Goal: Task Accomplishment & Management: Complete application form

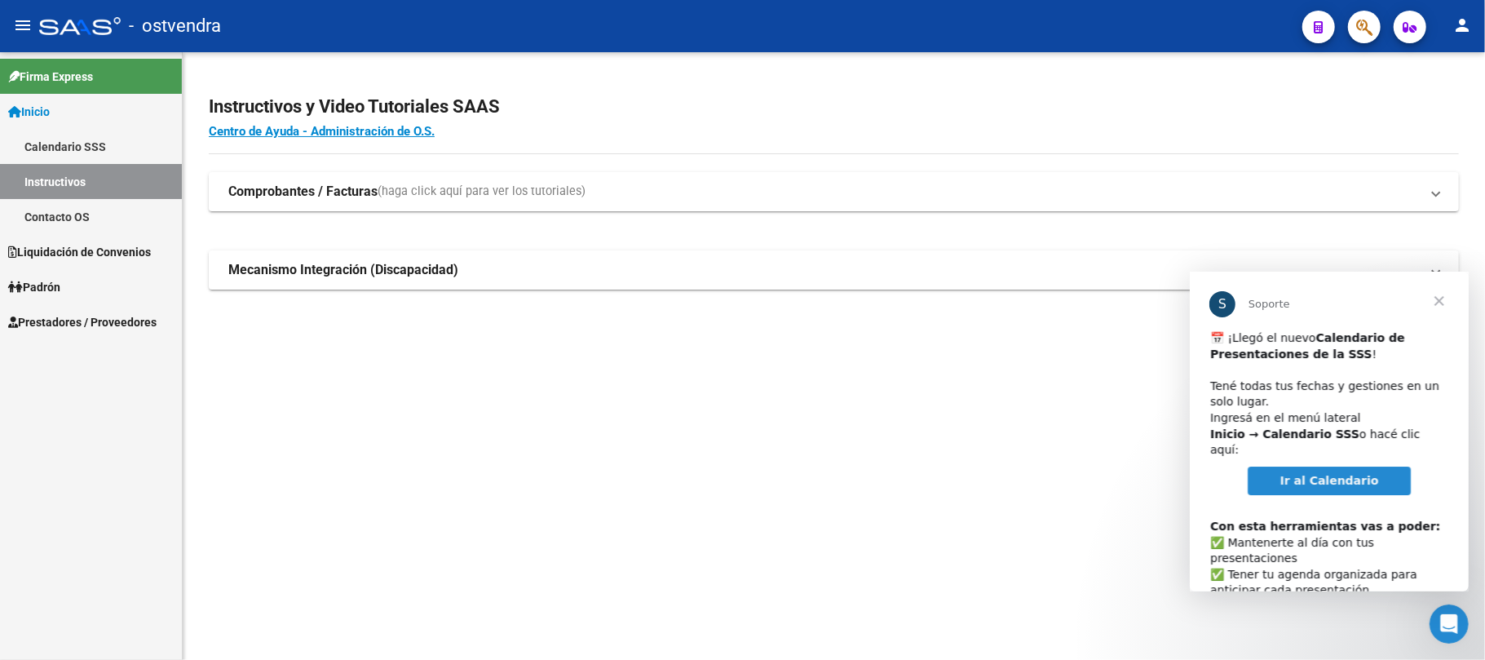
click at [1439, 298] on span "Cerrar" at bounding box center [1438, 300] width 59 height 59
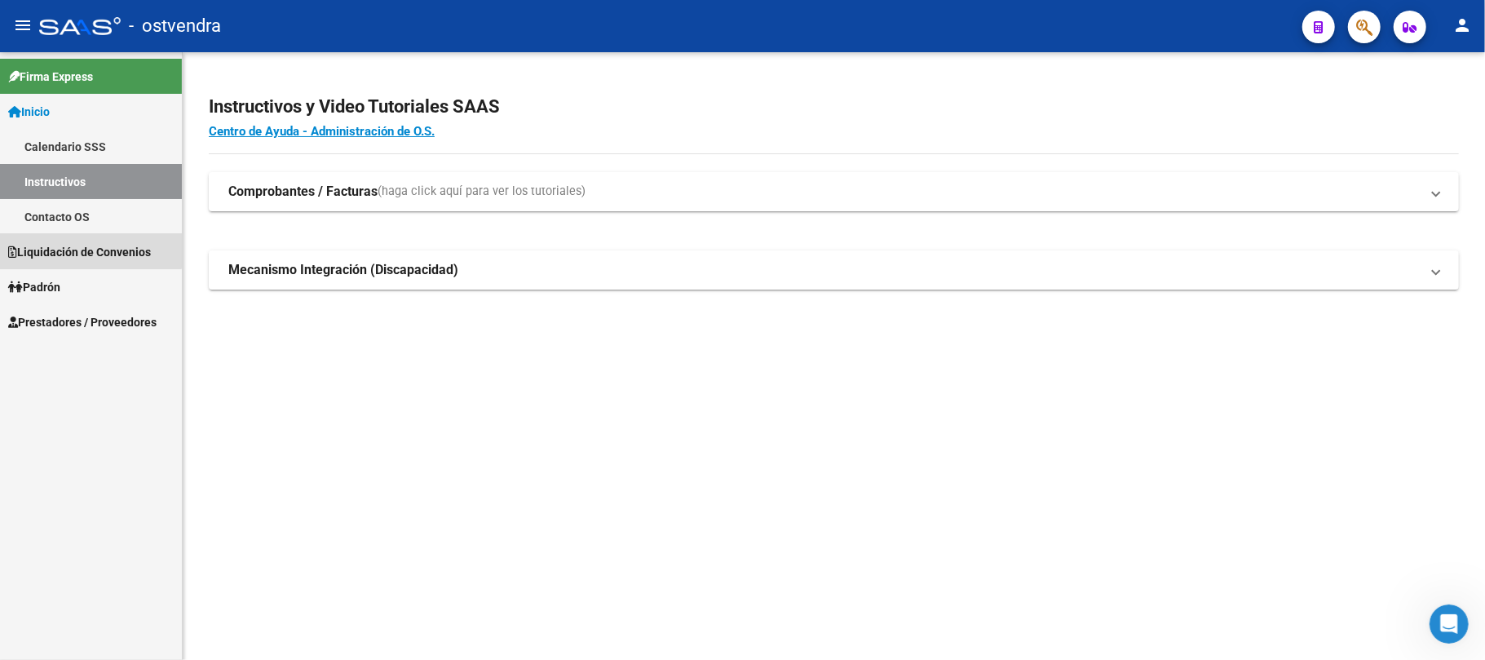
click at [85, 246] on span "Liquidación de Convenios" at bounding box center [79, 252] width 143 height 18
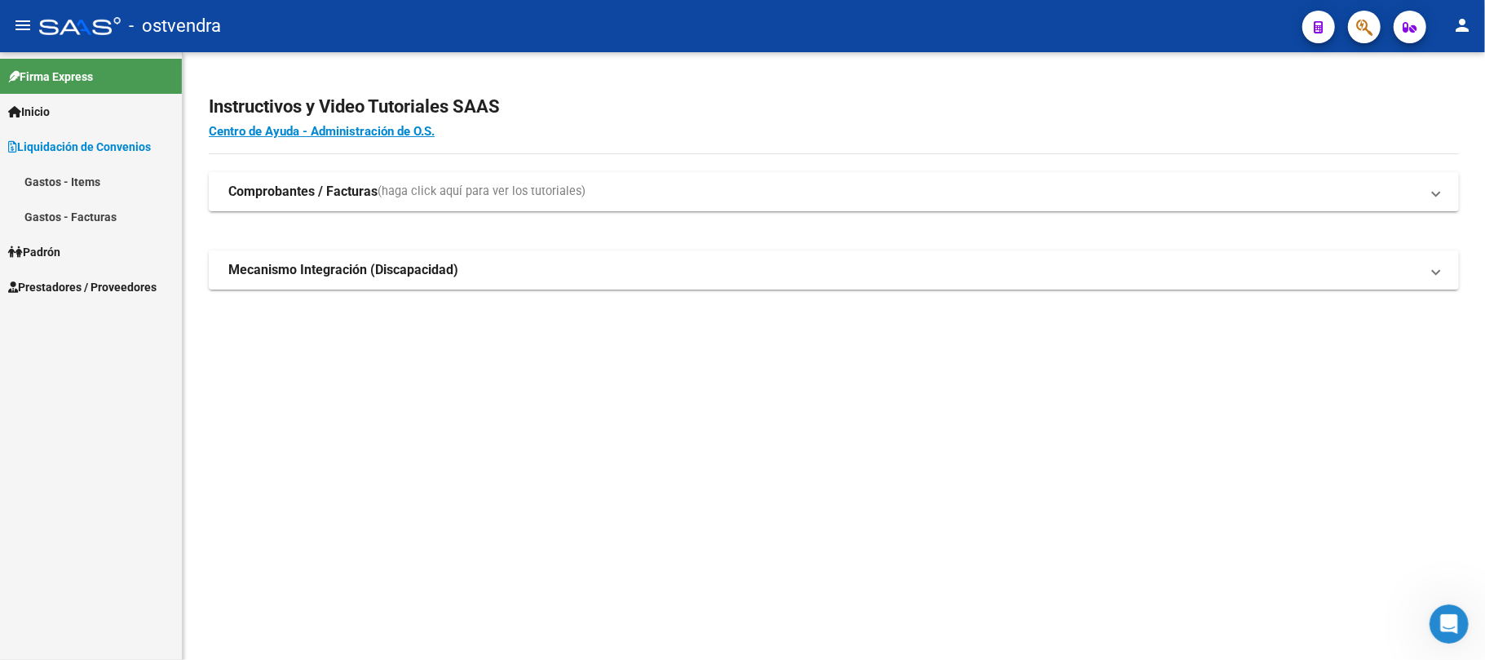
click at [89, 148] on span "Liquidación de Convenios" at bounding box center [79, 147] width 143 height 18
click at [49, 114] on span "Inicio" at bounding box center [29, 112] width 42 height 18
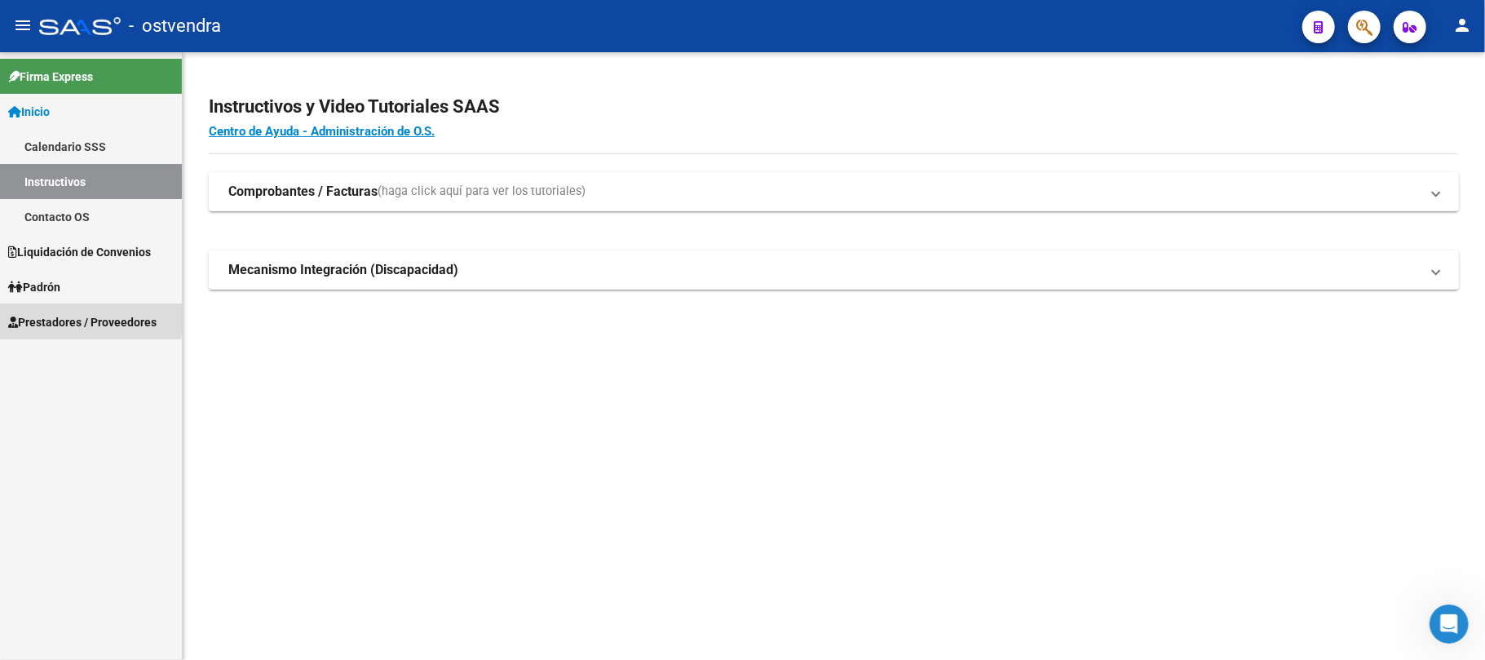
click at [39, 314] on span "Prestadores / Proveedores" at bounding box center [82, 322] width 148 height 18
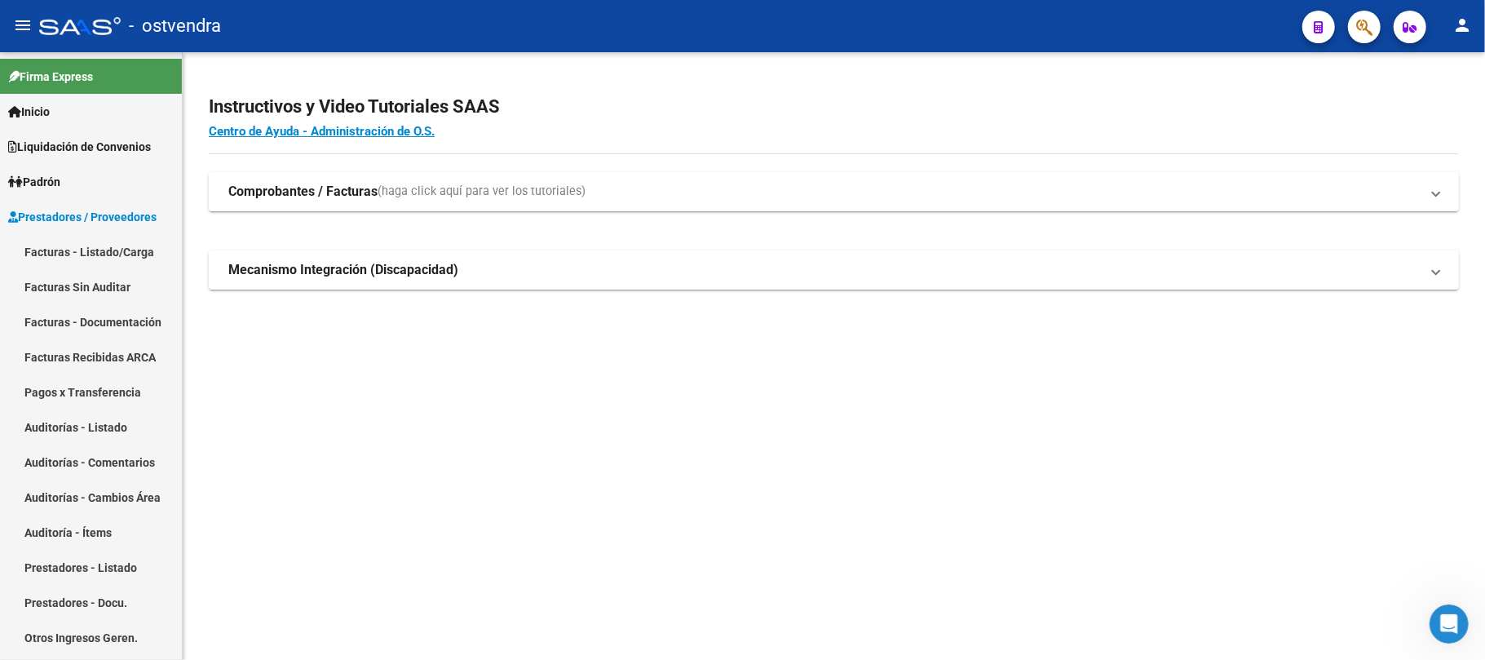
click at [106, 245] on link "Facturas - Listado/Carga" at bounding box center [91, 251] width 182 height 35
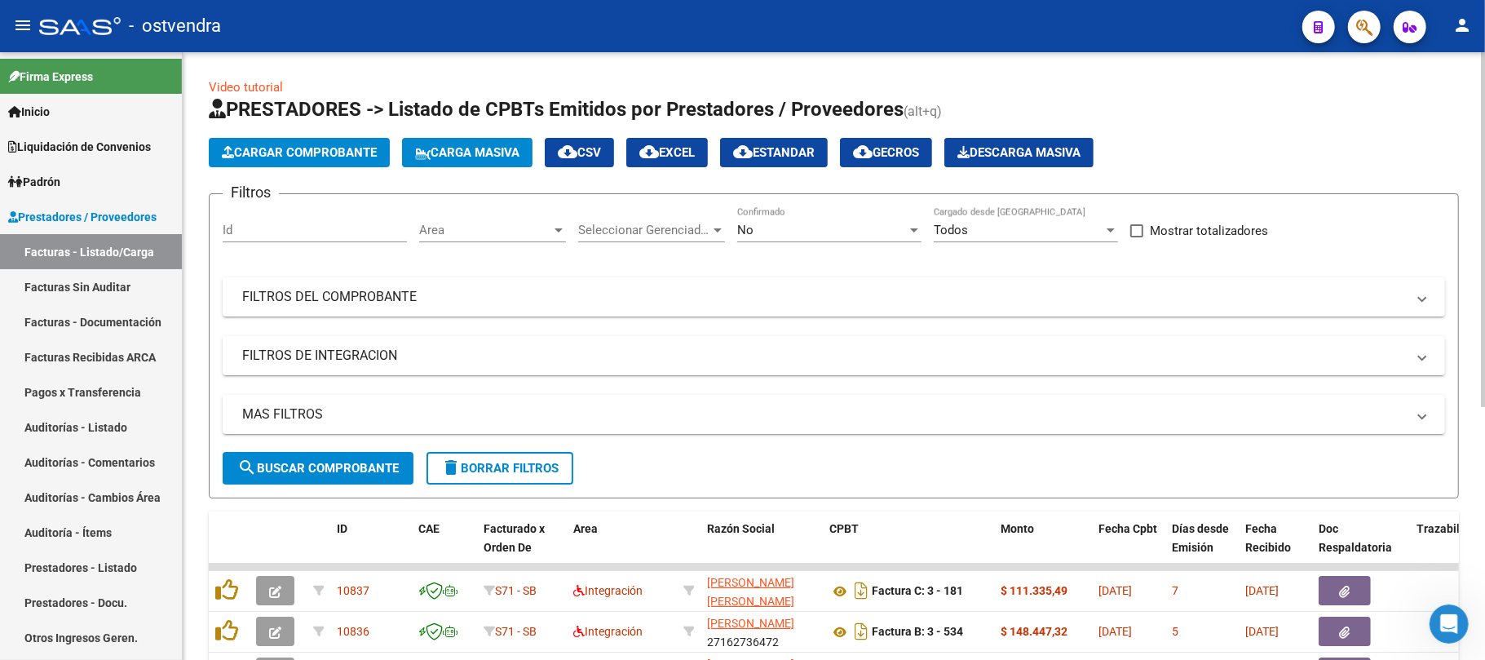
click at [334, 148] on span "Cargar Comprobante" at bounding box center [299, 152] width 155 height 15
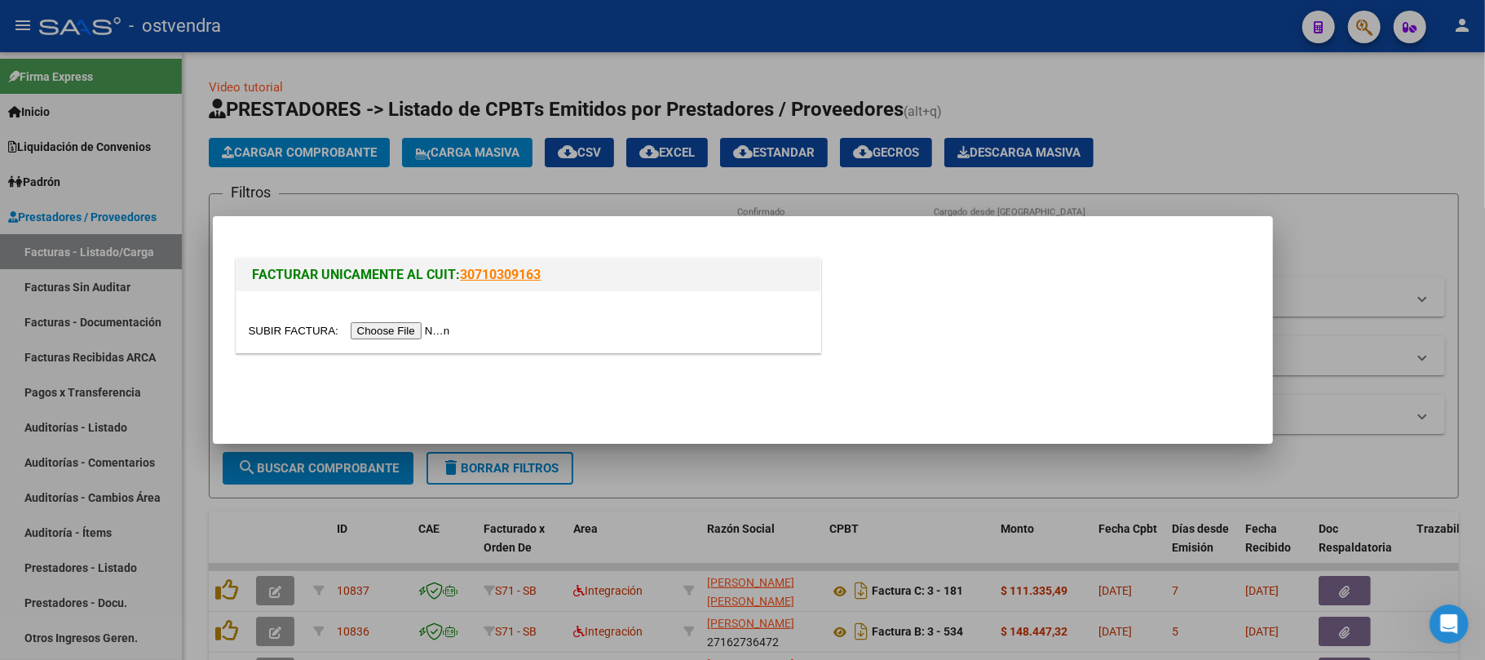
click at [425, 328] on input "file" at bounding box center [352, 330] width 206 height 17
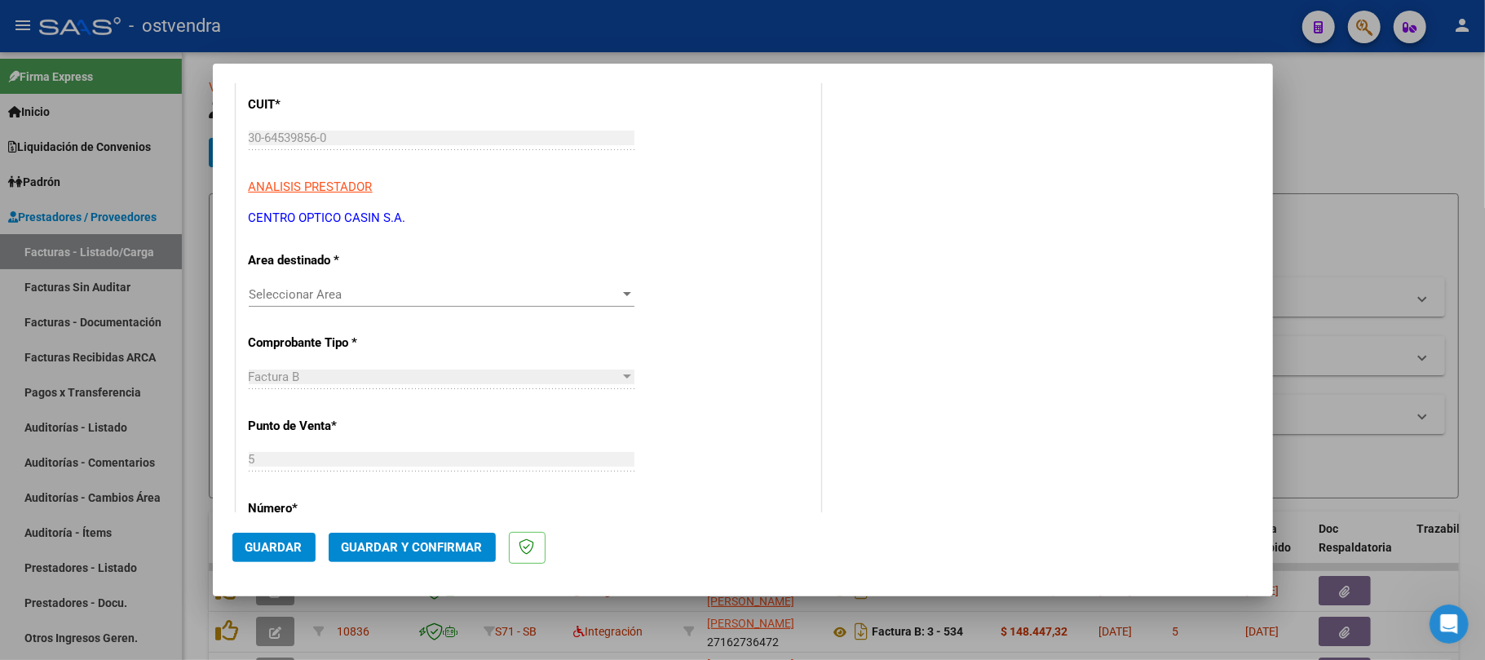
scroll to position [326, 0]
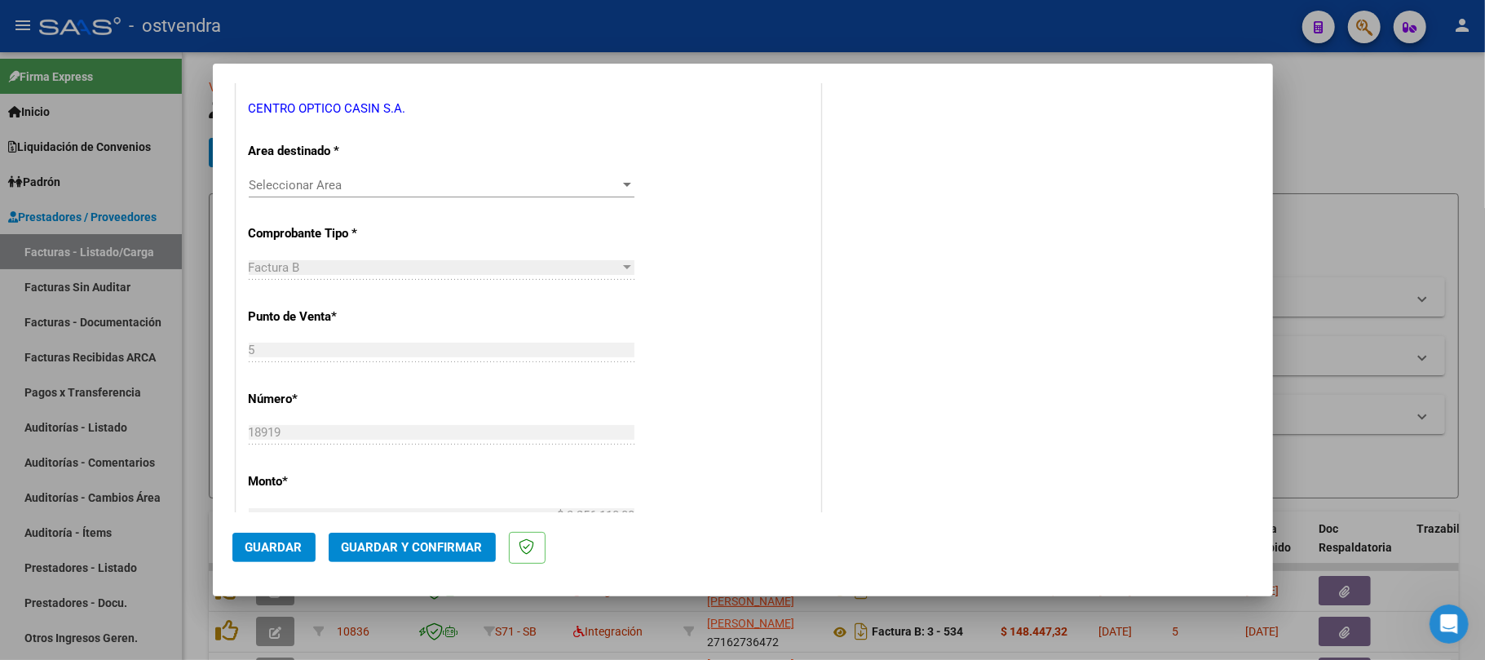
click at [367, 181] on span "Seleccionar Area" at bounding box center [434, 185] width 371 height 15
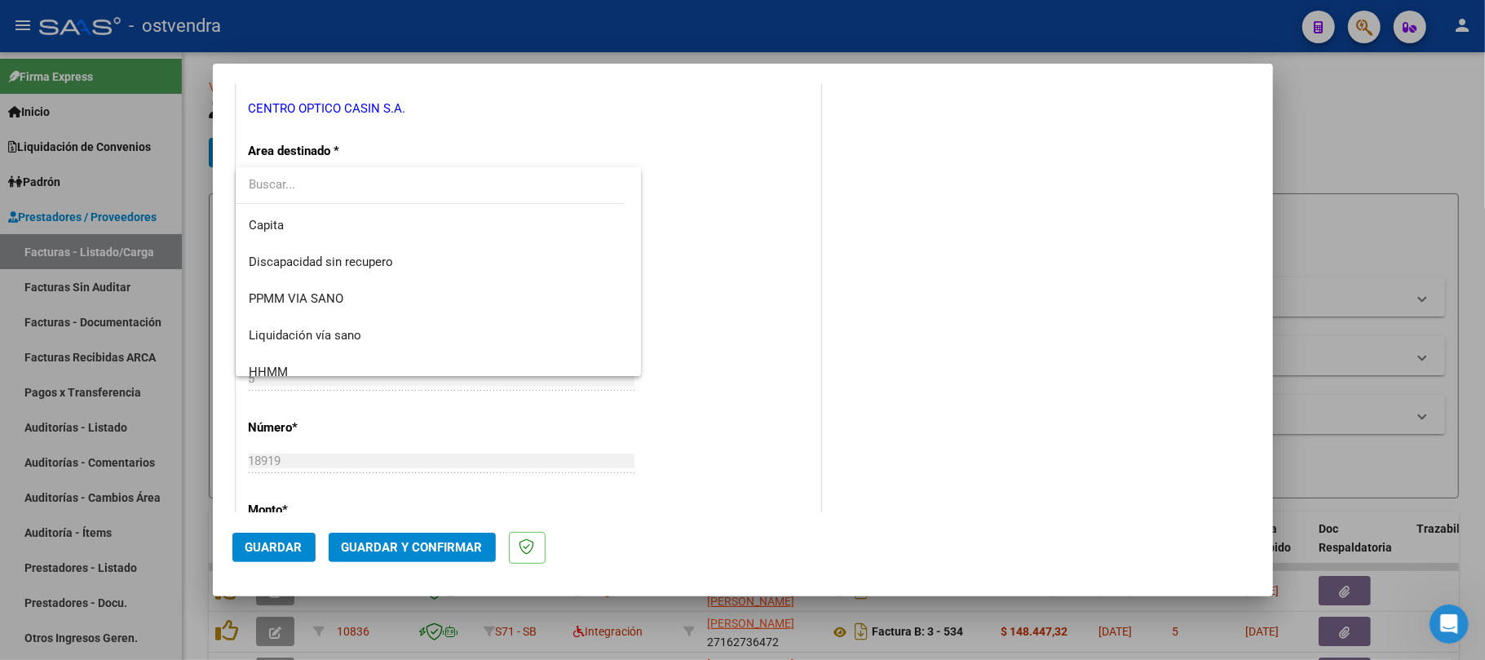
scroll to position [267, 0]
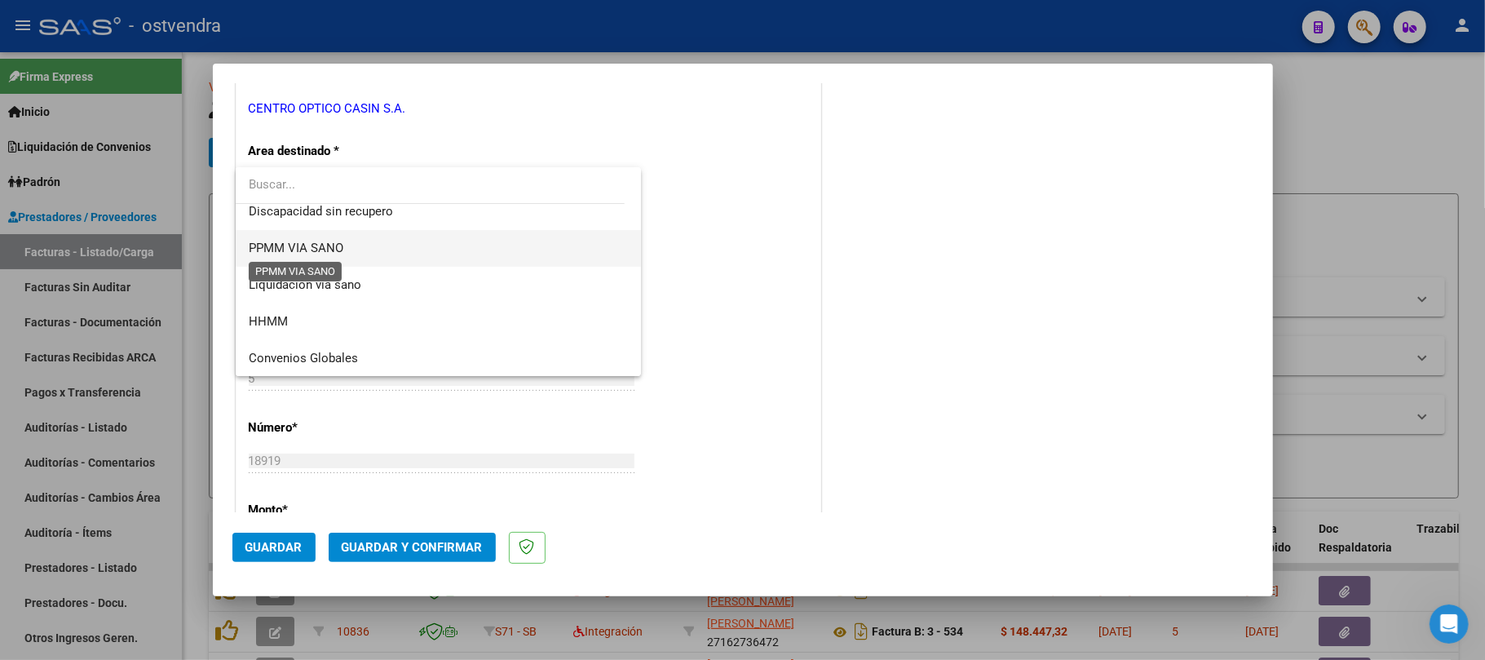
click at [340, 245] on span "PPMM VIA SANO" at bounding box center [296, 248] width 95 height 15
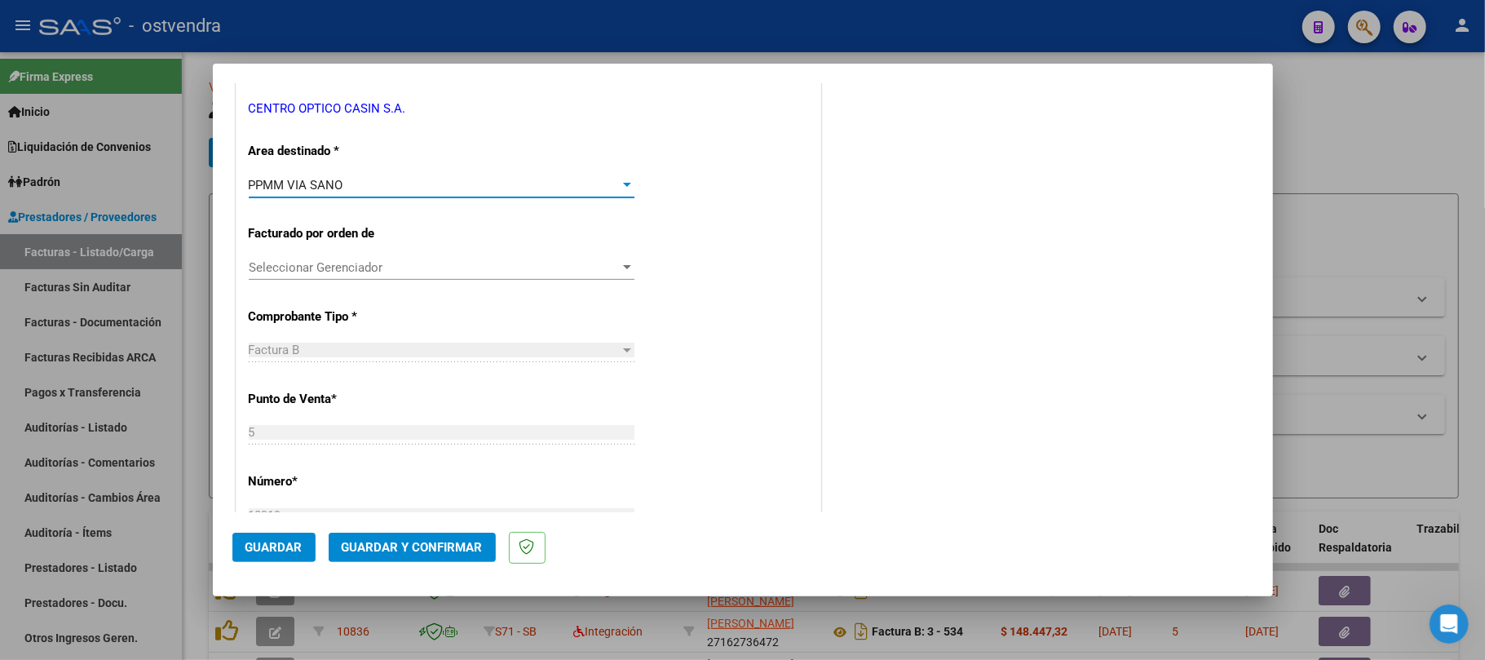
click at [328, 272] on span "Seleccionar Gerenciador" at bounding box center [434, 267] width 371 height 15
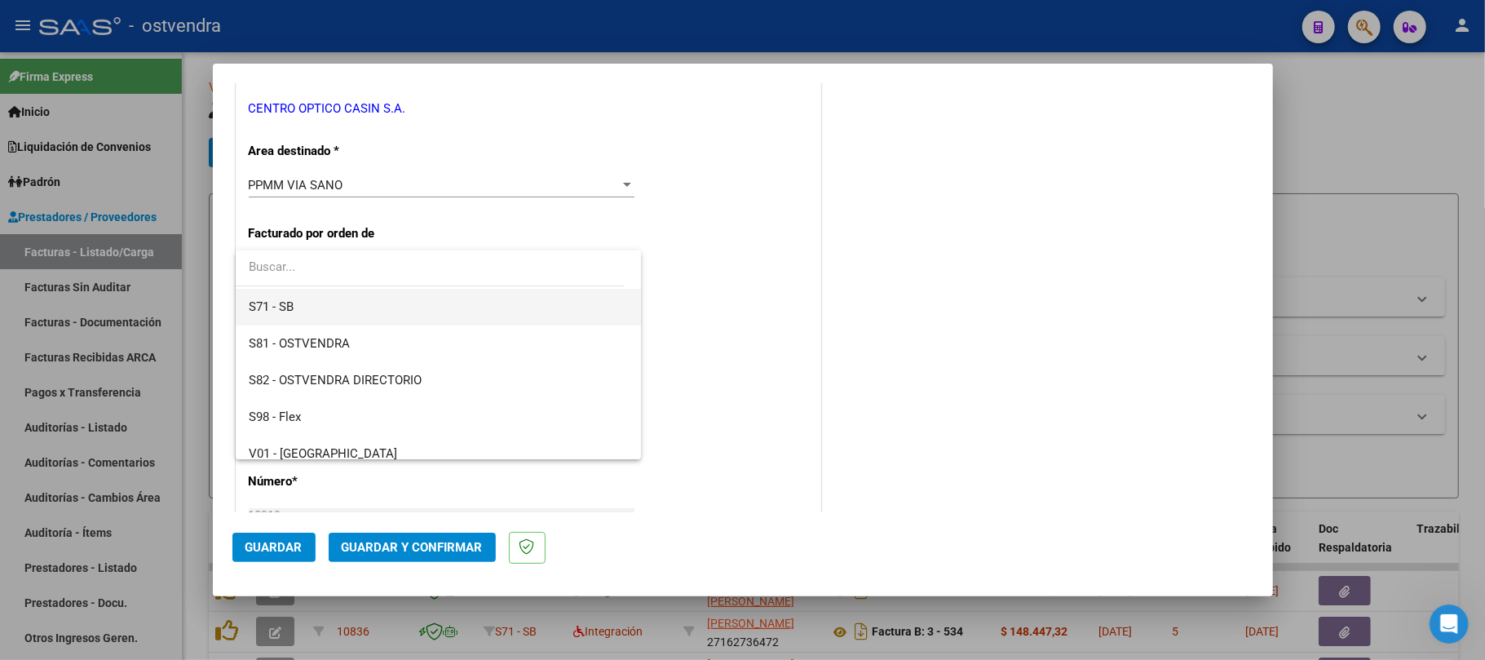
scroll to position [157, 0]
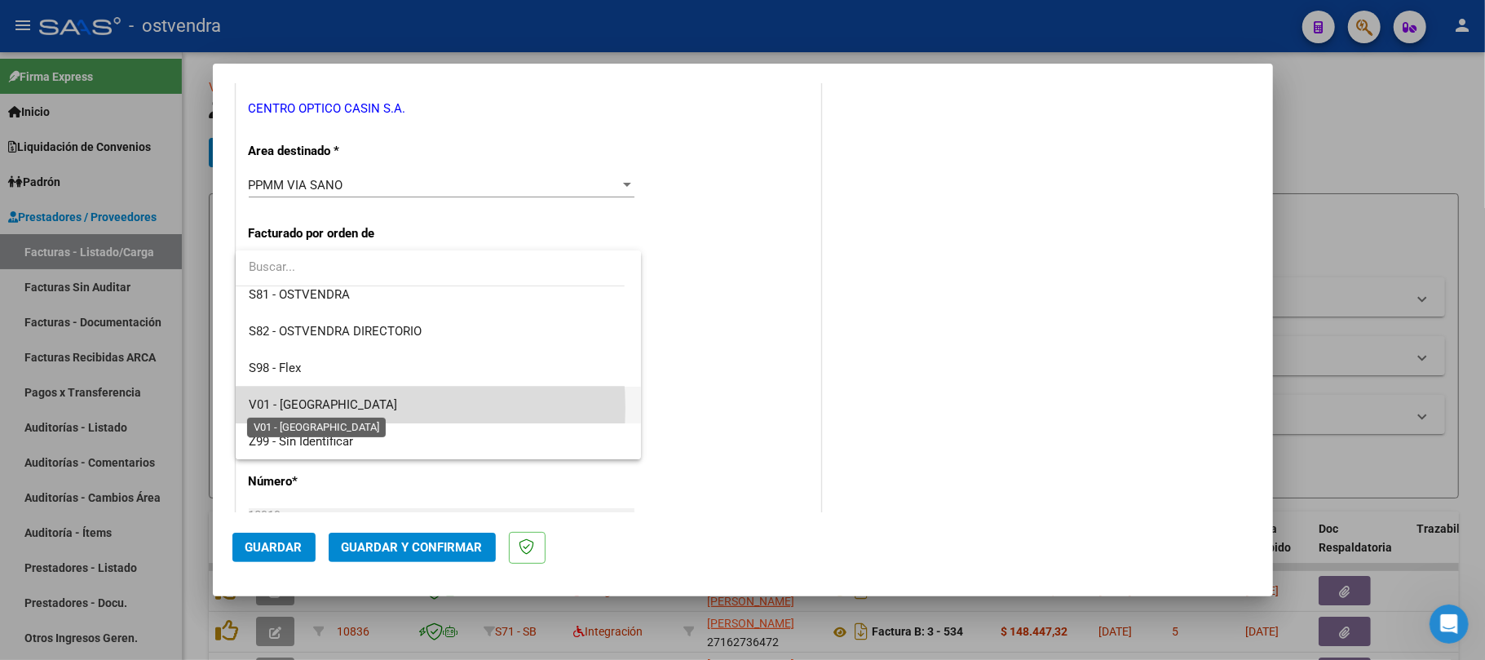
click at [305, 408] on span "V01 - [GEOGRAPHIC_DATA]" at bounding box center [323, 404] width 148 height 15
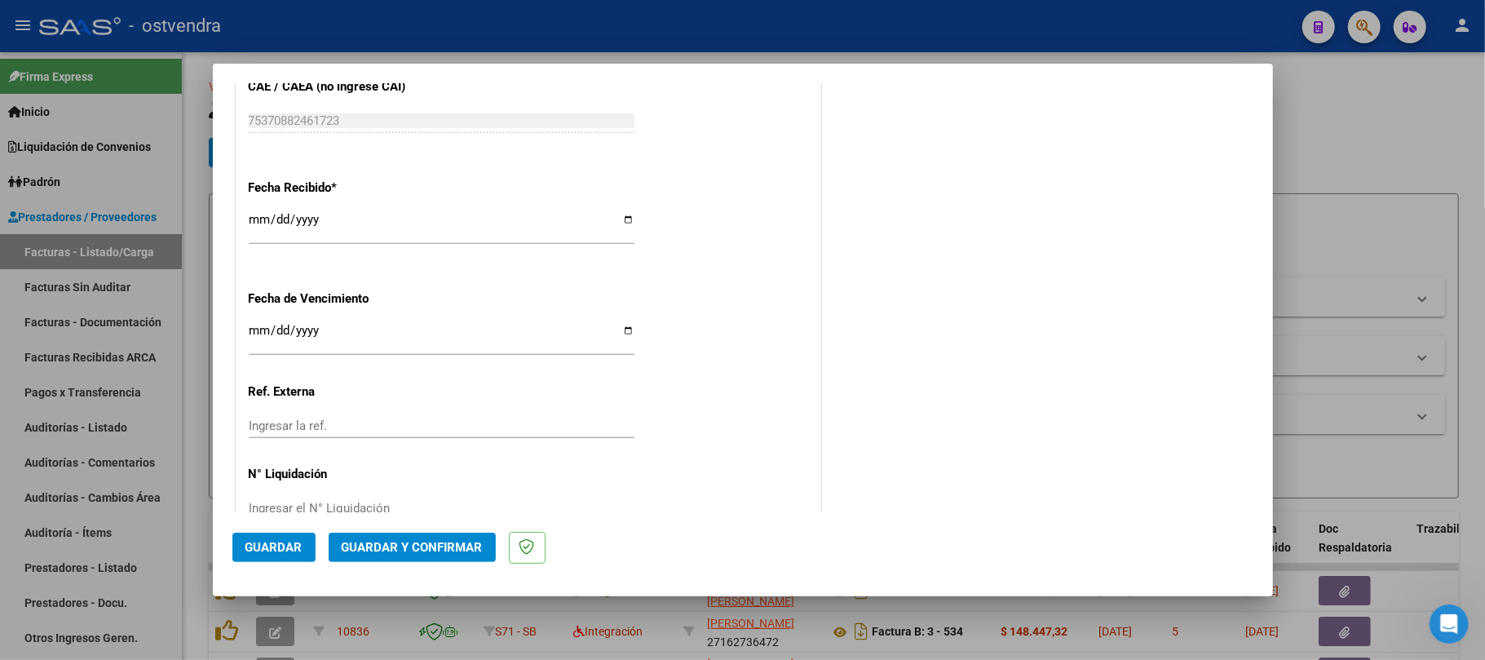
scroll to position [1019, 0]
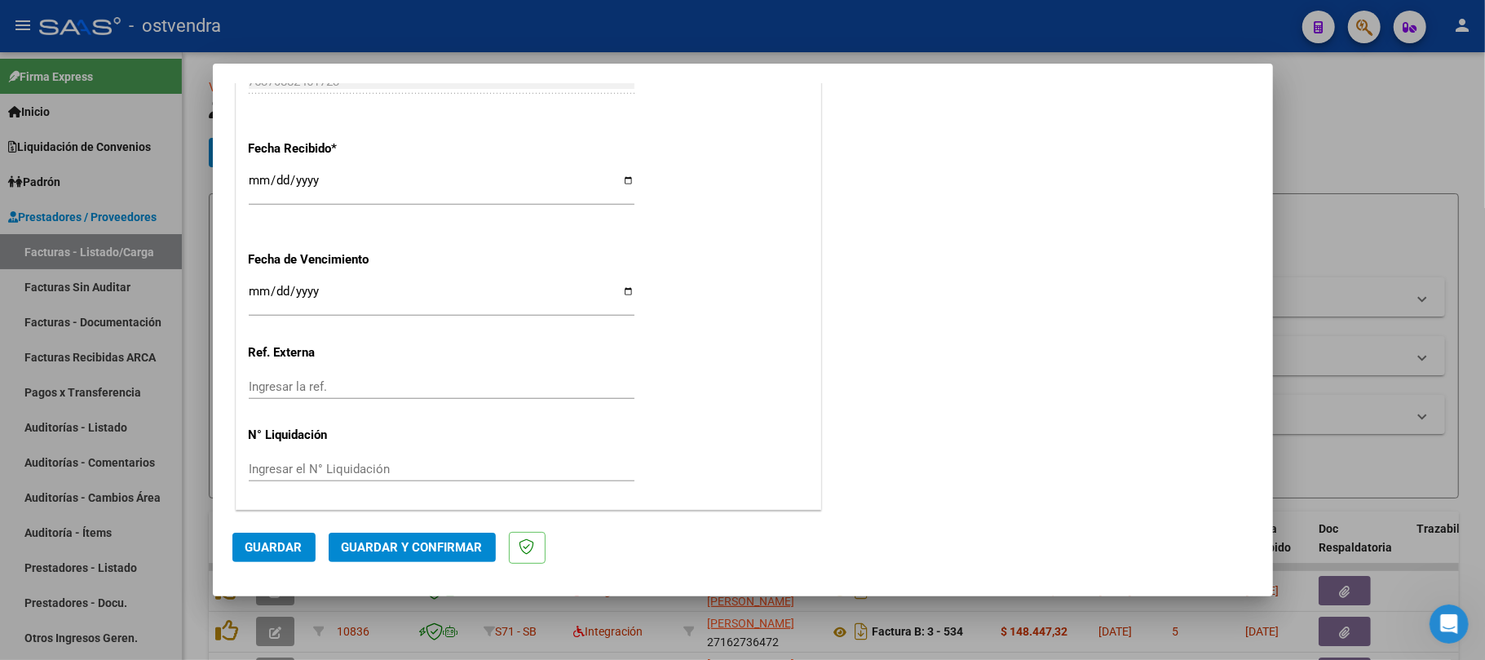
click at [269, 477] on div "Ingresar el N° Liquidación" at bounding box center [442, 469] width 386 height 24
click at [268, 464] on input "Ingresar el N° Liquidación" at bounding box center [442, 469] width 386 height 15
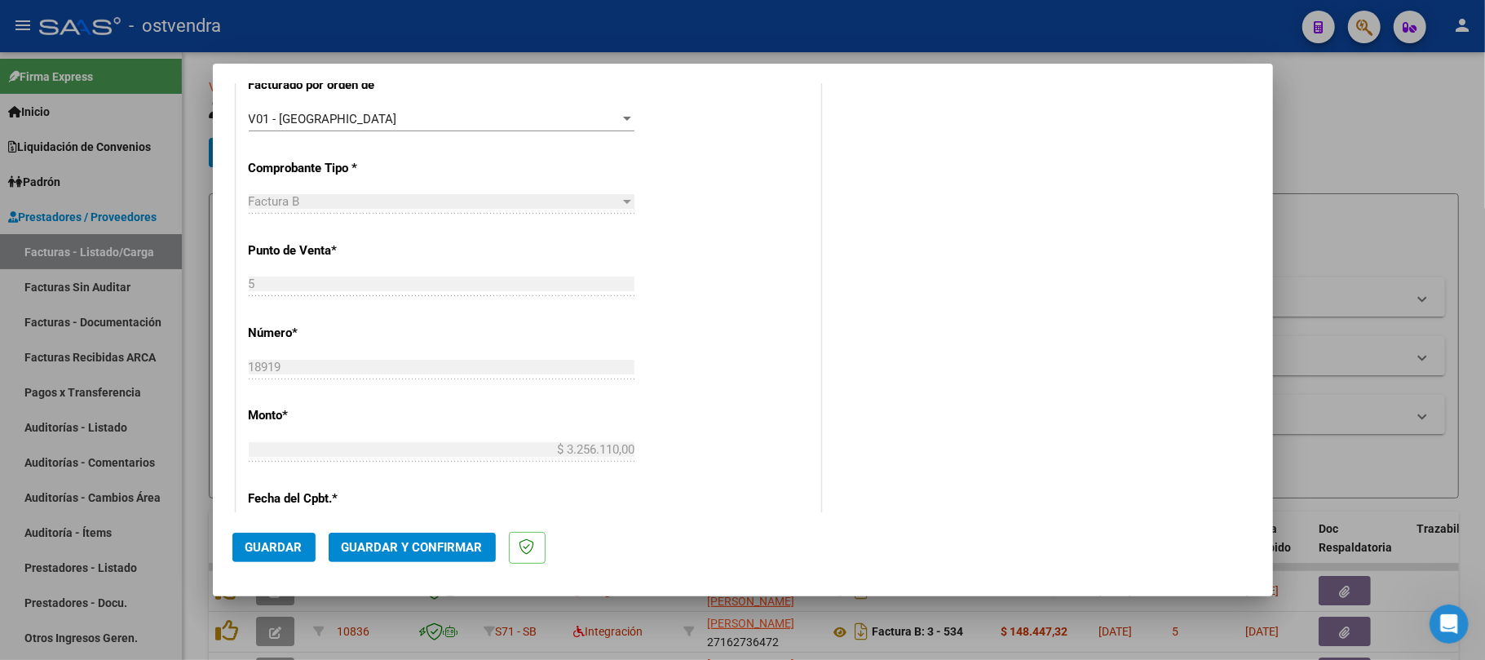
scroll to position [0, 0]
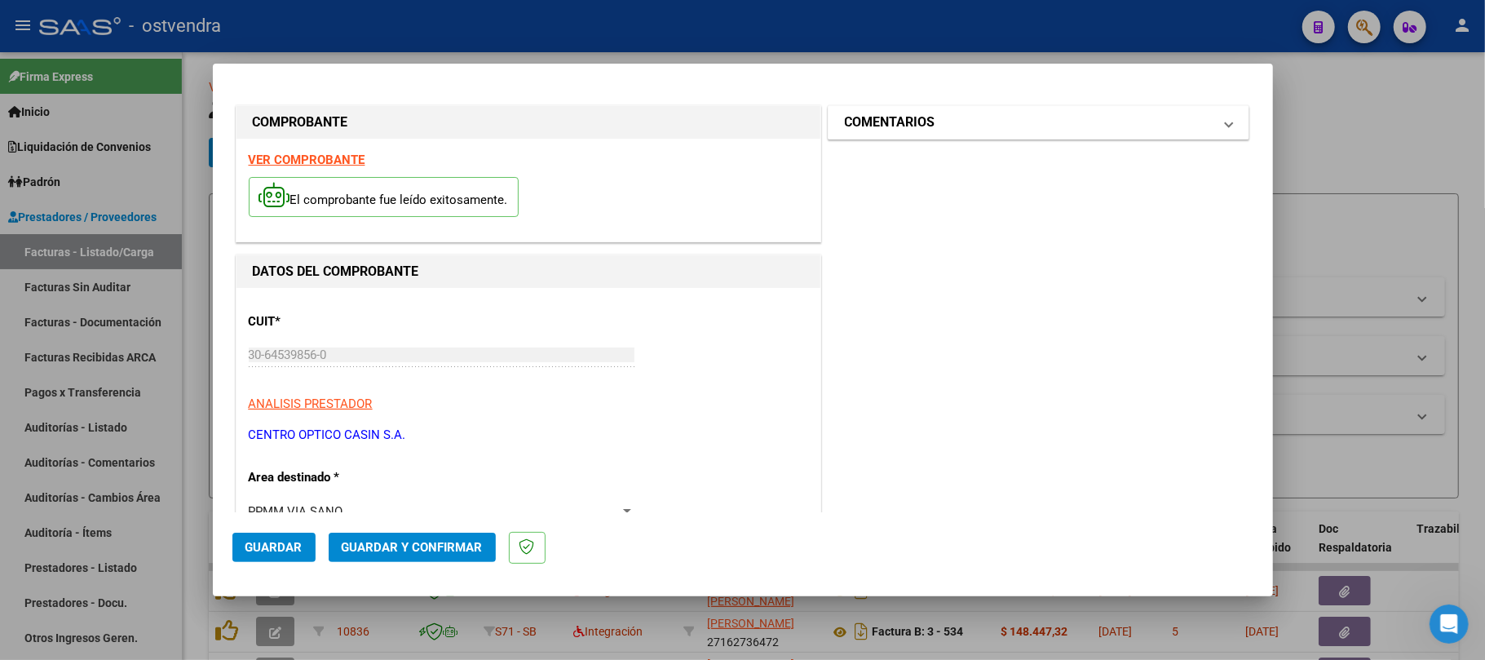
click at [886, 118] on h1 "COMENTARIOS" at bounding box center [890, 123] width 91 height 20
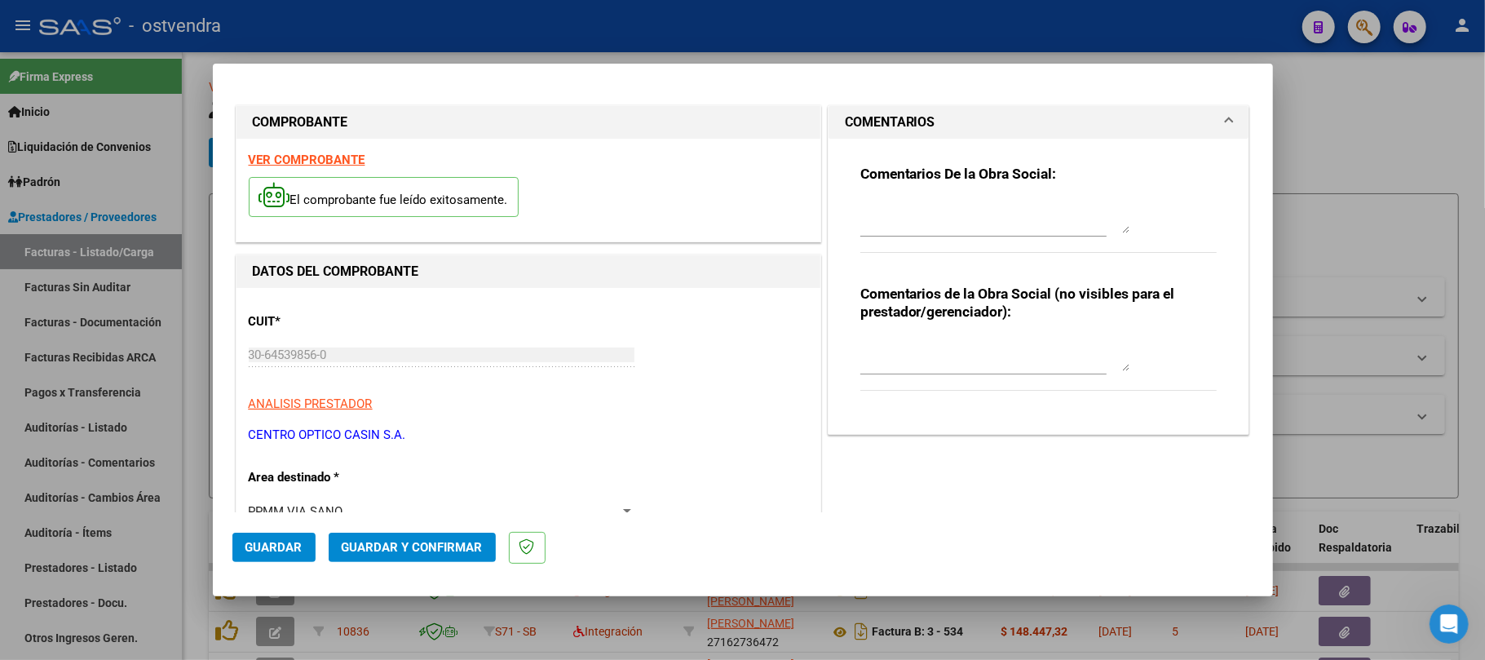
click at [907, 223] on textarea at bounding box center [994, 217] width 269 height 33
type textarea "M"
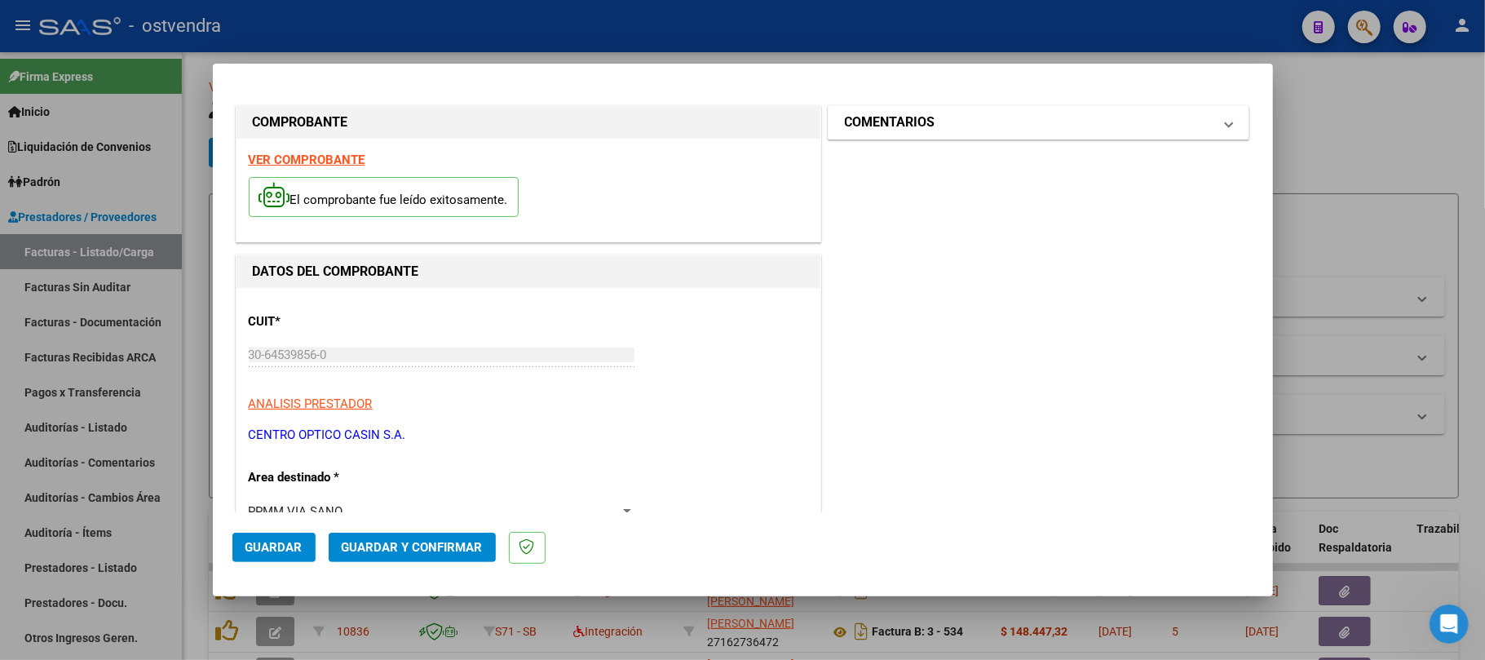
click at [907, 126] on h1 "COMENTARIOS" at bounding box center [890, 123] width 91 height 20
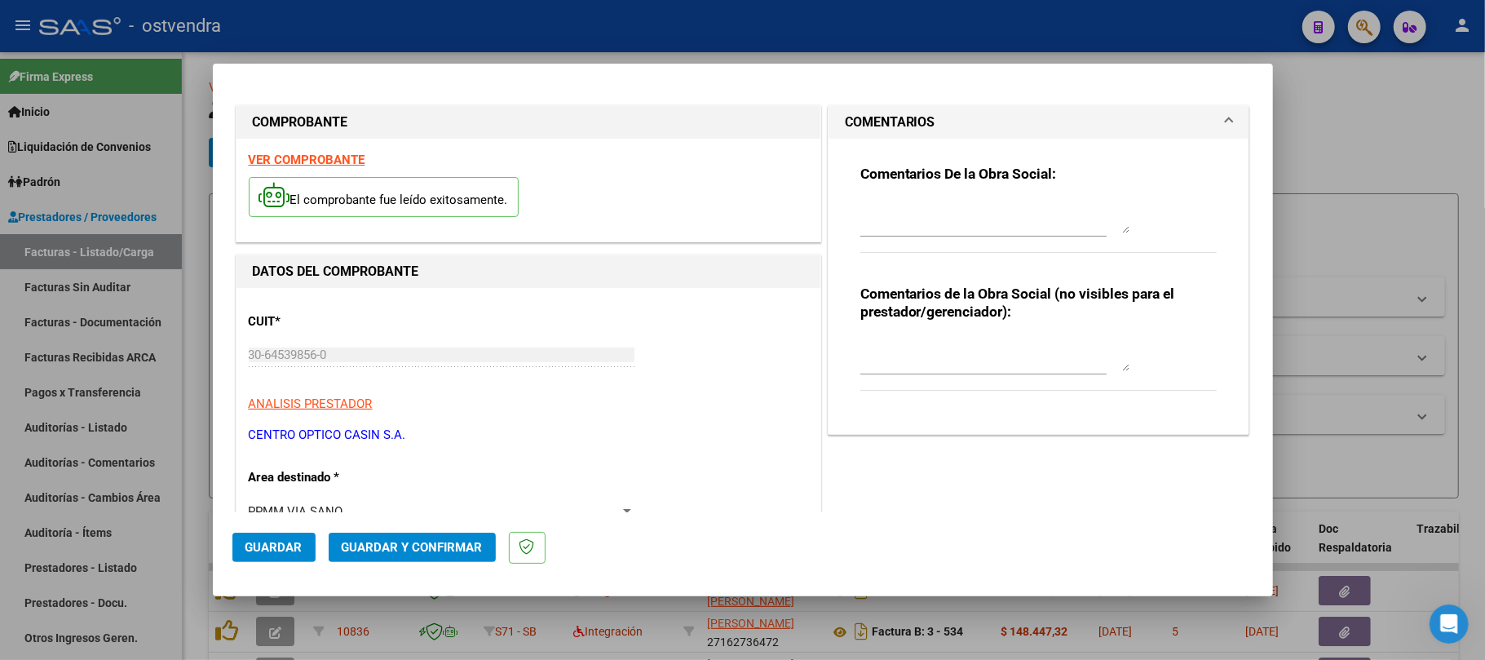
click at [872, 225] on textarea at bounding box center [994, 217] width 269 height 33
type textarea "Pago solicitado por [PERSON_NAME] 12/09"
click at [386, 543] on span "Guardar y Confirmar" at bounding box center [412, 547] width 141 height 15
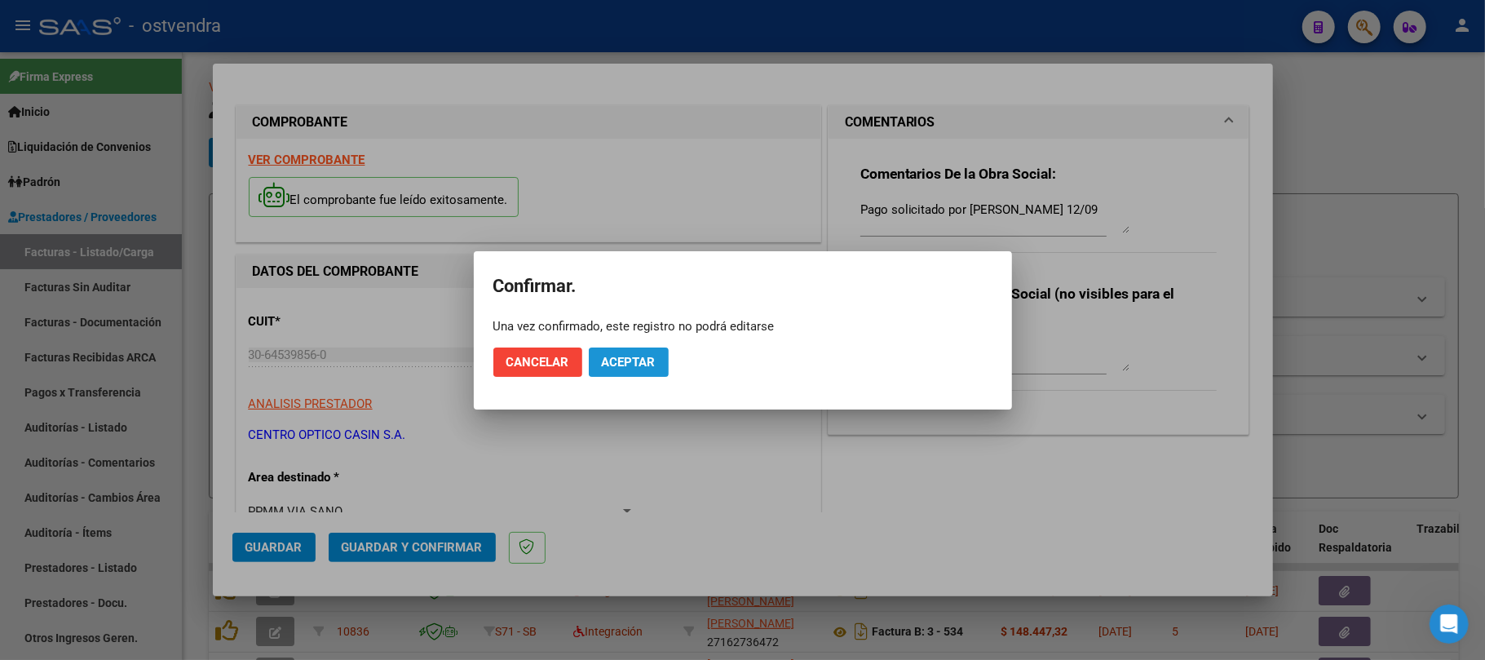
click at [618, 369] on span "Aceptar" at bounding box center [629, 362] width 54 height 15
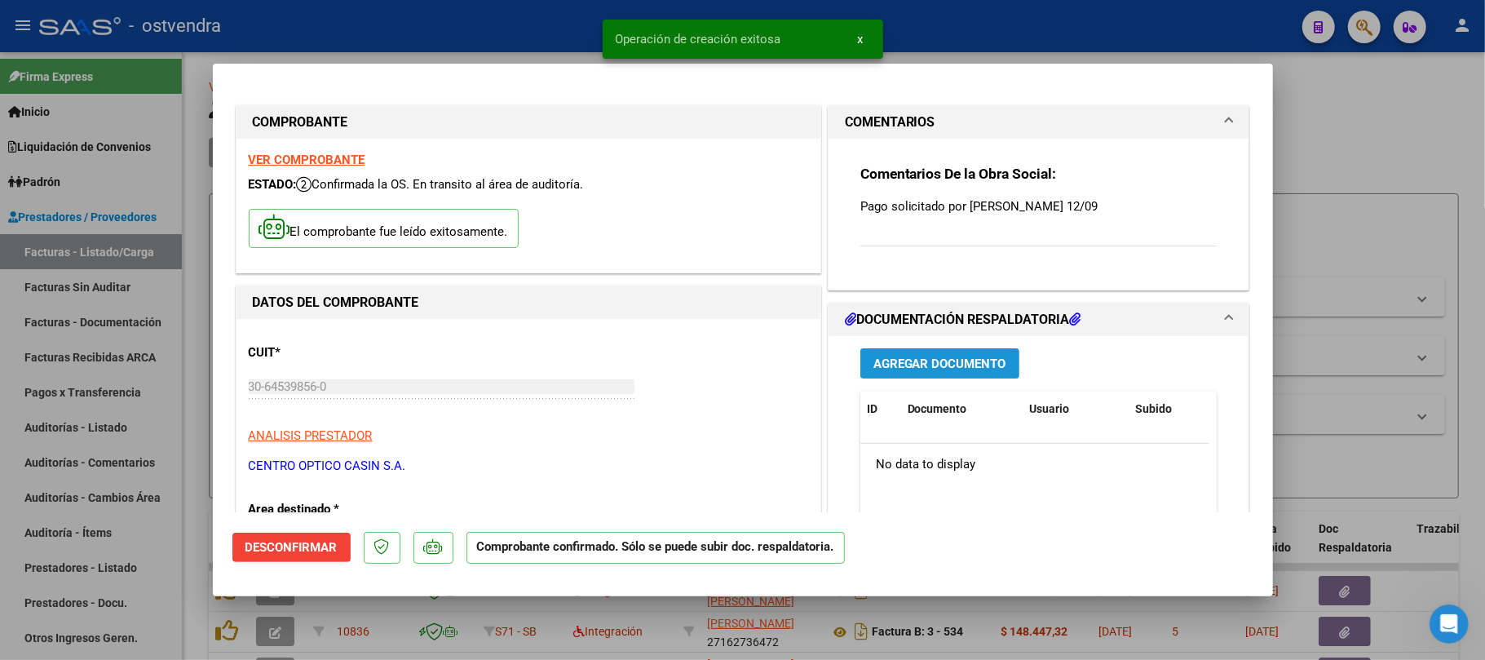
click at [911, 372] on button "Agregar Documento" at bounding box center [939, 363] width 159 height 30
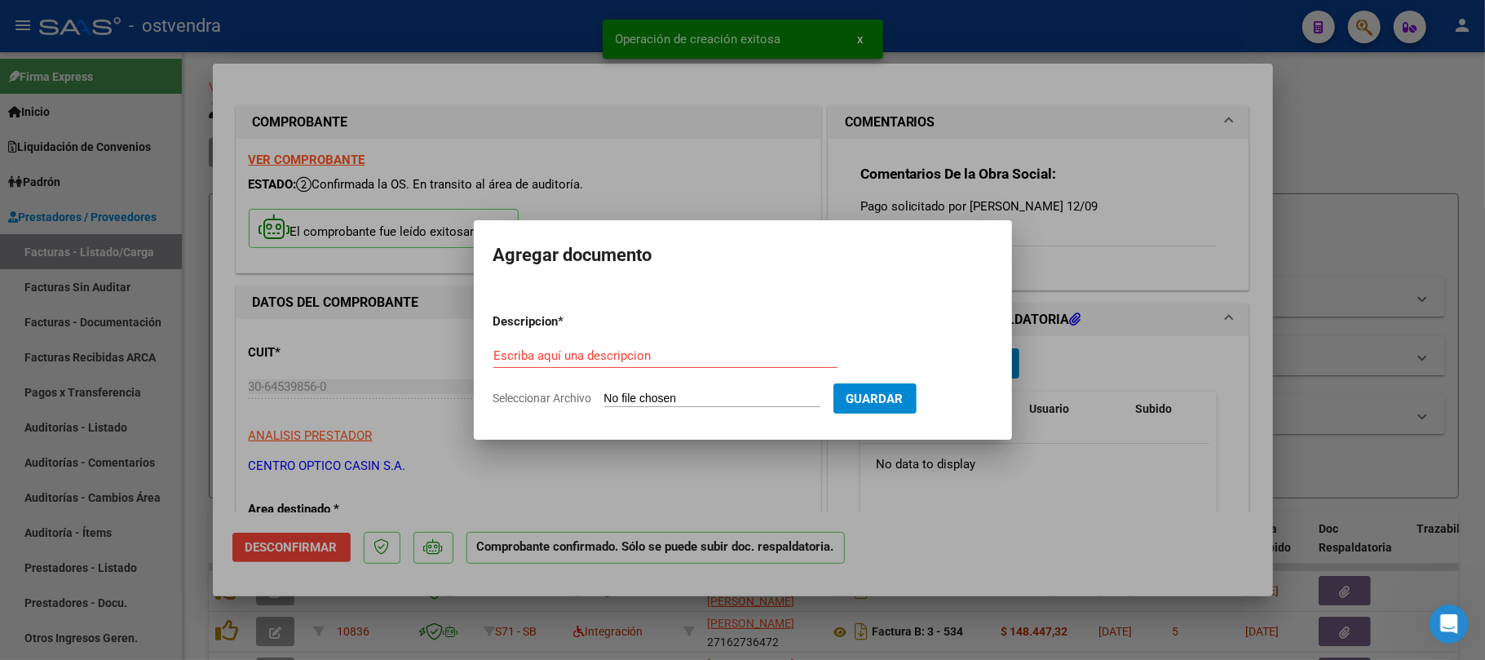
click at [640, 396] on input "Seleccionar Archivo" at bounding box center [712, 398] width 216 height 15
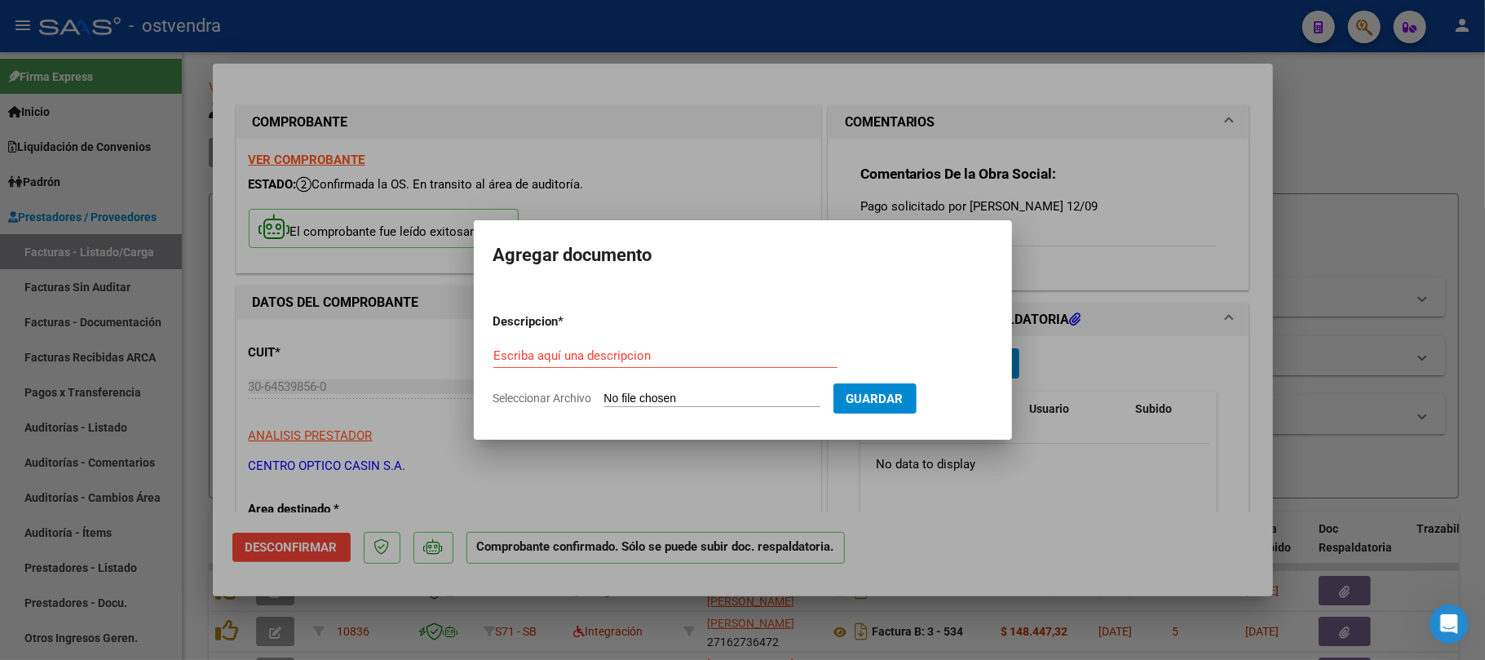
type input "C:\fakepath\[PERSON_NAME] H DE CLINICAS_2020_07_08_12_39_53_754.pdf"
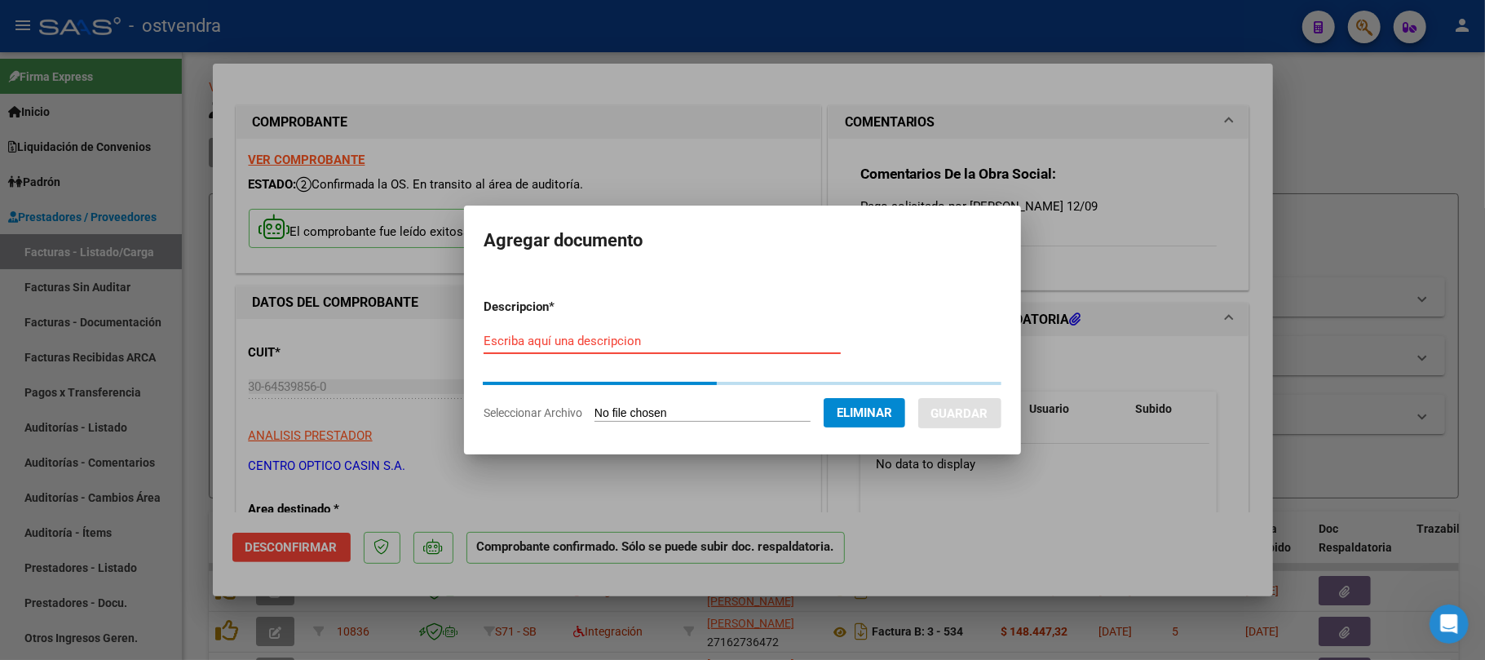
click at [511, 339] on input "Escriba aquí una descripcion" at bounding box center [662, 341] width 357 height 15
paste input "[PERSON_NAME] H DE CLINICAS_2020_07_08_12_39_53_754"
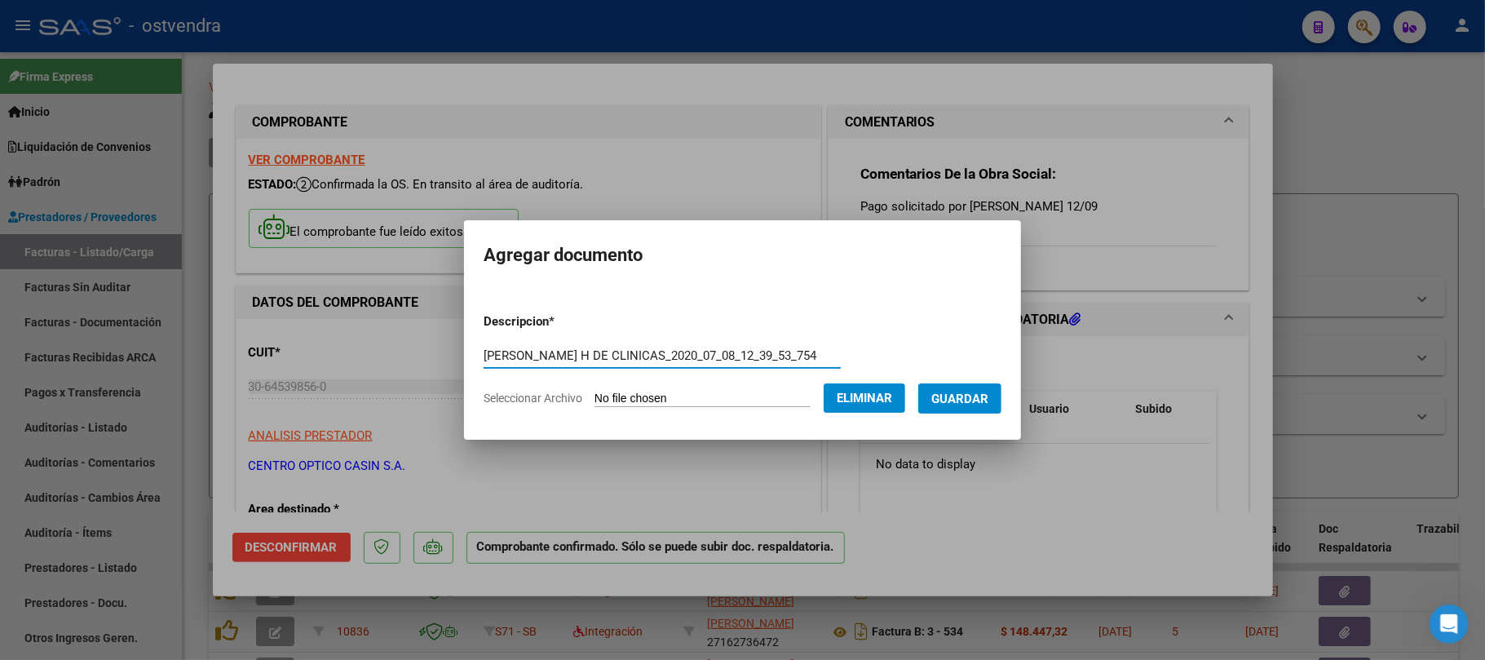
type input "[PERSON_NAME] H DE CLINICAS_2020_07_08_12_39_53_754"
click at [988, 398] on span "Guardar" at bounding box center [959, 398] width 57 height 15
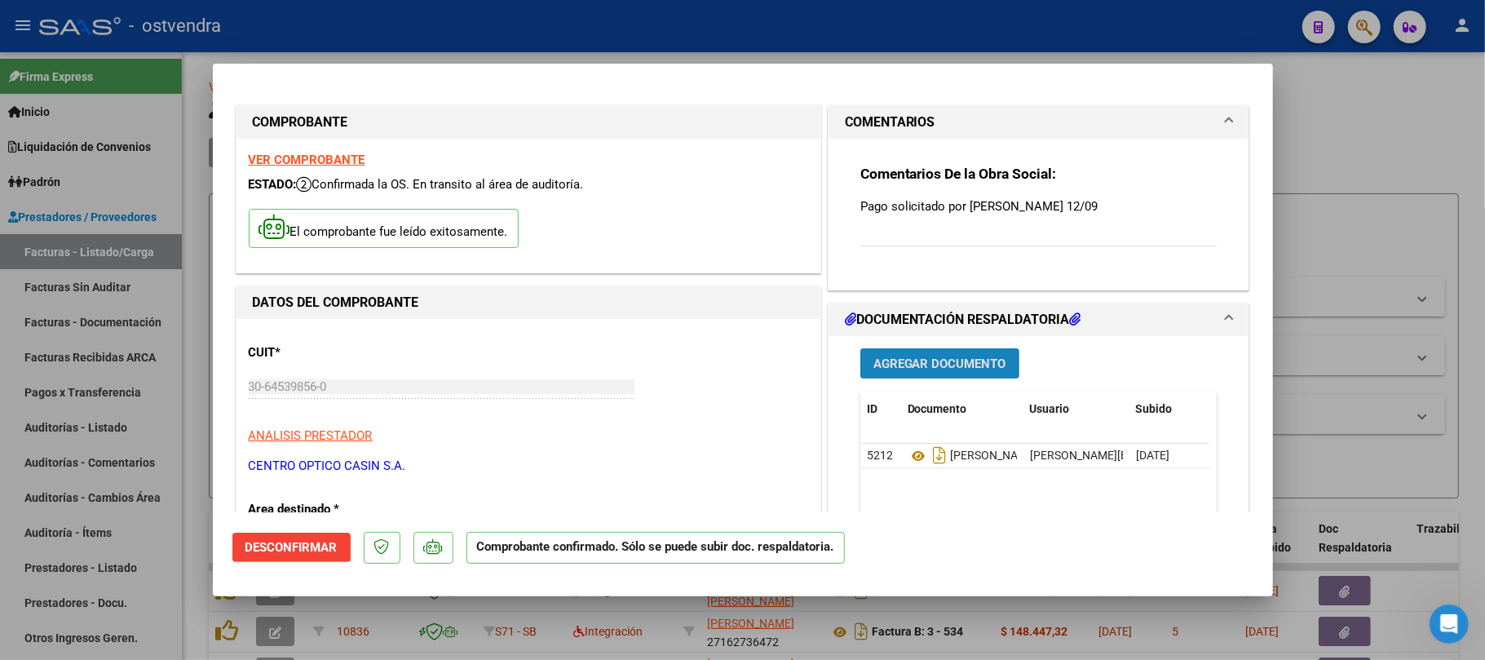
click at [949, 373] on button "Agregar Documento" at bounding box center [939, 363] width 159 height 30
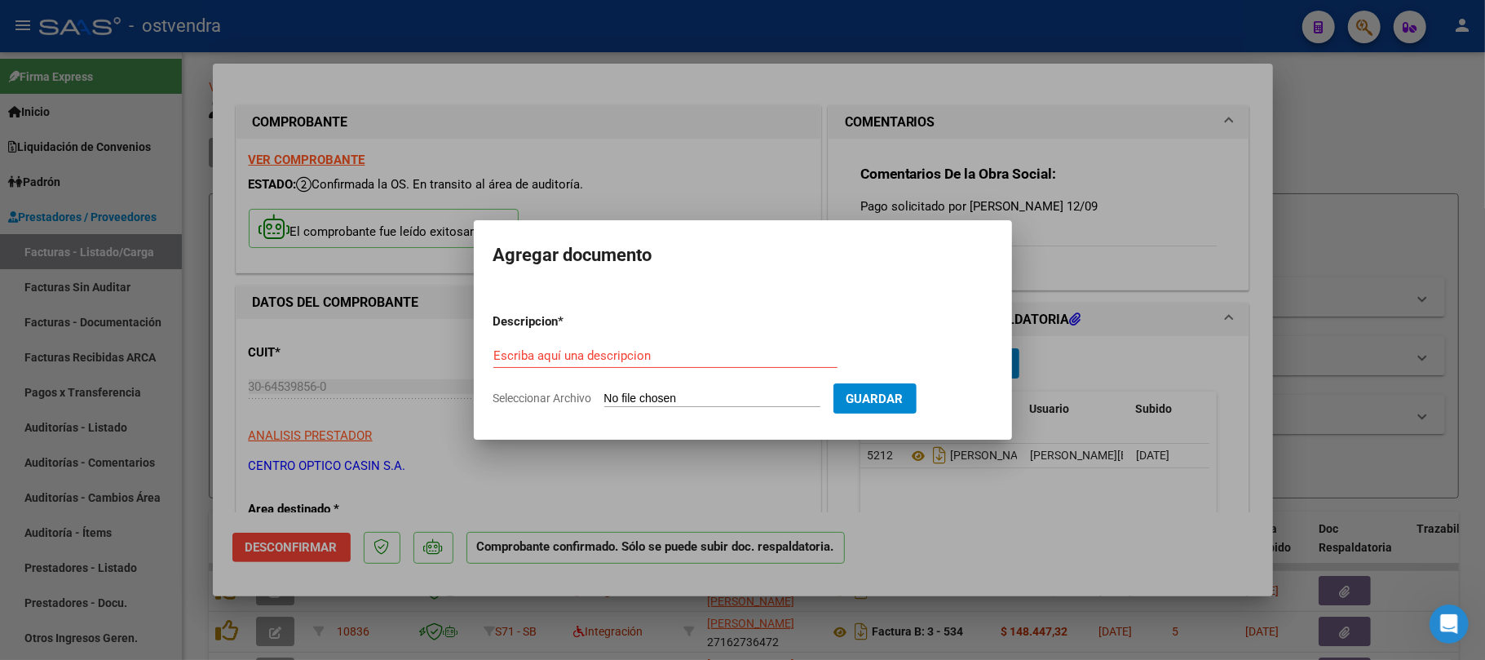
click at [656, 398] on input "Seleccionar Archivo" at bounding box center [712, 398] width 216 height 15
type input "C:\fakepath\Mail [PERSON_NAME] 12.09 - Solicitud de pago FC FAC B 00005-0001891…"
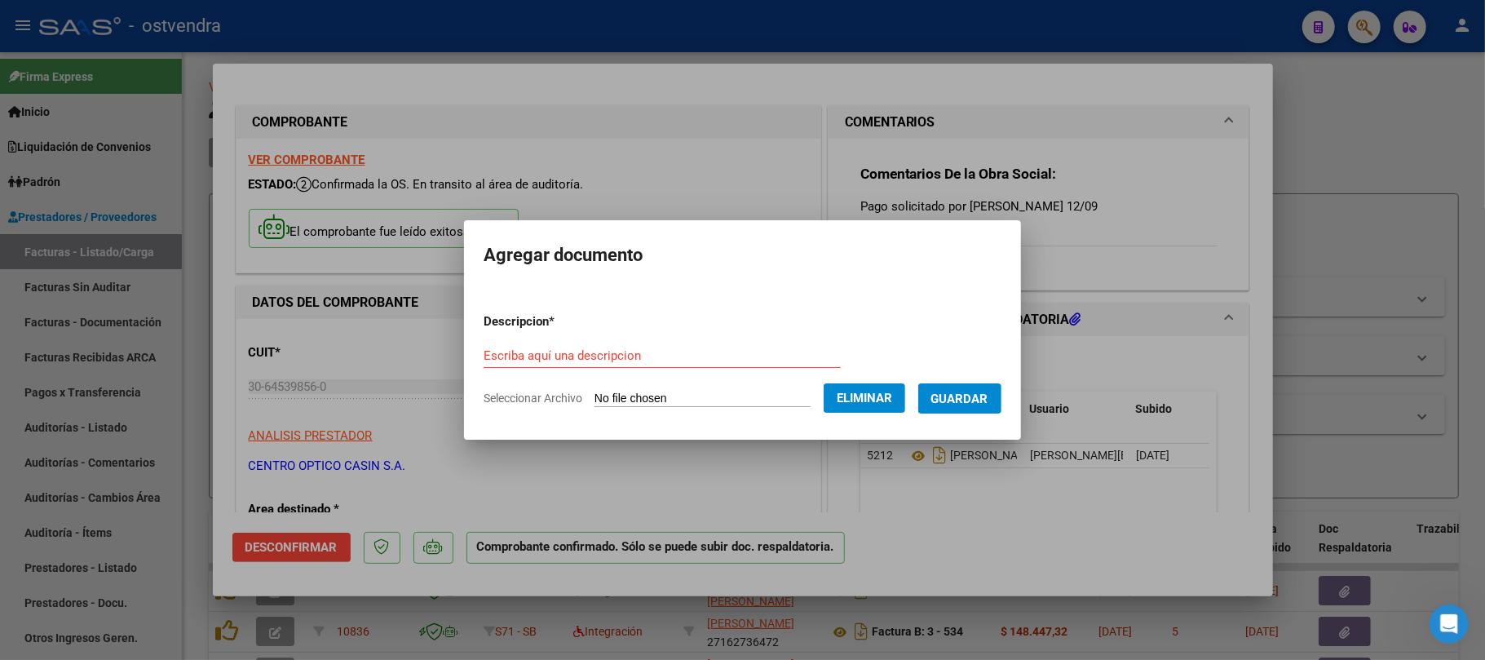
click at [513, 340] on form "Descripcion * Escriba aquí una descripcion Seleccionar Archivo Eliminar Guardar" at bounding box center [743, 359] width 518 height 119
click at [506, 366] on div "Escriba aquí una descripcion" at bounding box center [662, 355] width 357 height 24
click at [503, 353] on input "Escriba aquí una descripcion" at bounding box center [662, 355] width 357 height 15
paste input "Mail [PERSON_NAME] 12.09 - Solicitud de pago FC FAC B 00005-00018919"
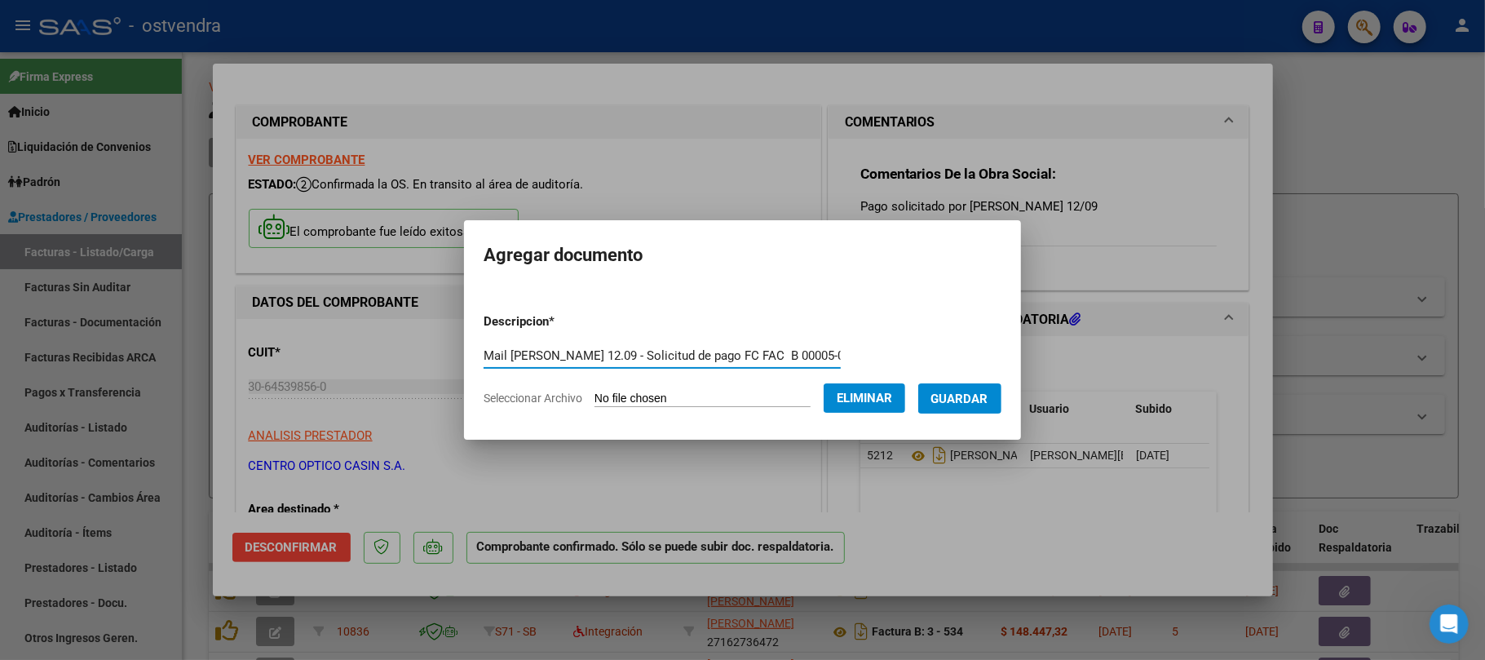
type input "Mail [PERSON_NAME] 12.09 - Solicitud de pago FC FAC B 00005-00018919"
click at [892, 401] on span "Eliminar" at bounding box center [864, 398] width 55 height 15
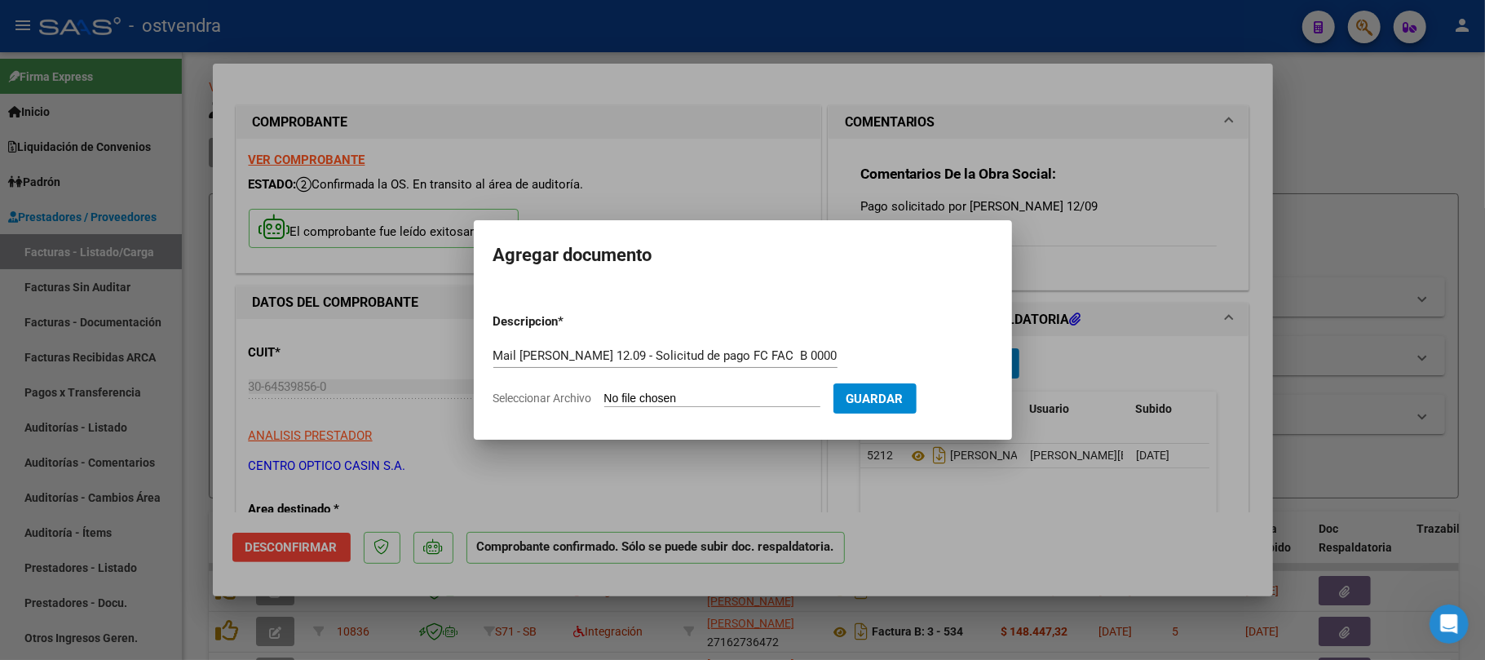
click at [696, 395] on input "Seleccionar Archivo" at bounding box center [712, 398] width 216 height 15
type input "C:\fakepath\Mail [PERSON_NAME] 12.09 - Solicitud de pago FC FAC B 00005-0001891…"
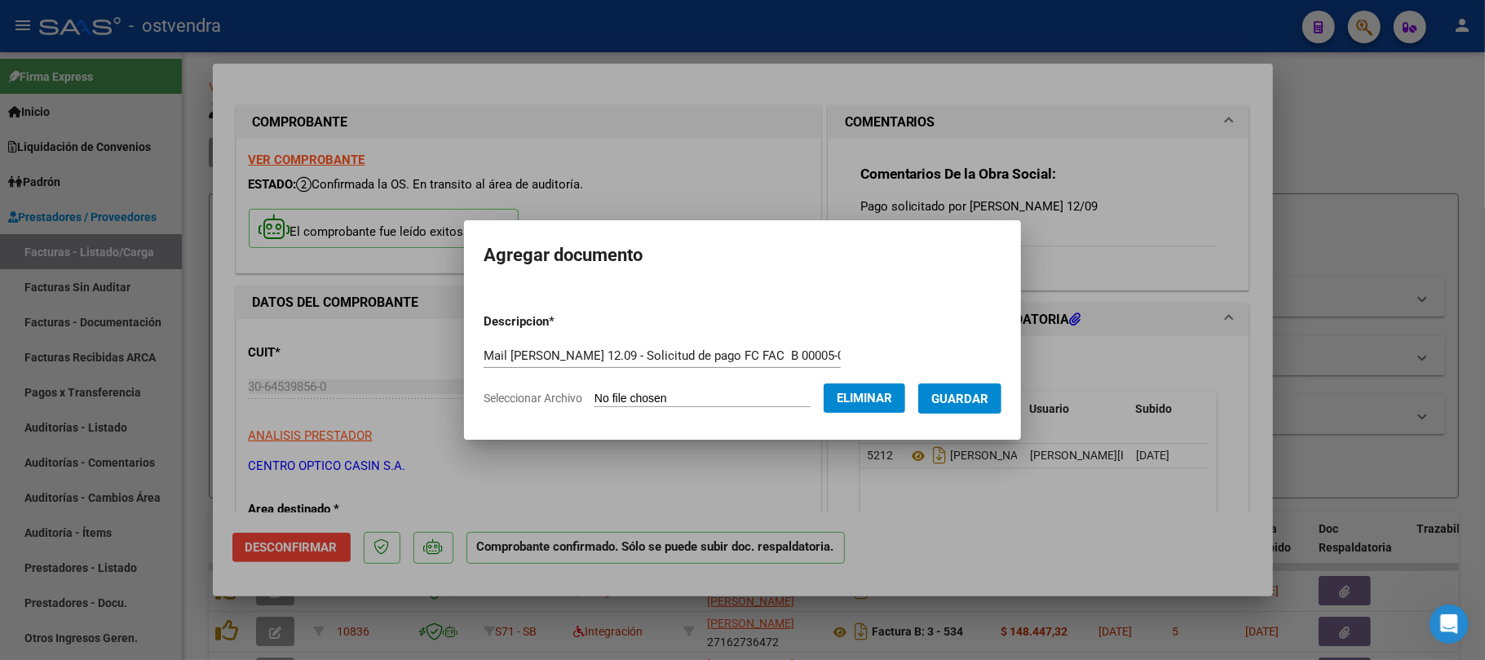
click at [972, 404] on span "Guardar" at bounding box center [959, 398] width 57 height 15
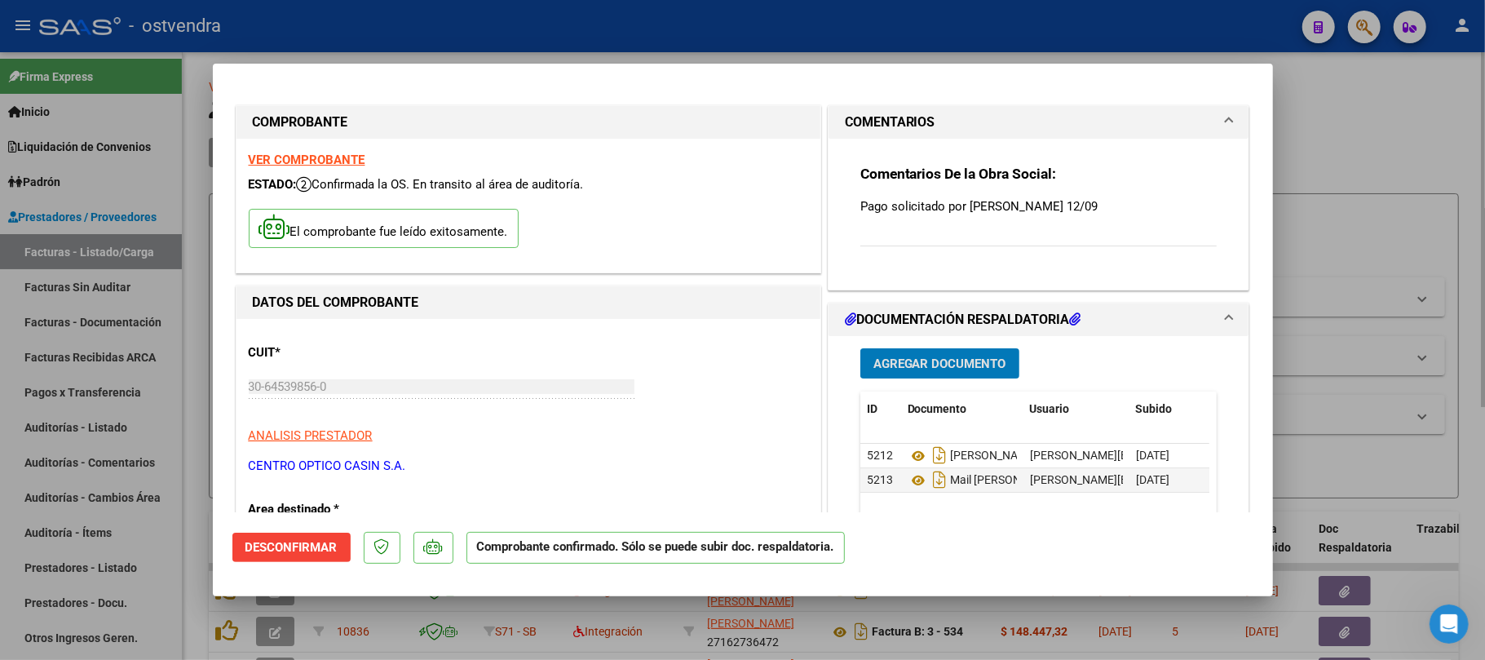
drag, startPoint x: 1344, startPoint y: 135, endPoint x: 1388, endPoint y: 106, distance: 52.9
click at [1344, 138] on div at bounding box center [742, 330] width 1485 height 660
type input "$ 0,00"
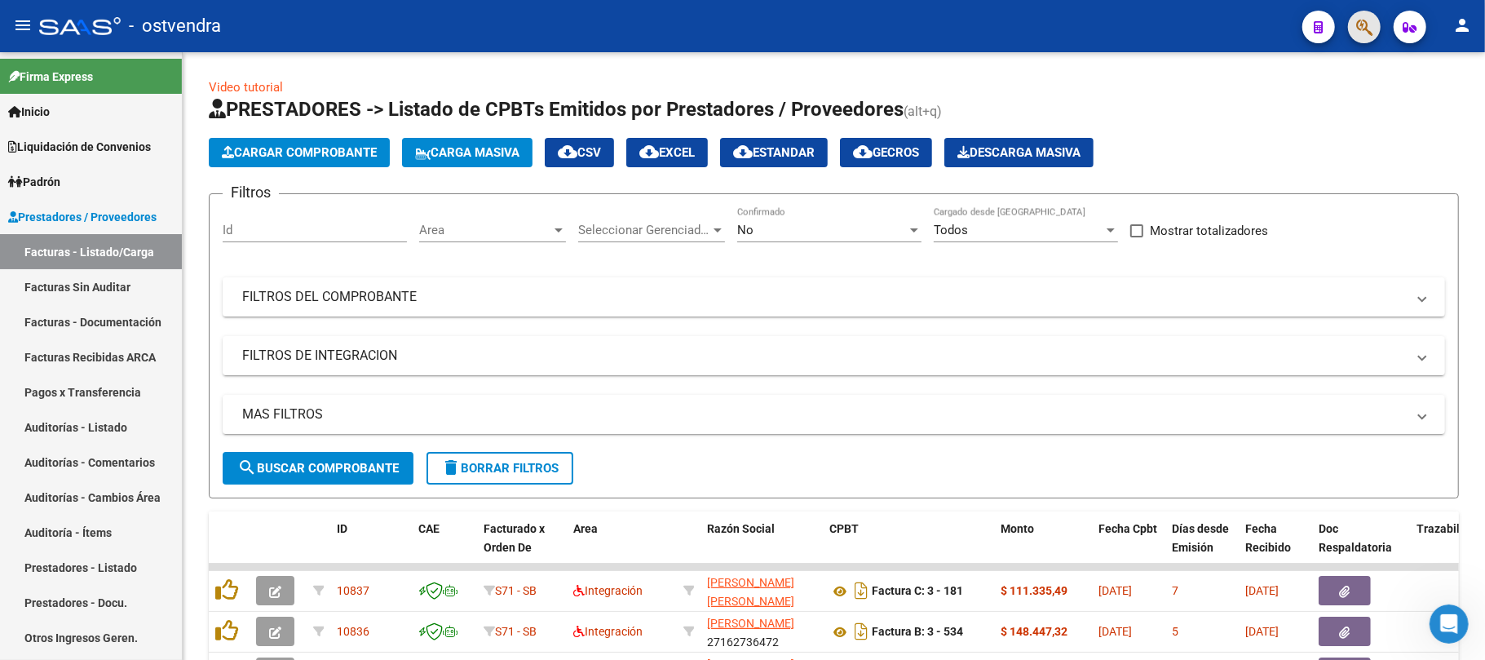
click at [1377, 20] on button "button" at bounding box center [1364, 27] width 33 height 33
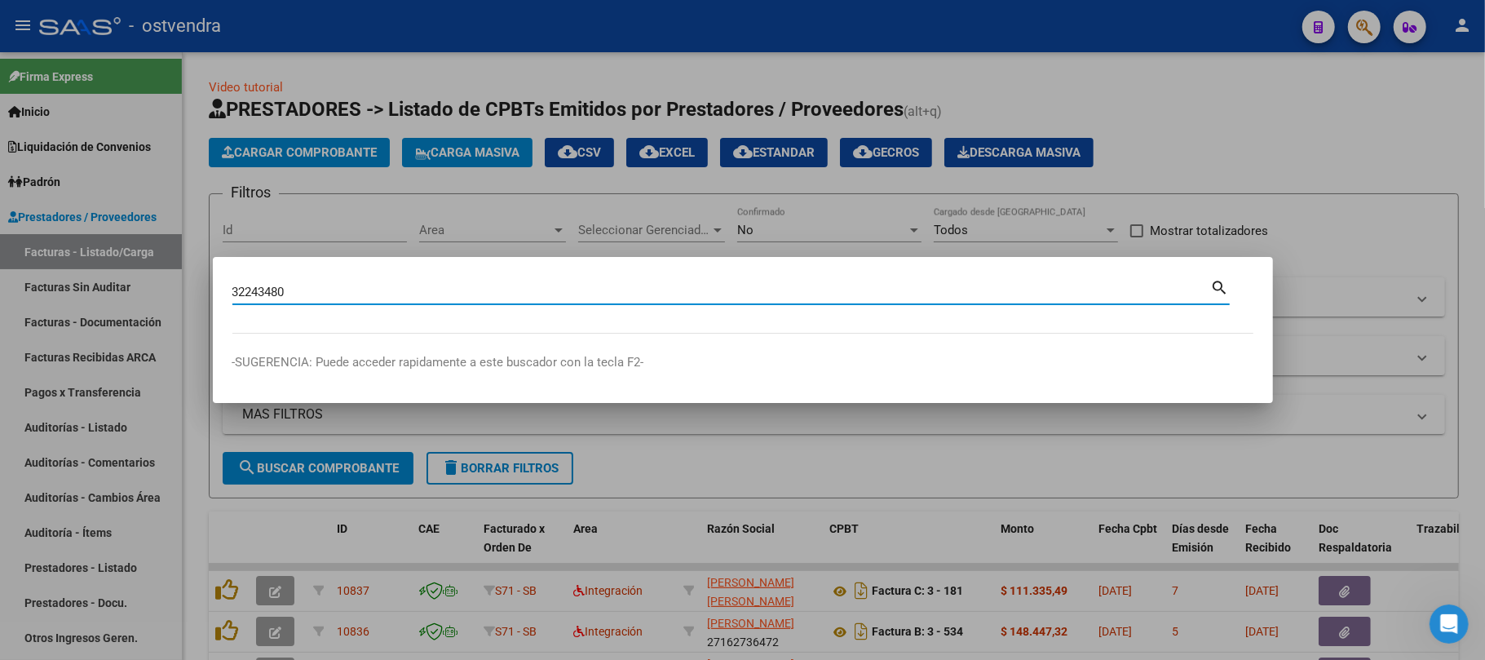
type input "32243480"
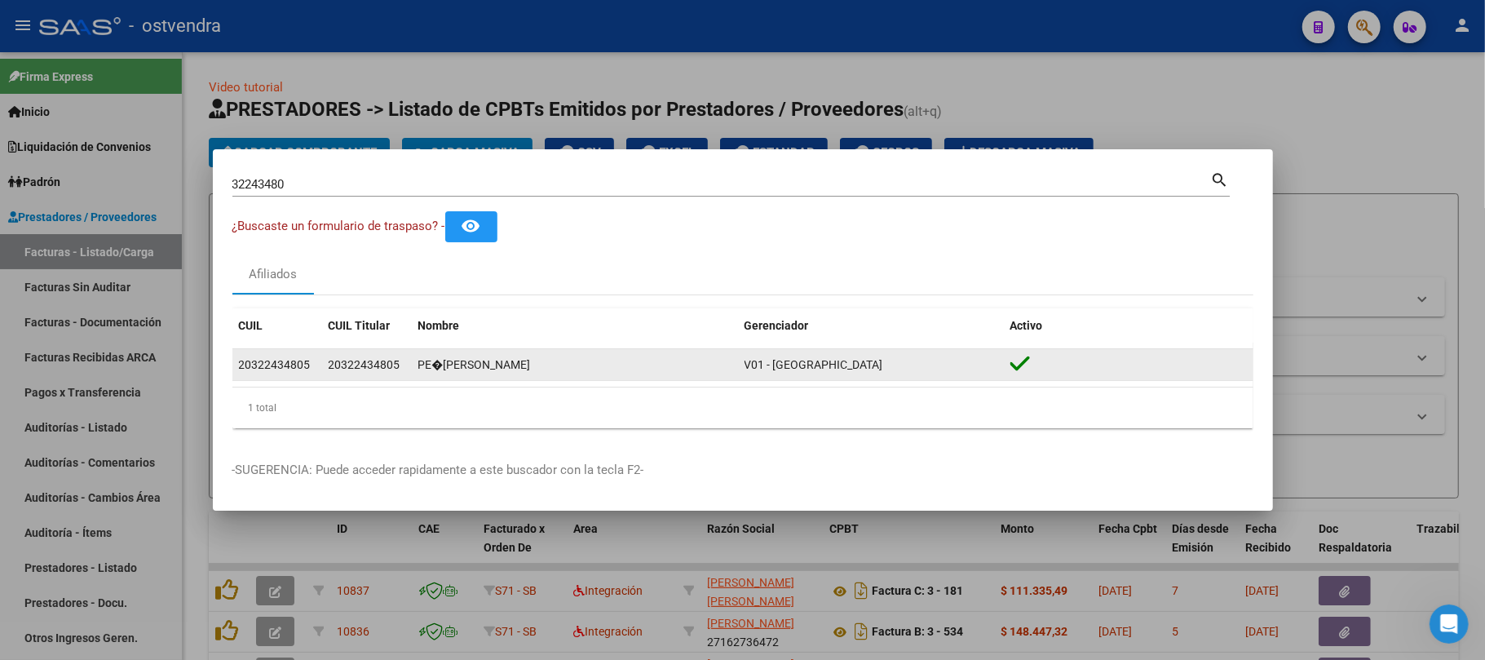
drag, startPoint x: 329, startPoint y: 363, endPoint x: 409, endPoint y: 364, distance: 79.1
click at [409, 364] on datatable-body-cell "20322434805" at bounding box center [367, 365] width 90 height 32
copy span "20322434805"
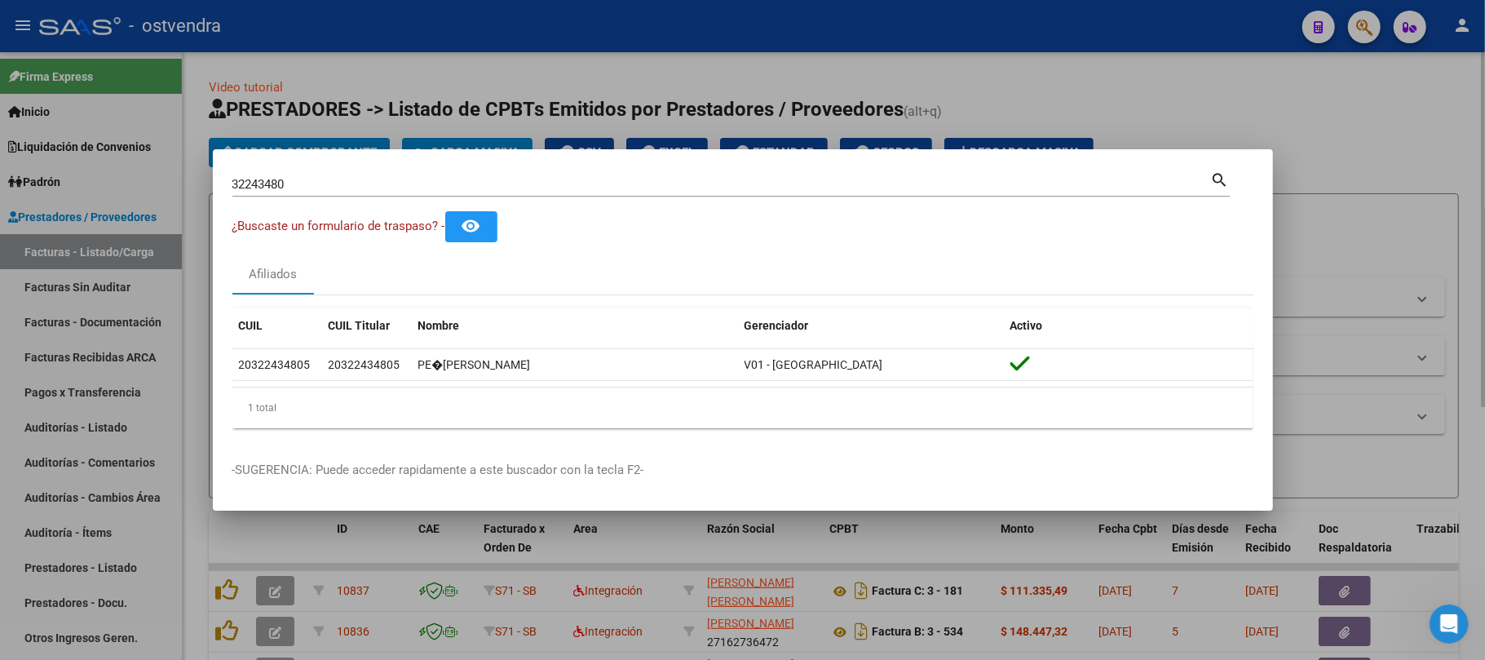
click at [1352, 117] on div at bounding box center [742, 330] width 1485 height 660
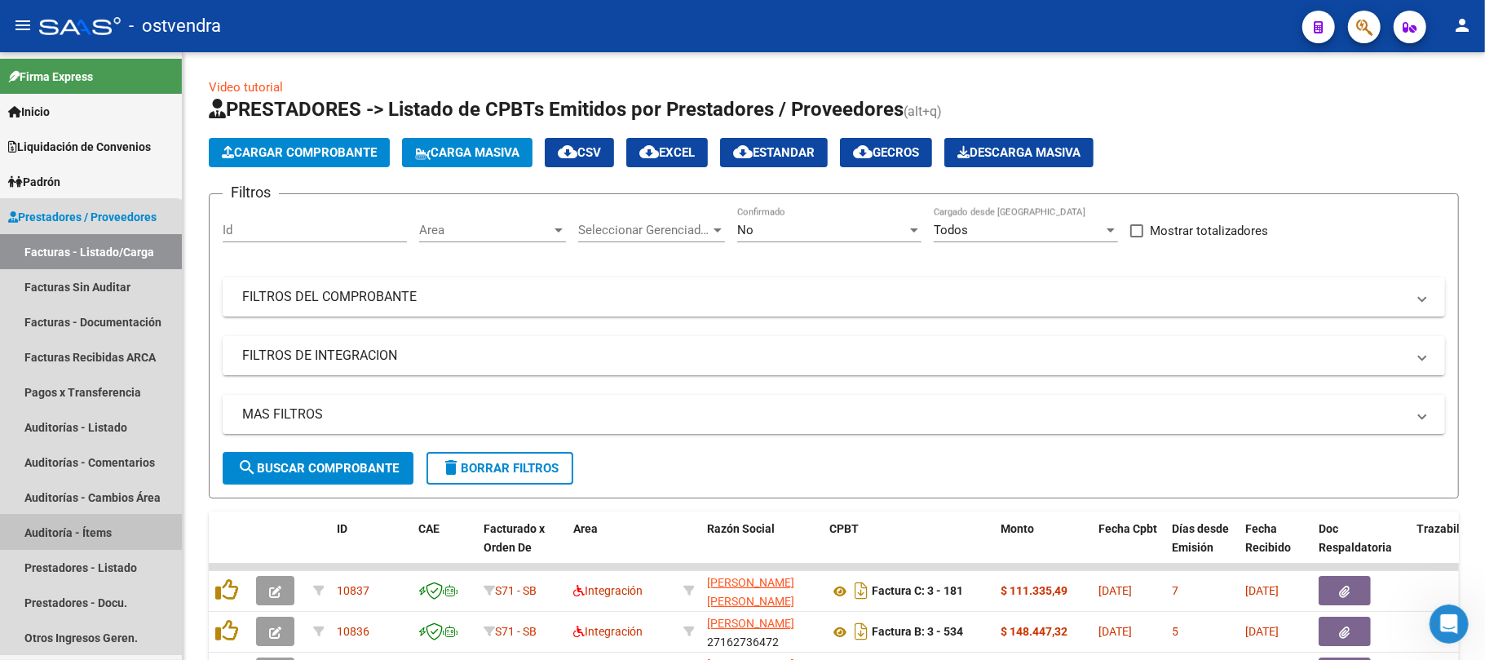
click at [67, 533] on link "Auditoría - Ítems" at bounding box center [91, 532] width 182 height 35
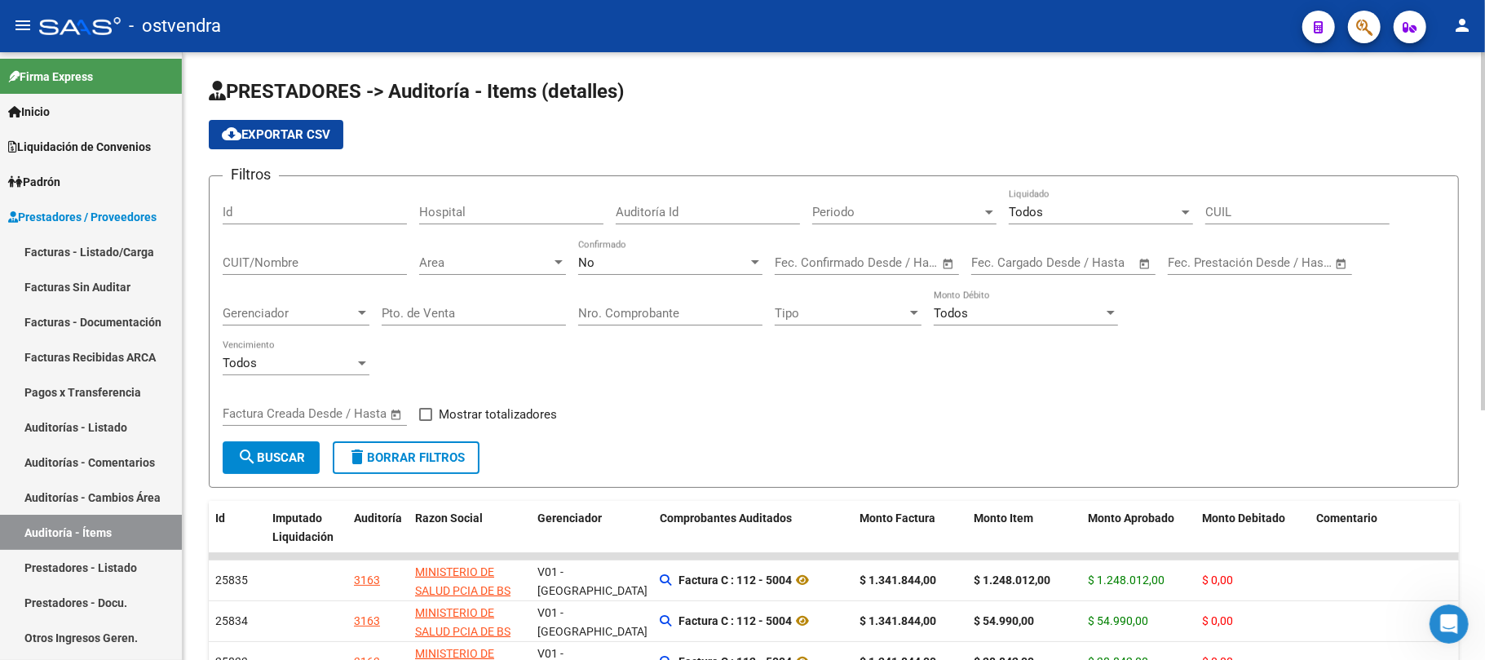
click at [621, 262] on div "No" at bounding box center [663, 262] width 170 height 15
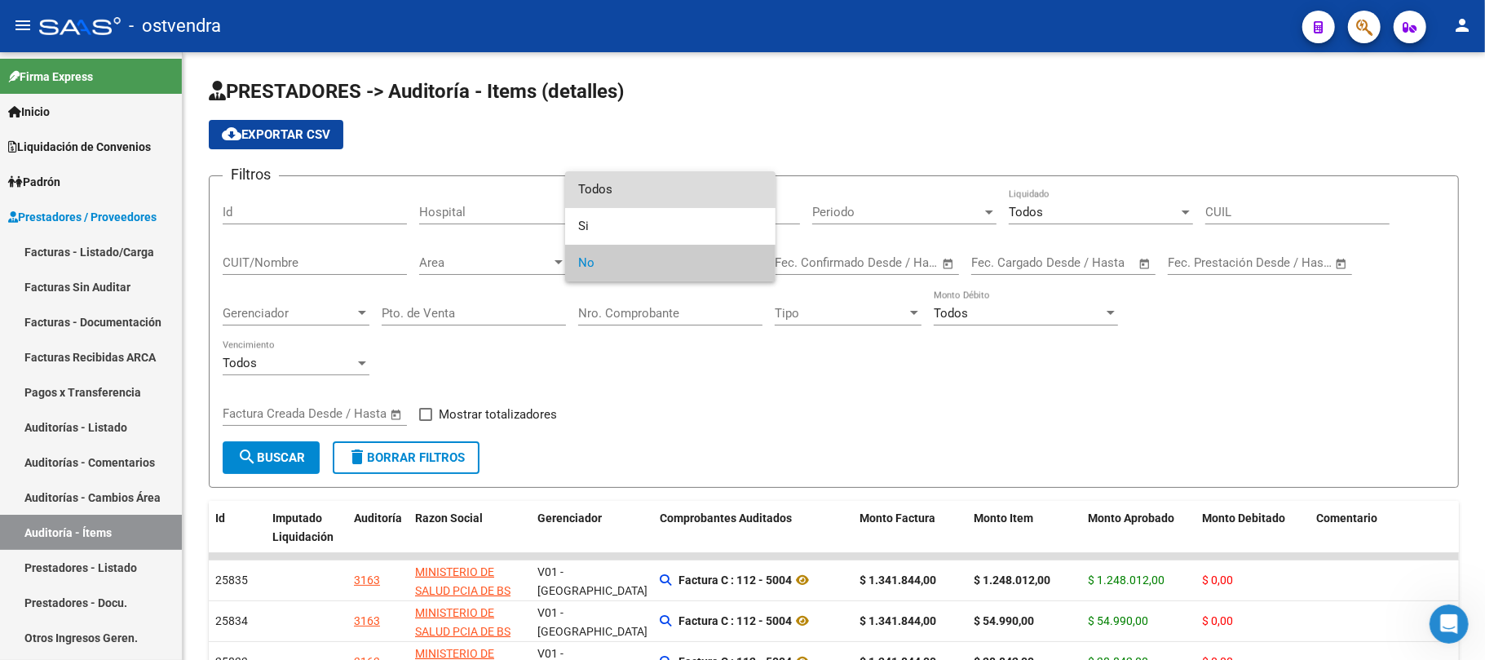
click at [586, 184] on span "Todos" at bounding box center [670, 189] width 184 height 37
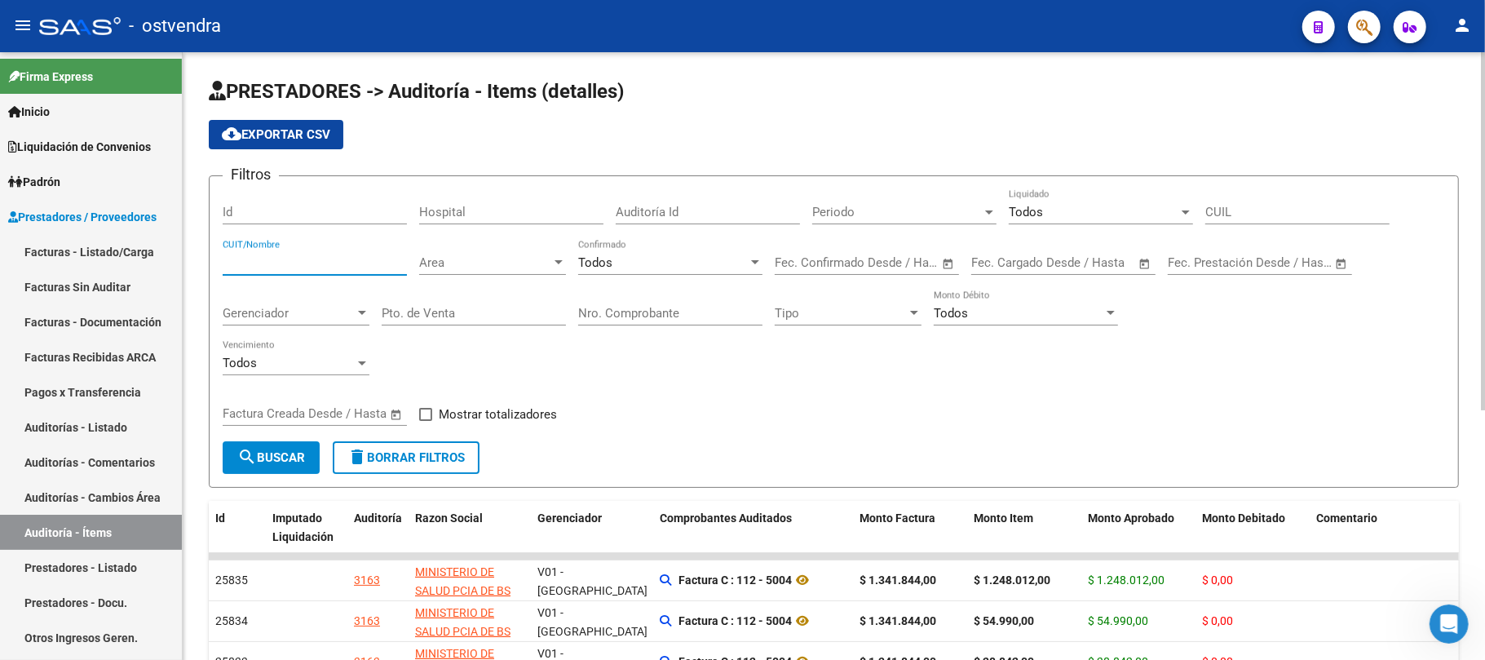
click at [267, 265] on input "CUIT/Nombre" at bounding box center [315, 262] width 184 height 15
type input "casim"
click at [290, 468] on button "search Buscar" at bounding box center [271, 457] width 97 height 33
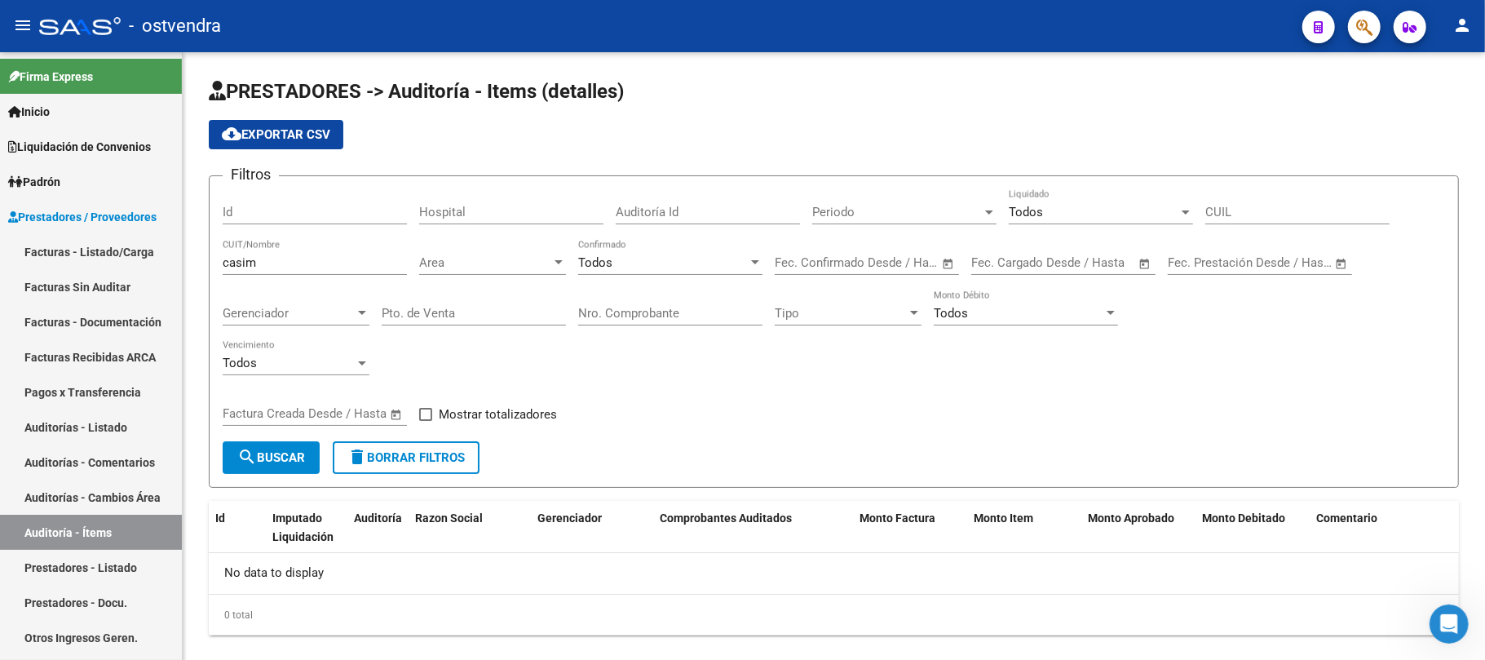
click at [80, 422] on link "Auditorías - Listado" at bounding box center [91, 426] width 182 height 35
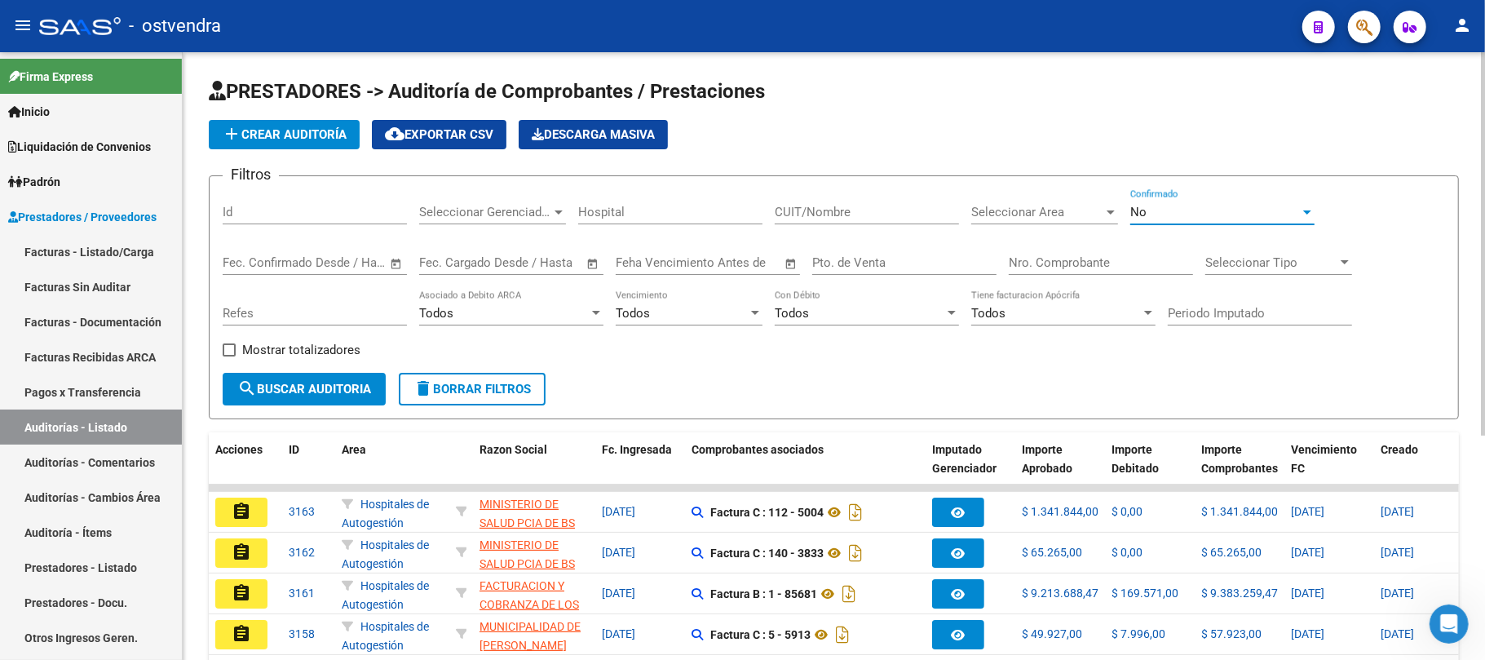
click at [1163, 209] on div "No" at bounding box center [1215, 212] width 170 height 15
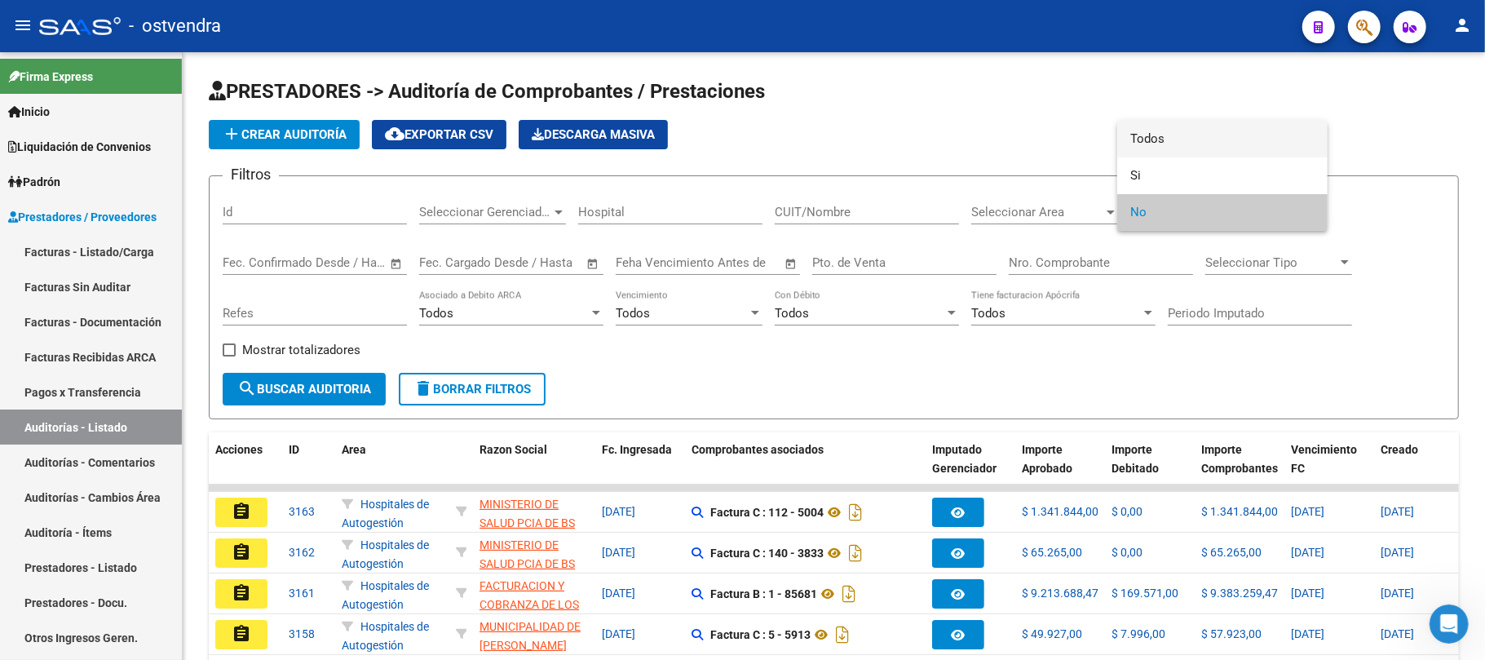
click at [1156, 135] on span "Todos" at bounding box center [1222, 139] width 184 height 37
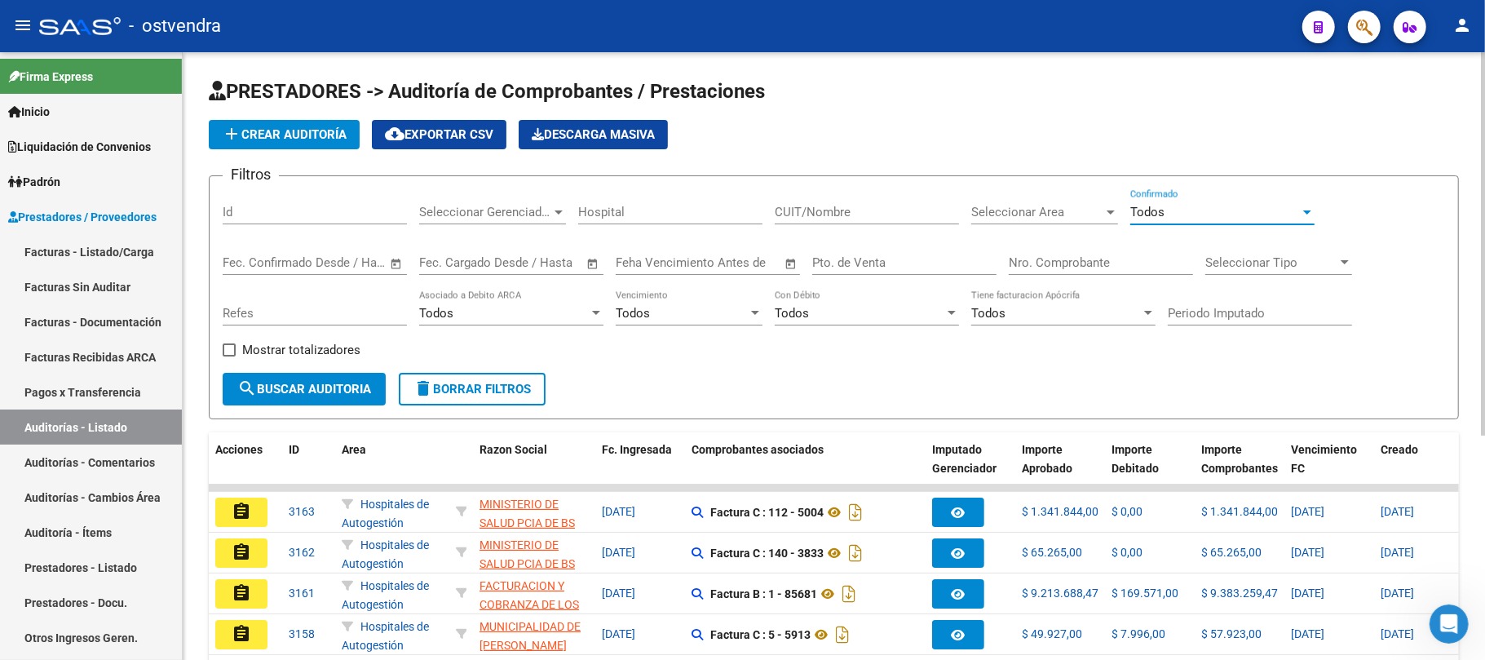
click at [848, 199] on div "CUIT/Nombre" at bounding box center [867, 206] width 184 height 35
click at [833, 213] on input "CUIT/Nombre" at bounding box center [867, 212] width 184 height 15
type input "casi"
click at [334, 378] on button "search Buscar Auditoria" at bounding box center [304, 389] width 163 height 33
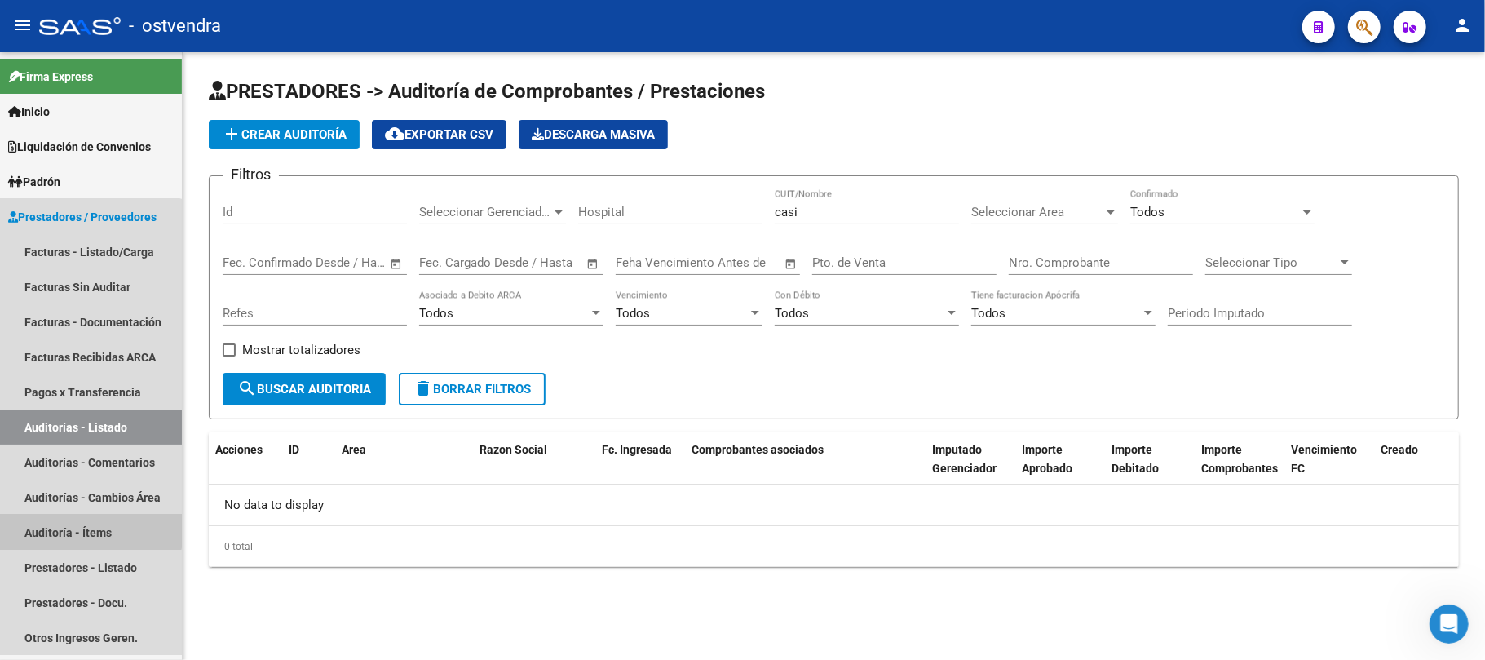
click at [83, 526] on link "Auditoría - Ítems" at bounding box center [91, 532] width 182 height 35
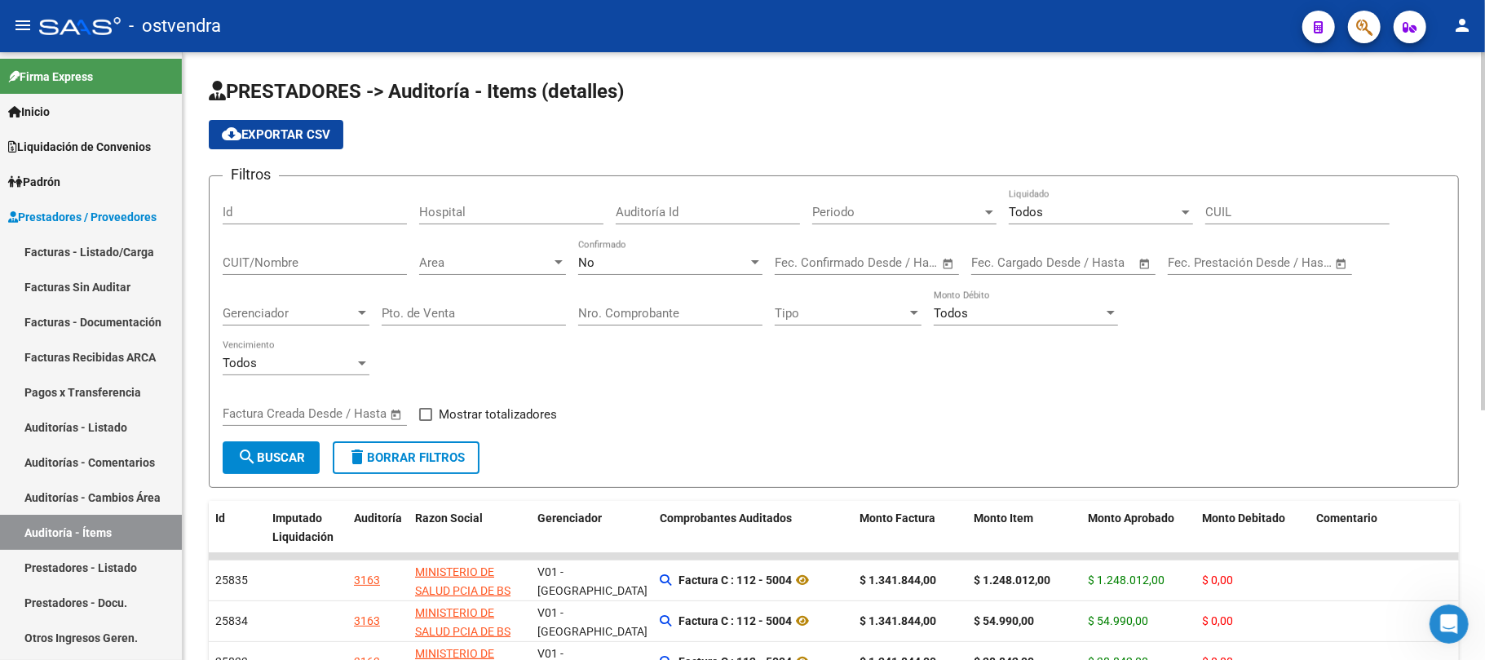
click at [659, 272] on div "No Confirmado" at bounding box center [670, 257] width 184 height 35
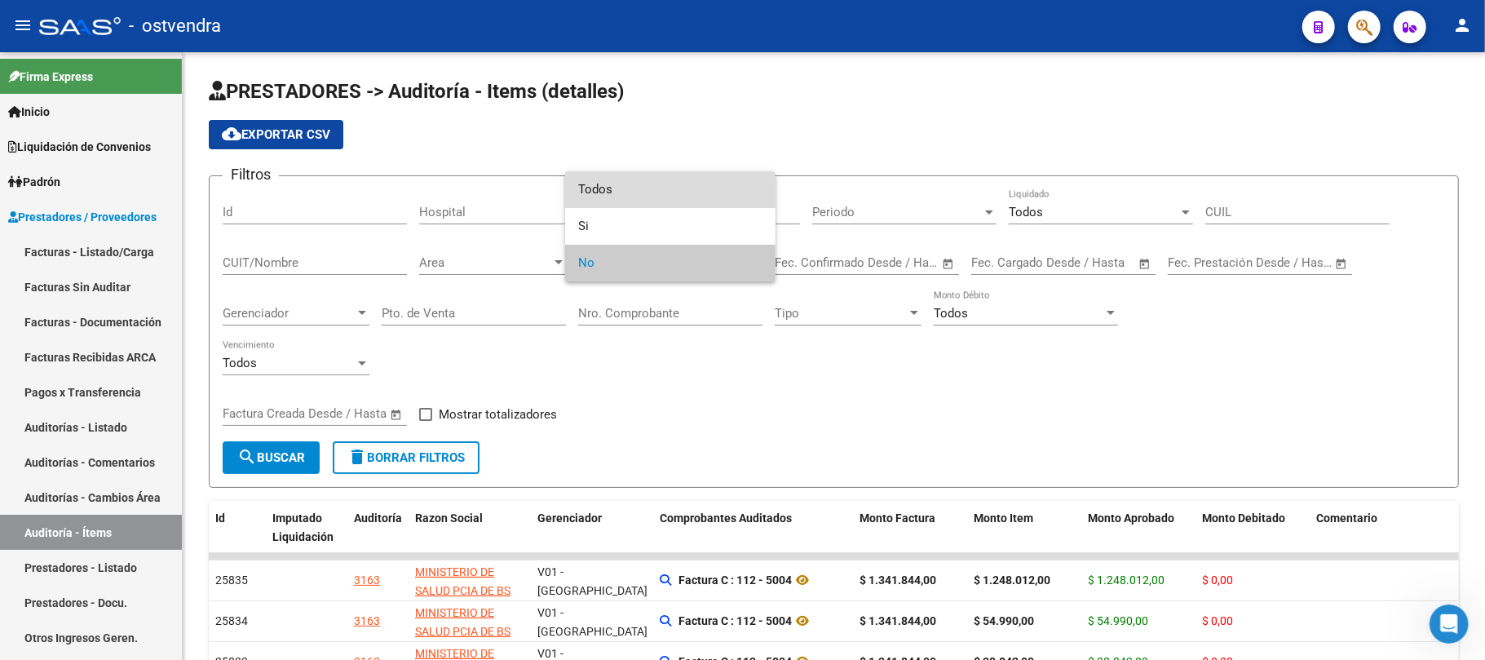
click at [600, 183] on span "Todos" at bounding box center [670, 189] width 184 height 37
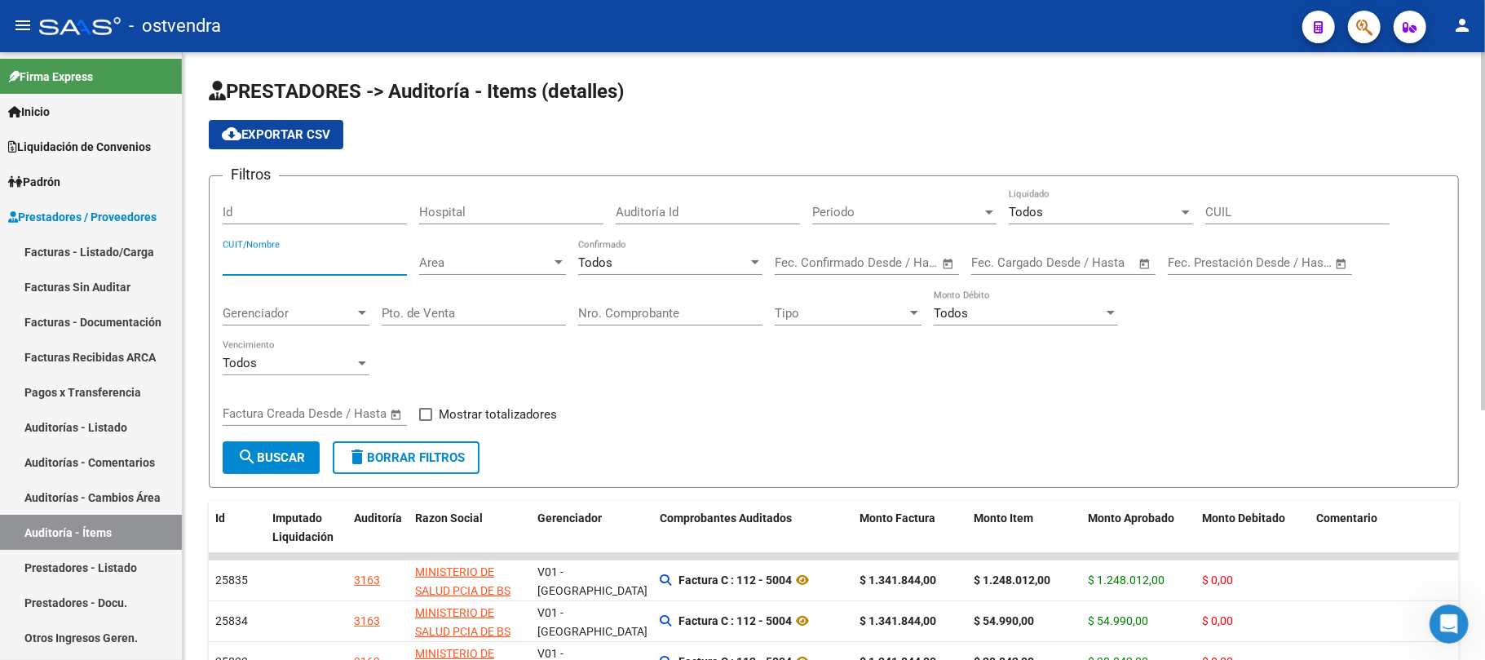
click at [265, 269] on input "CUIT/Nombre" at bounding box center [315, 262] width 184 height 15
type input "centro opt"
click at [295, 444] on button "search Buscar" at bounding box center [271, 457] width 97 height 33
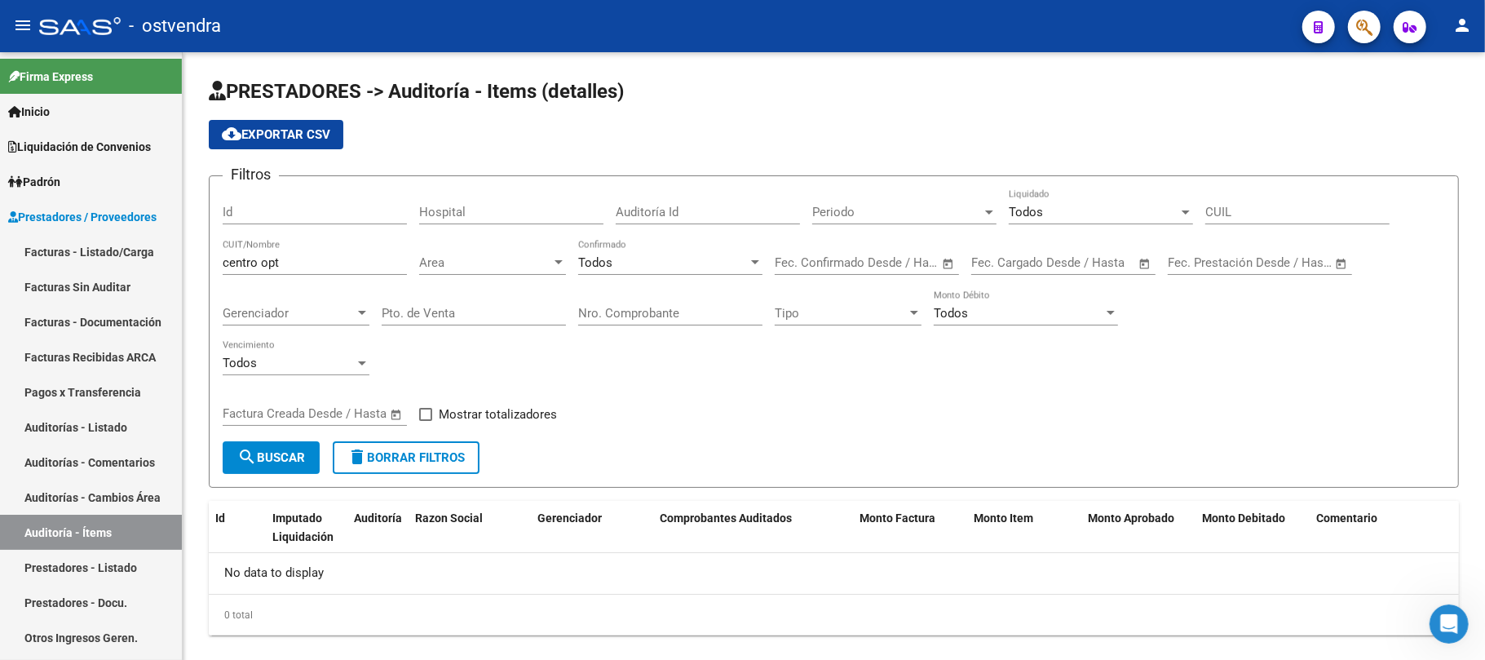
click at [66, 559] on link "Prestadores - Listado" at bounding box center [91, 567] width 182 height 35
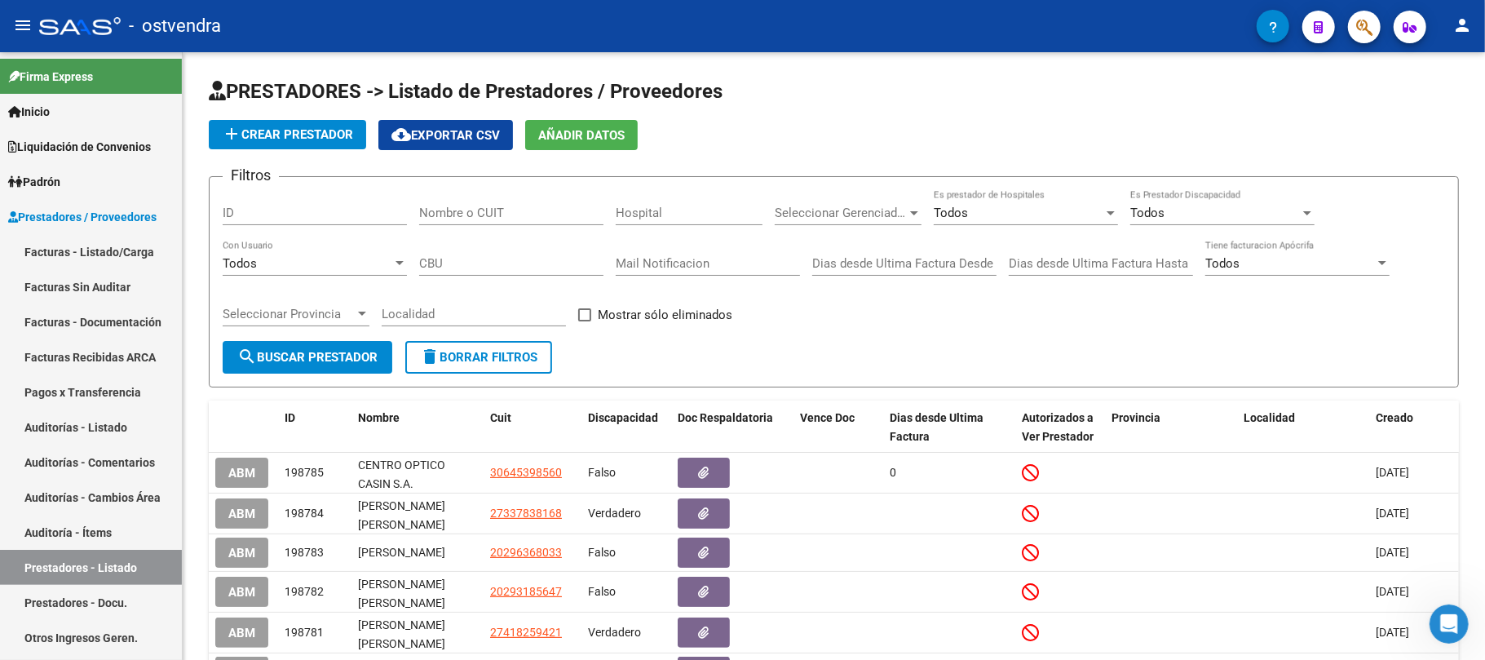
click at [90, 431] on link "Auditorías - Listado" at bounding box center [91, 426] width 182 height 35
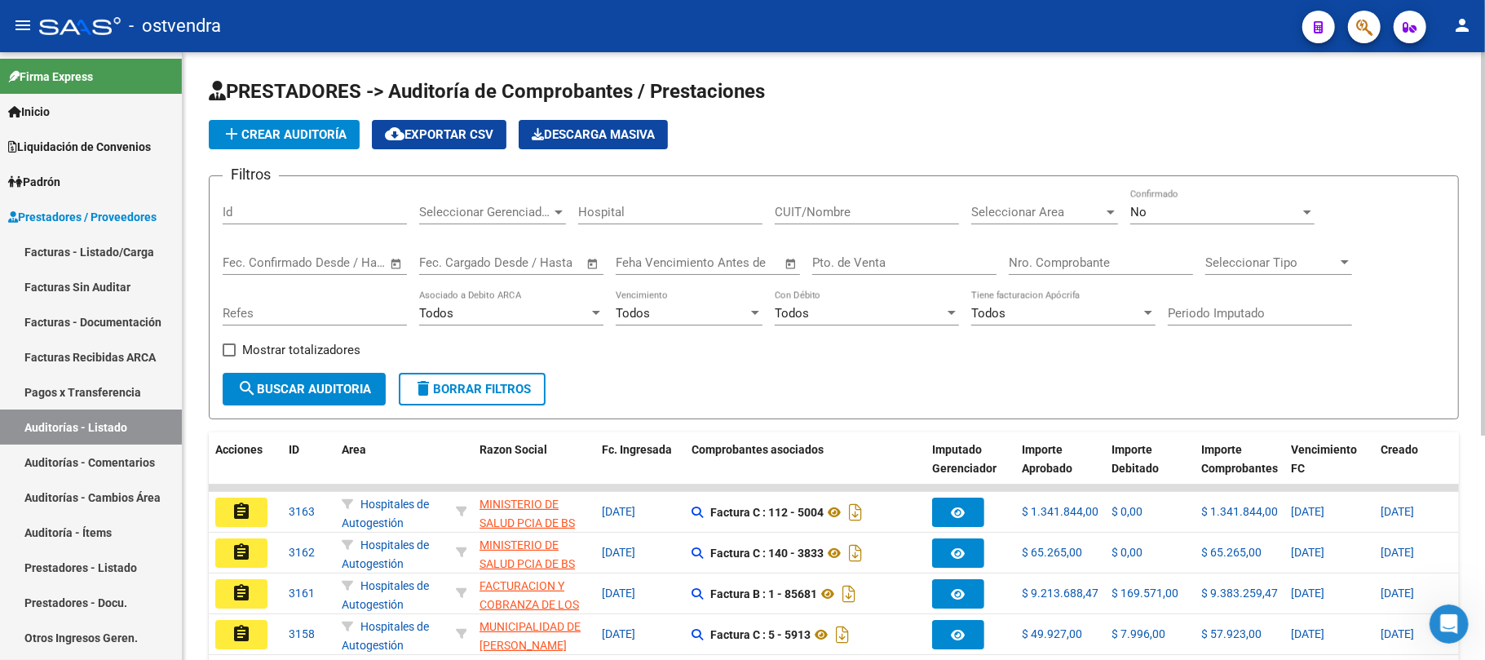
click at [868, 219] on div "CUIT/Nombre" at bounding box center [867, 206] width 184 height 35
type input "centro opt"
click at [279, 385] on span "search Buscar Auditoria" at bounding box center [304, 389] width 134 height 15
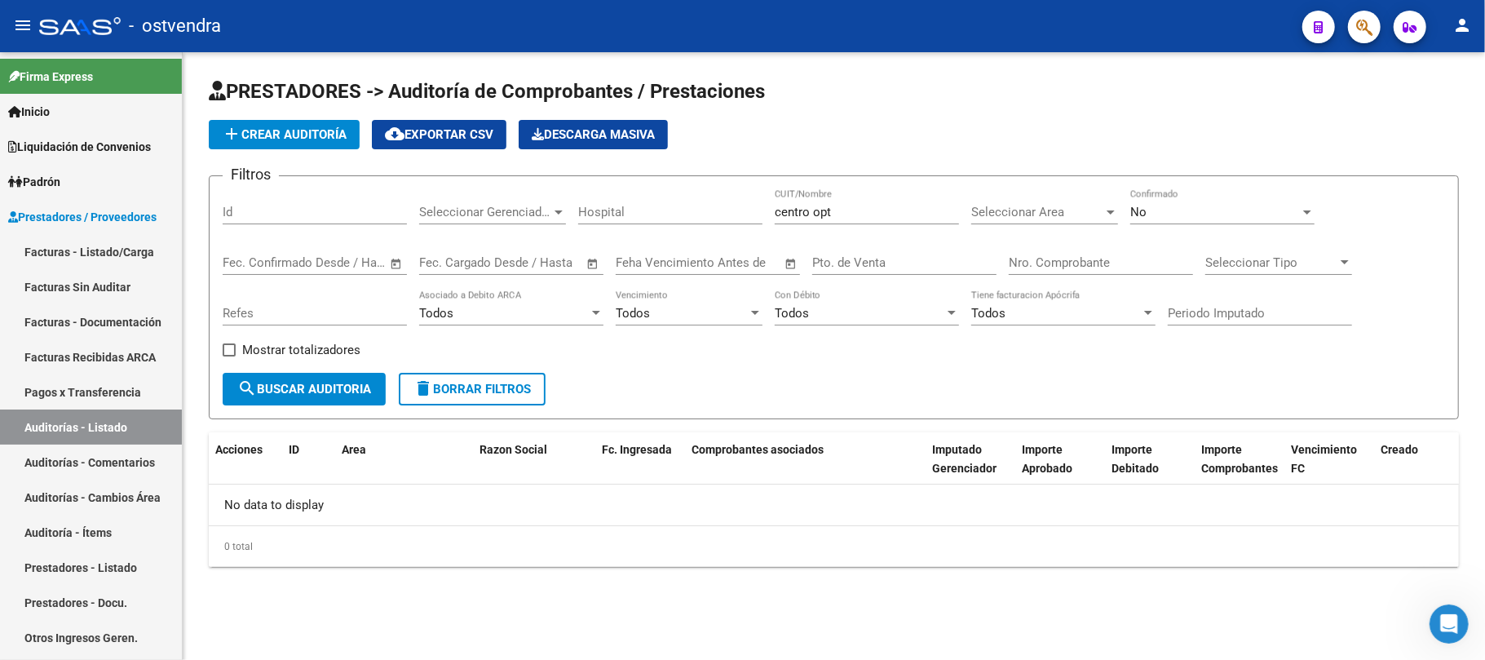
click at [1233, 209] on div "No" at bounding box center [1215, 212] width 170 height 15
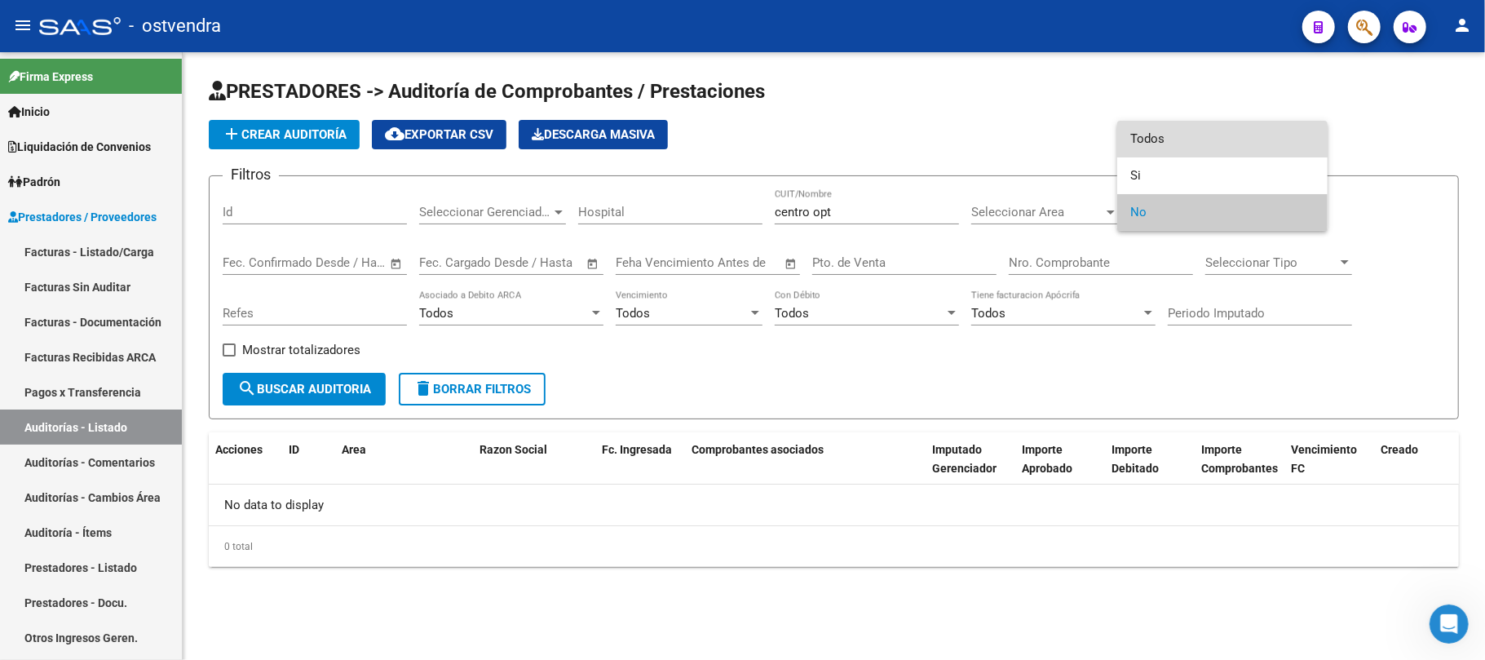
click at [1165, 138] on span "Todos" at bounding box center [1222, 139] width 184 height 37
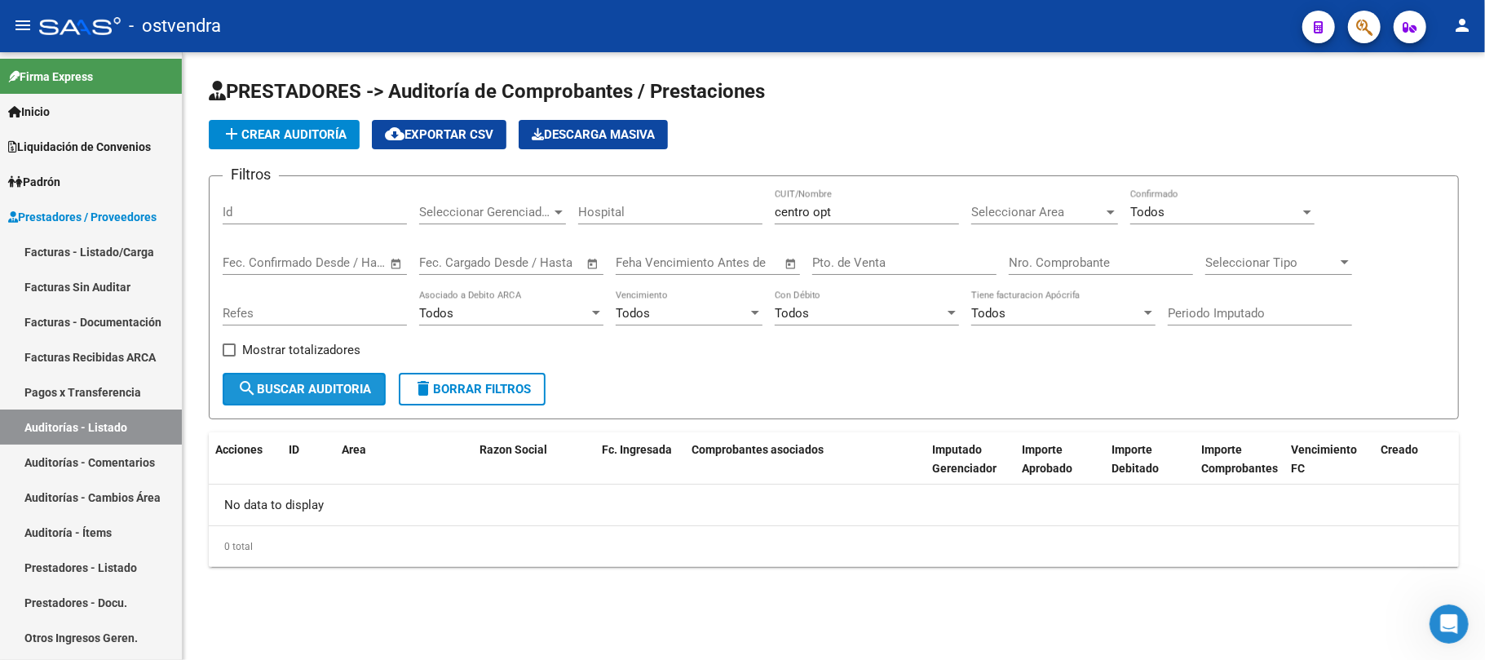
click at [294, 379] on button "search Buscar Auditoria" at bounding box center [304, 389] width 163 height 33
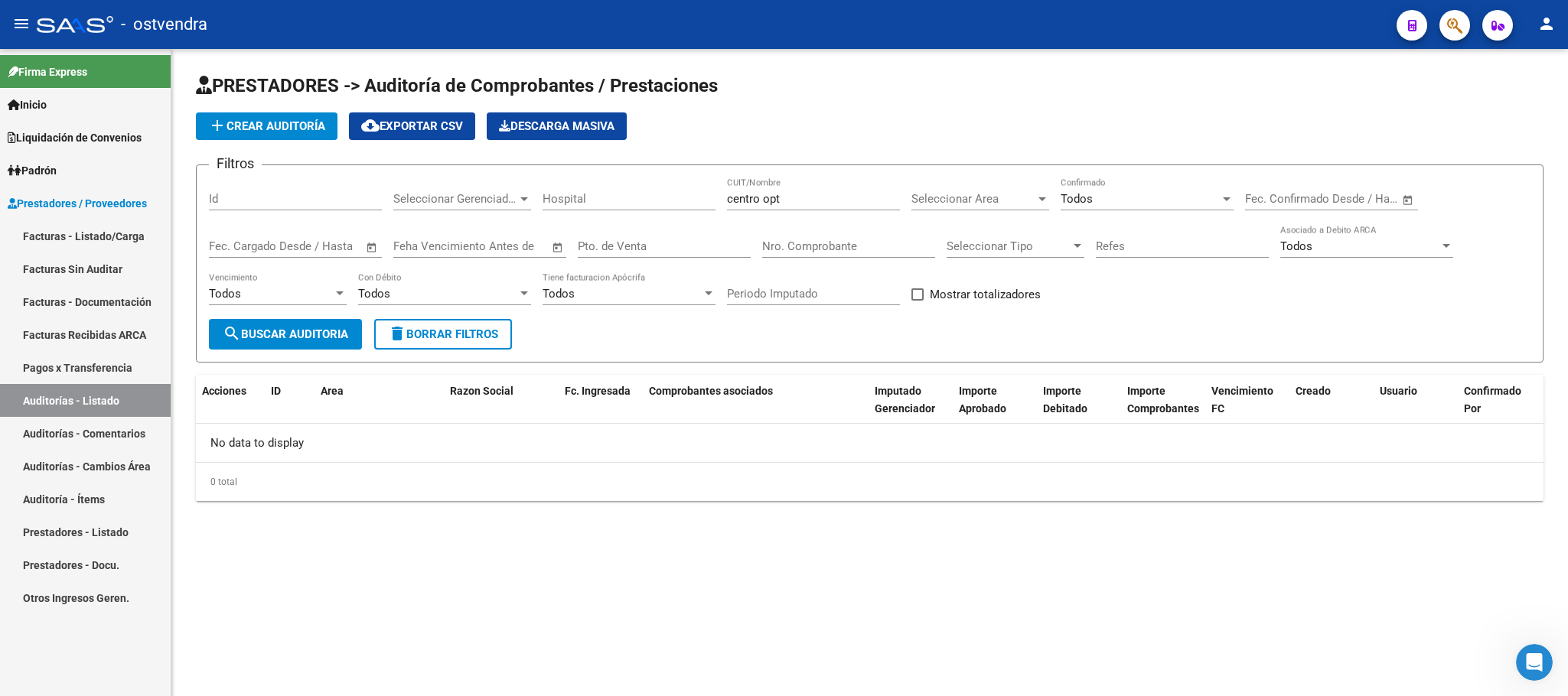
click at [108, 262] on link "Facturas Sin Auditar" at bounding box center [85, 268] width 171 height 33
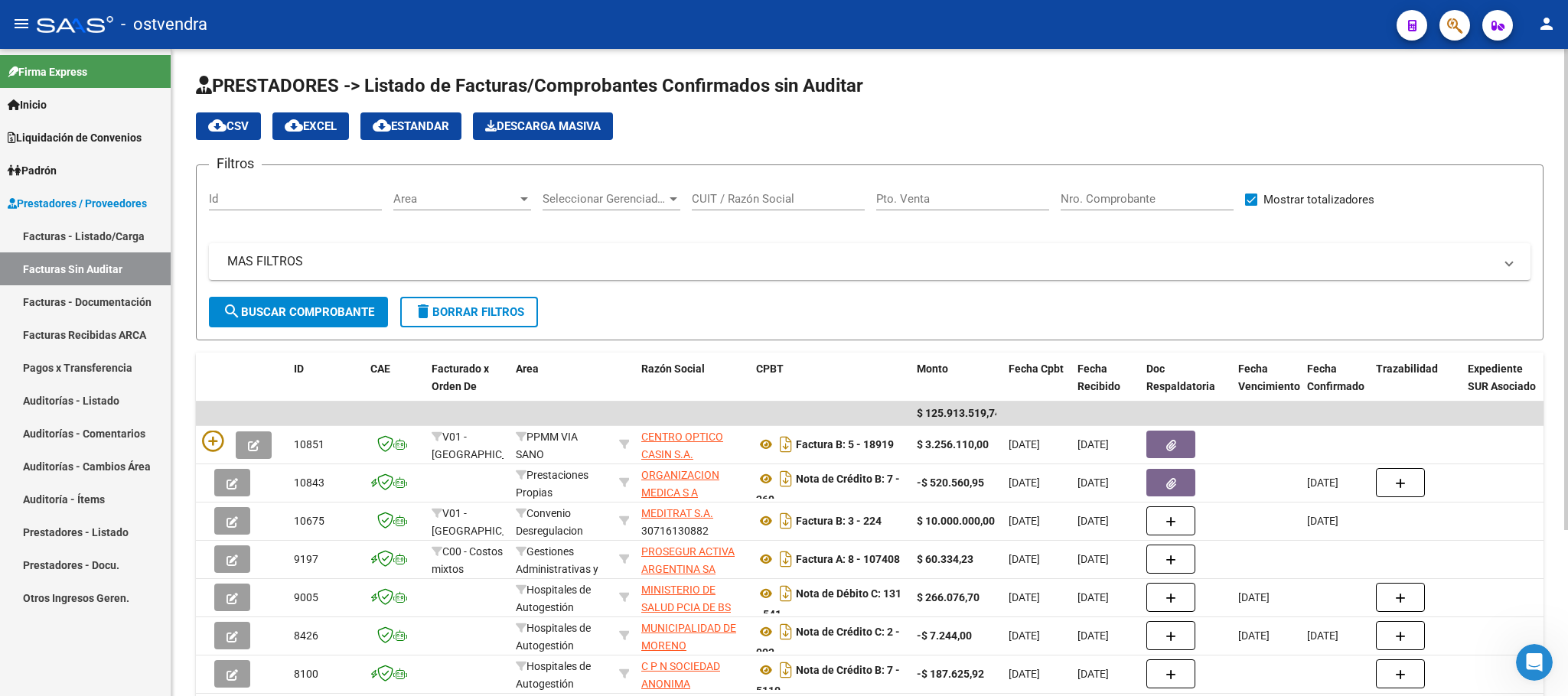
click at [1109, 198] on input "Nro. Comprobante" at bounding box center [1147, 199] width 173 height 14
type input "18919"
click at [273, 315] on span "search Buscar Comprobante" at bounding box center [297, 311] width 151 height 14
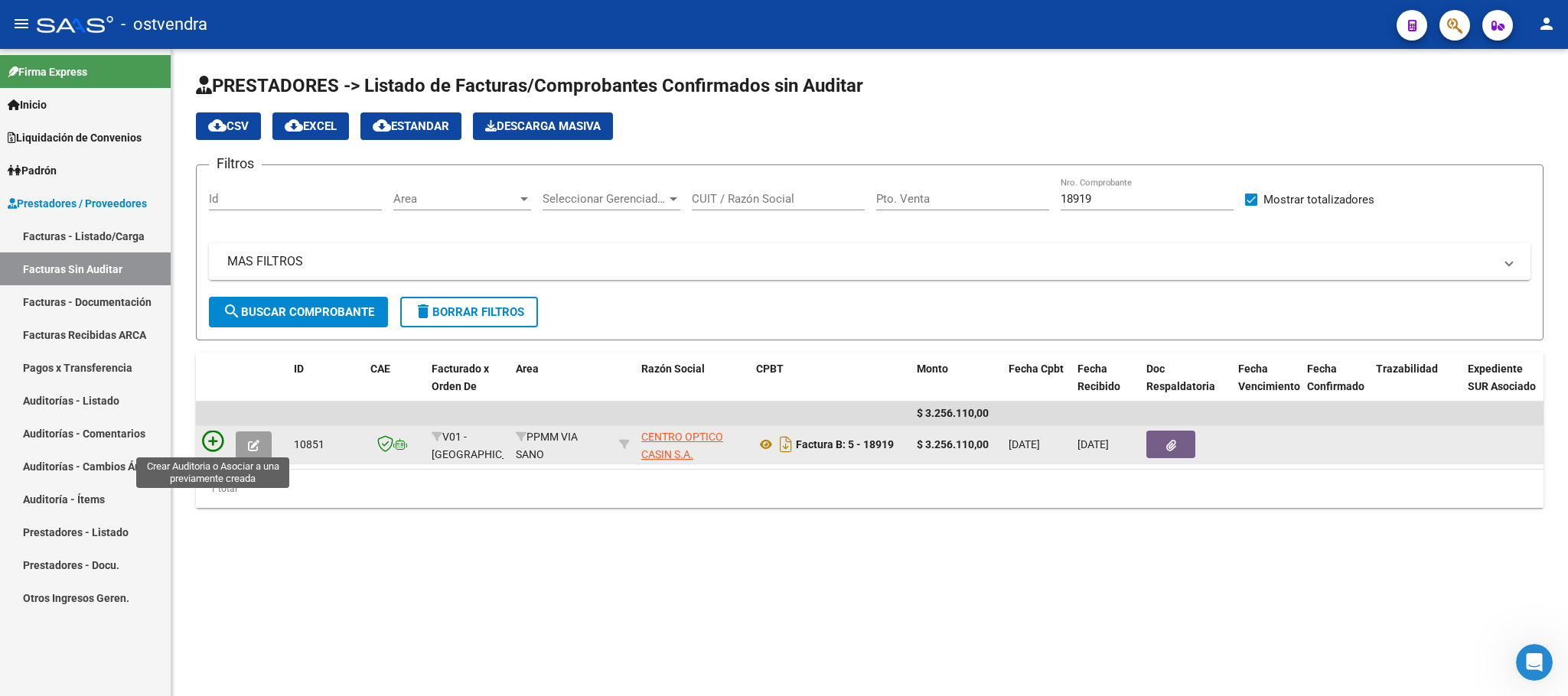
click at [205, 439] on icon at bounding box center [212, 441] width 22 height 22
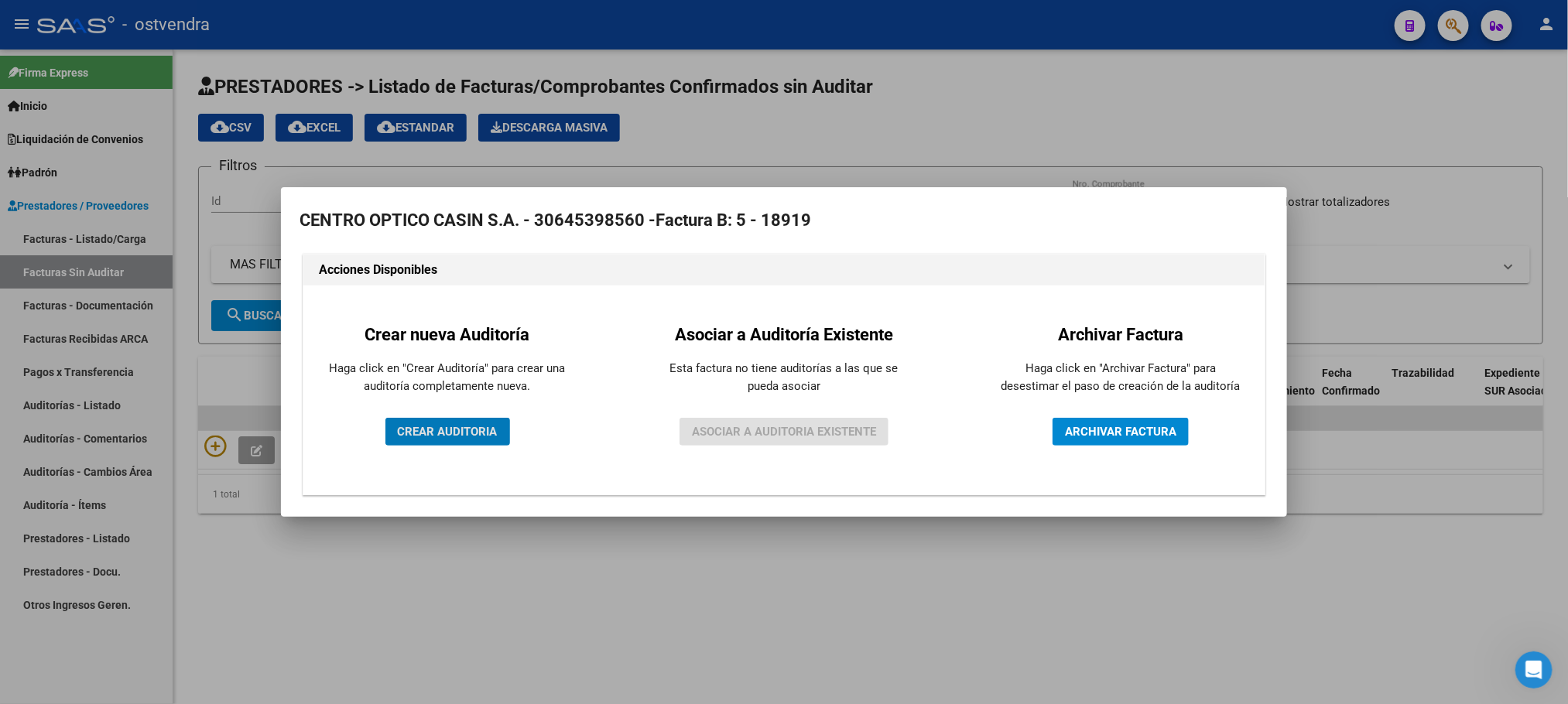
click at [476, 435] on span "CREAR AUDITORIA" at bounding box center [447, 432] width 100 height 14
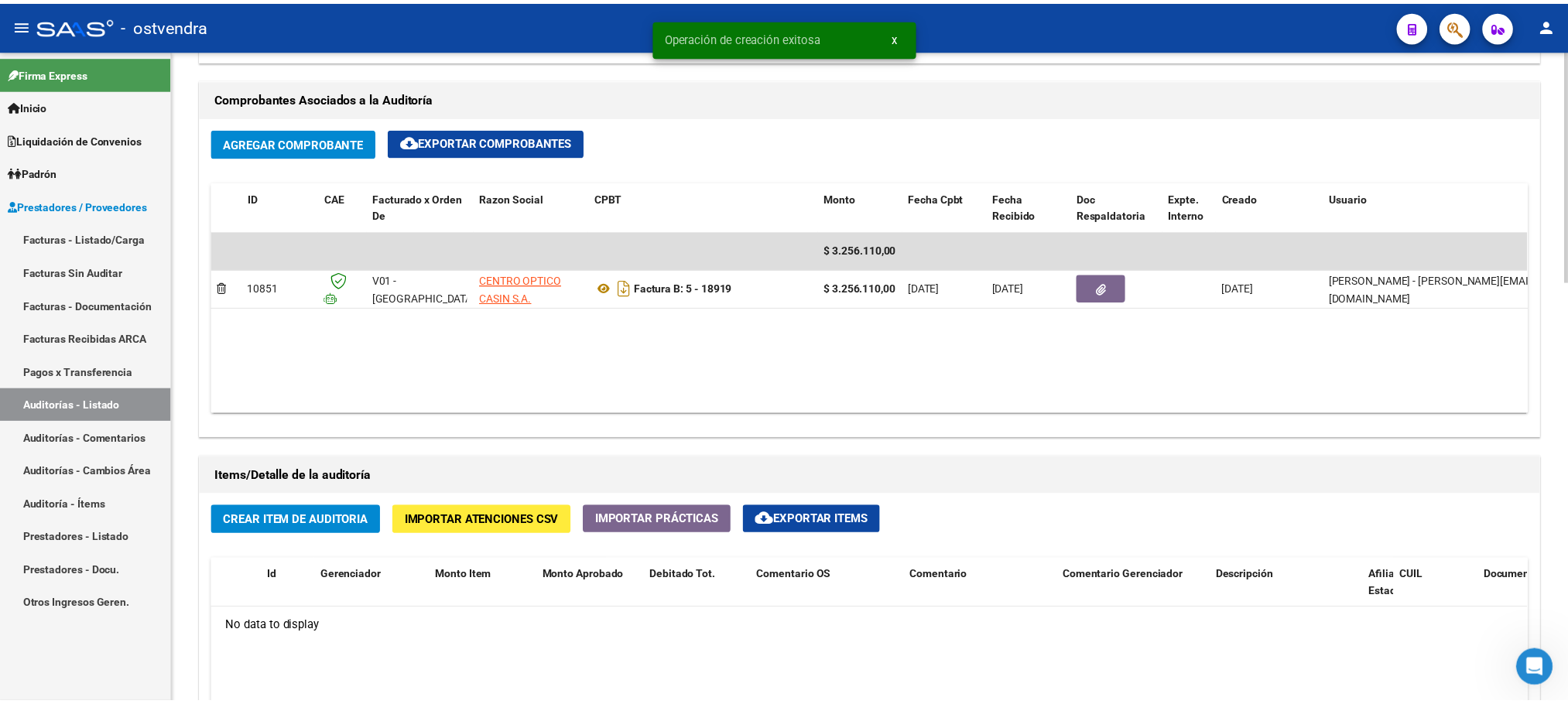
scroll to position [812, 0]
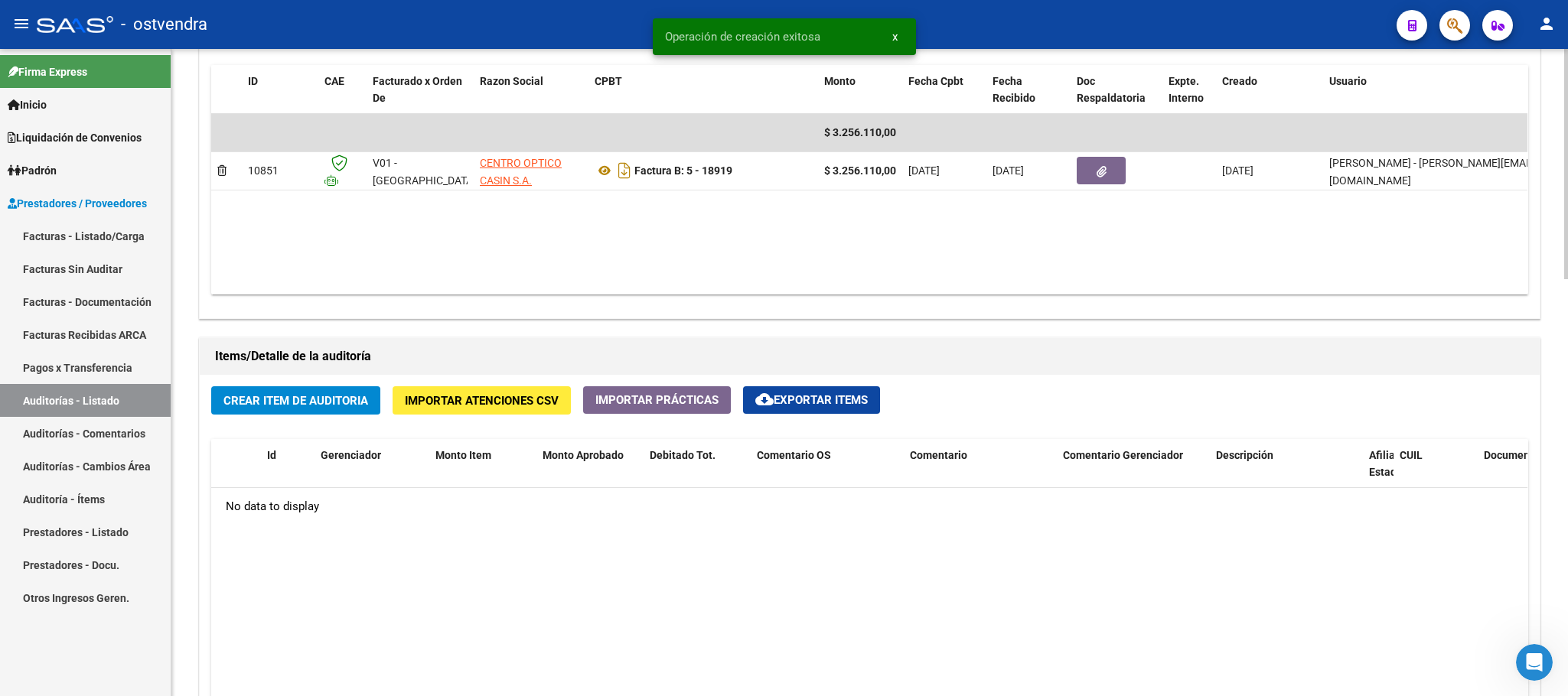
click at [308, 398] on span "Crear Item de Auditoria" at bounding box center [296, 401] width 145 height 14
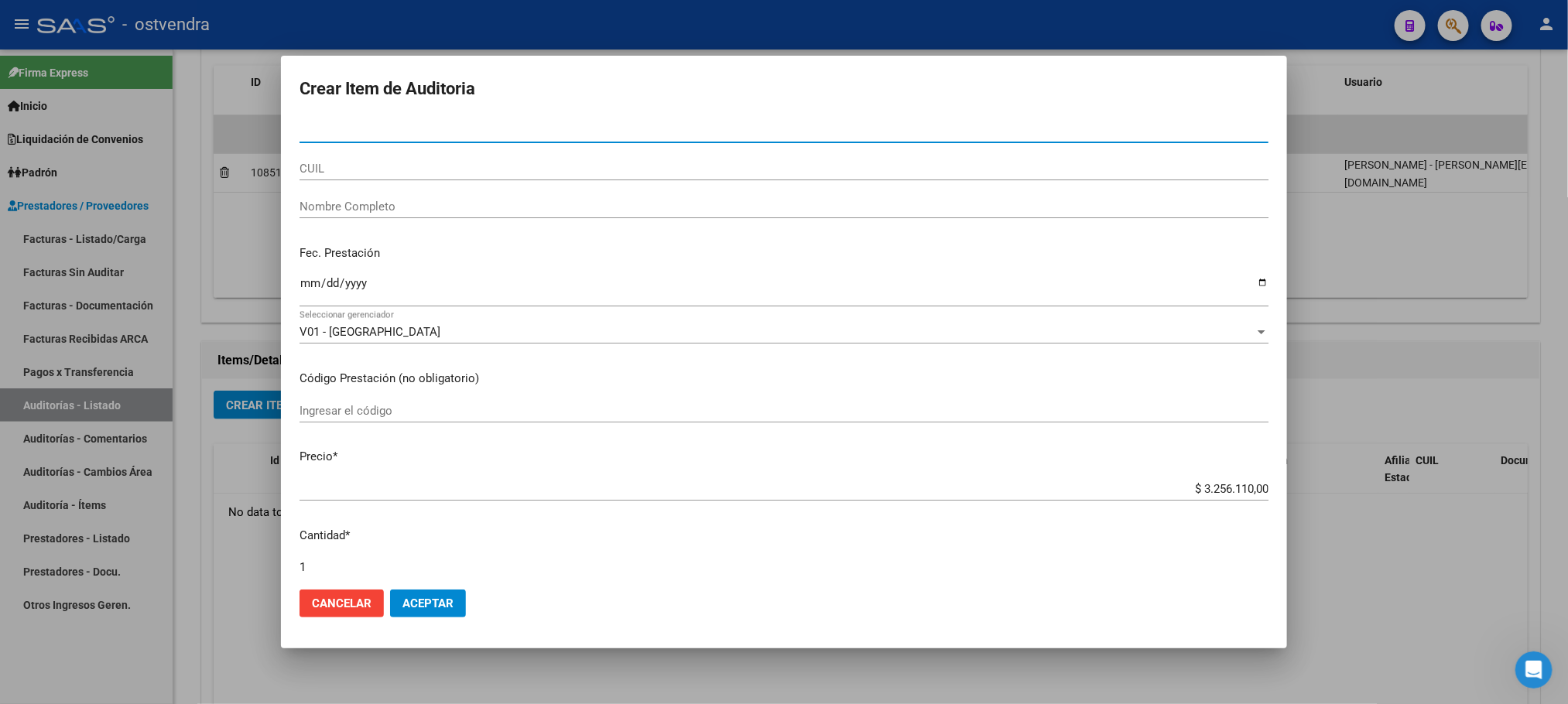
paste input "20322434805"
type input "20322434805"
click at [348, 168] on input "CUIL" at bounding box center [784, 168] width 969 height 14
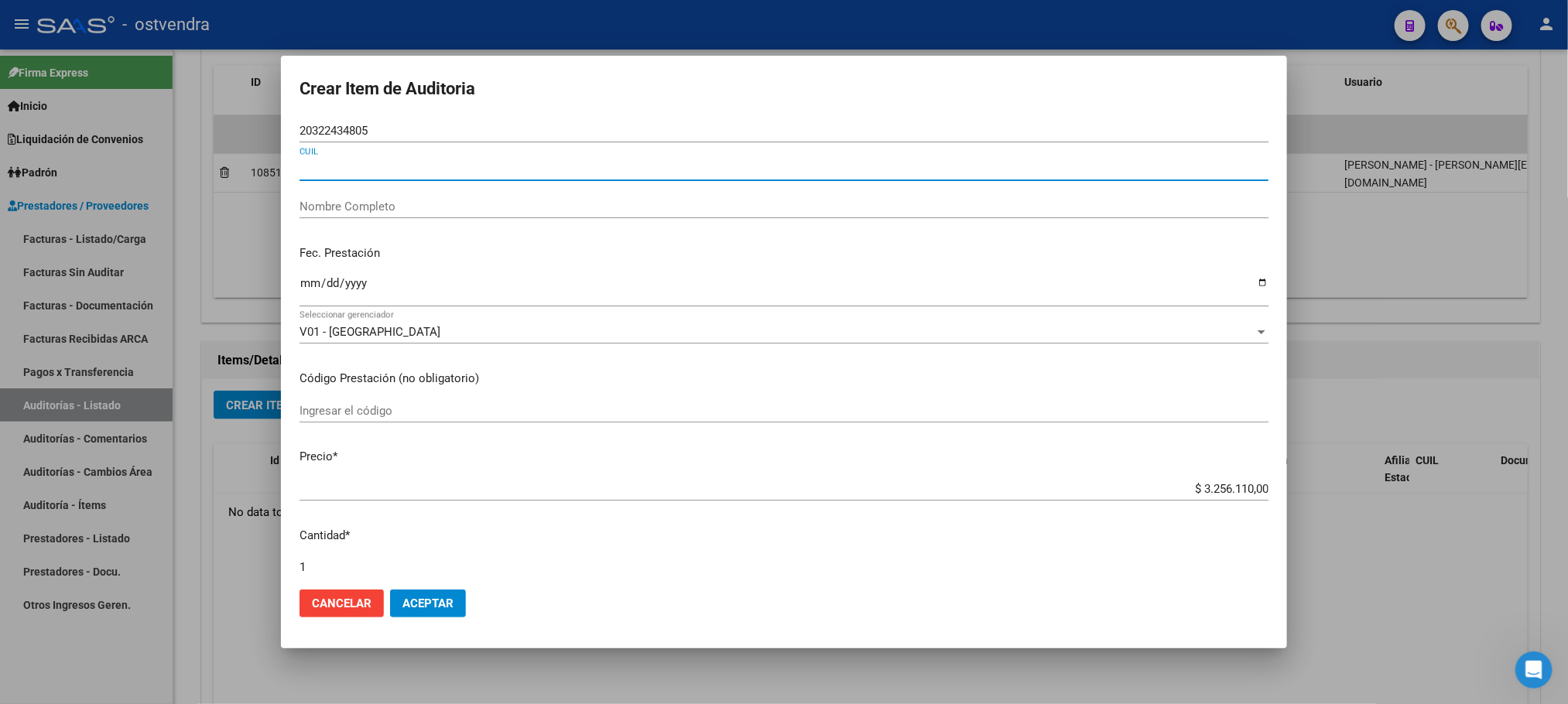
paste input "20322434805"
type input "20322434805"
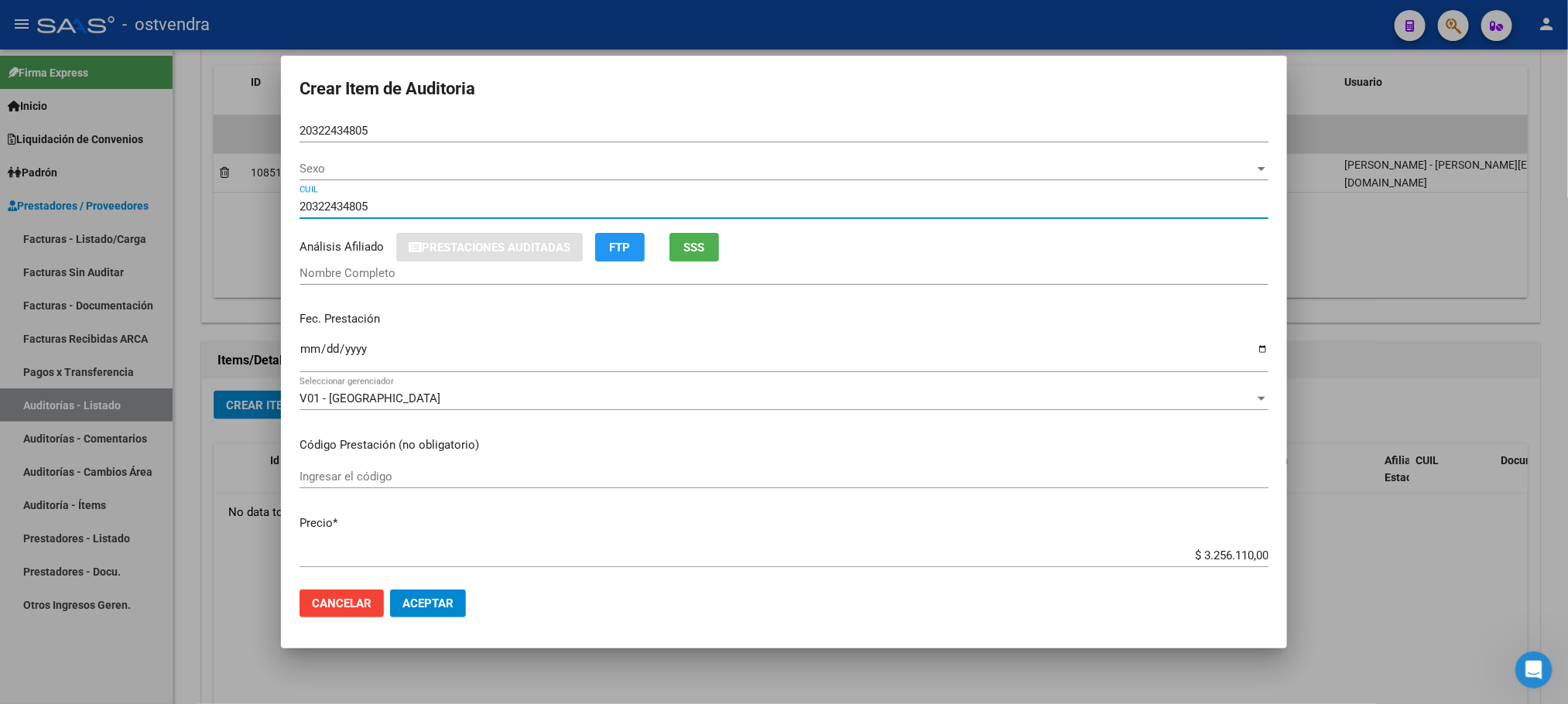
type input "32243480"
type input "PE�[PERSON_NAME]"
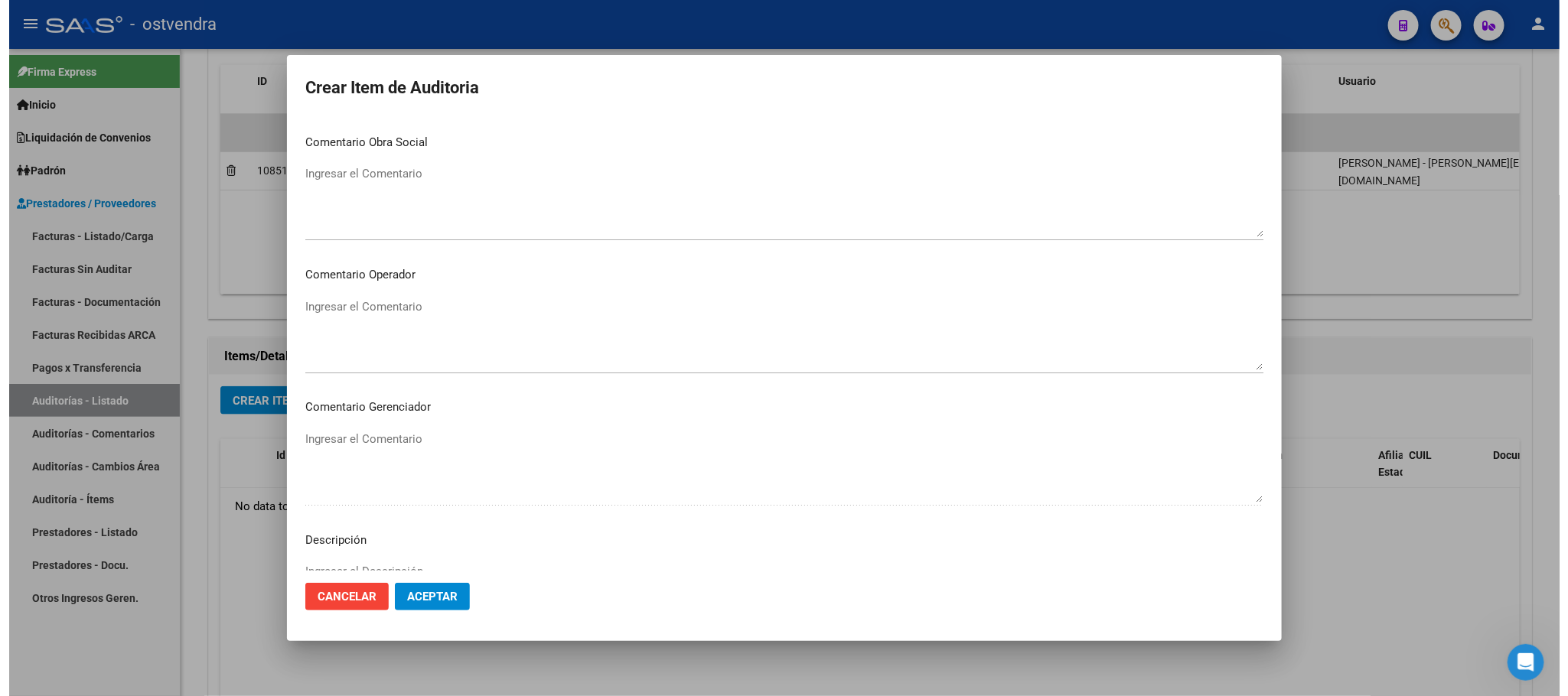
scroll to position [925, 0]
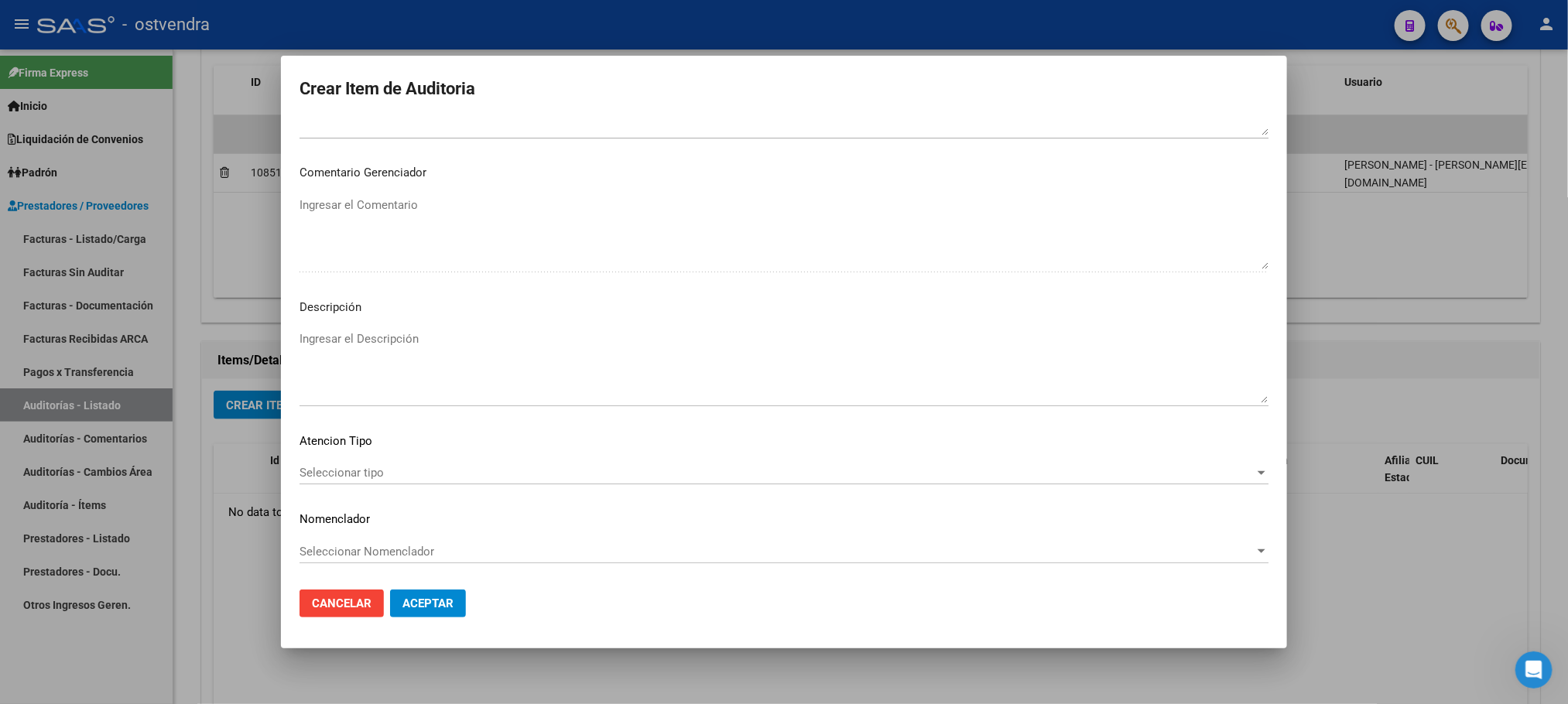
type input "20322434805"
click at [454, 610] on button "Aceptar" at bounding box center [428, 602] width 76 height 28
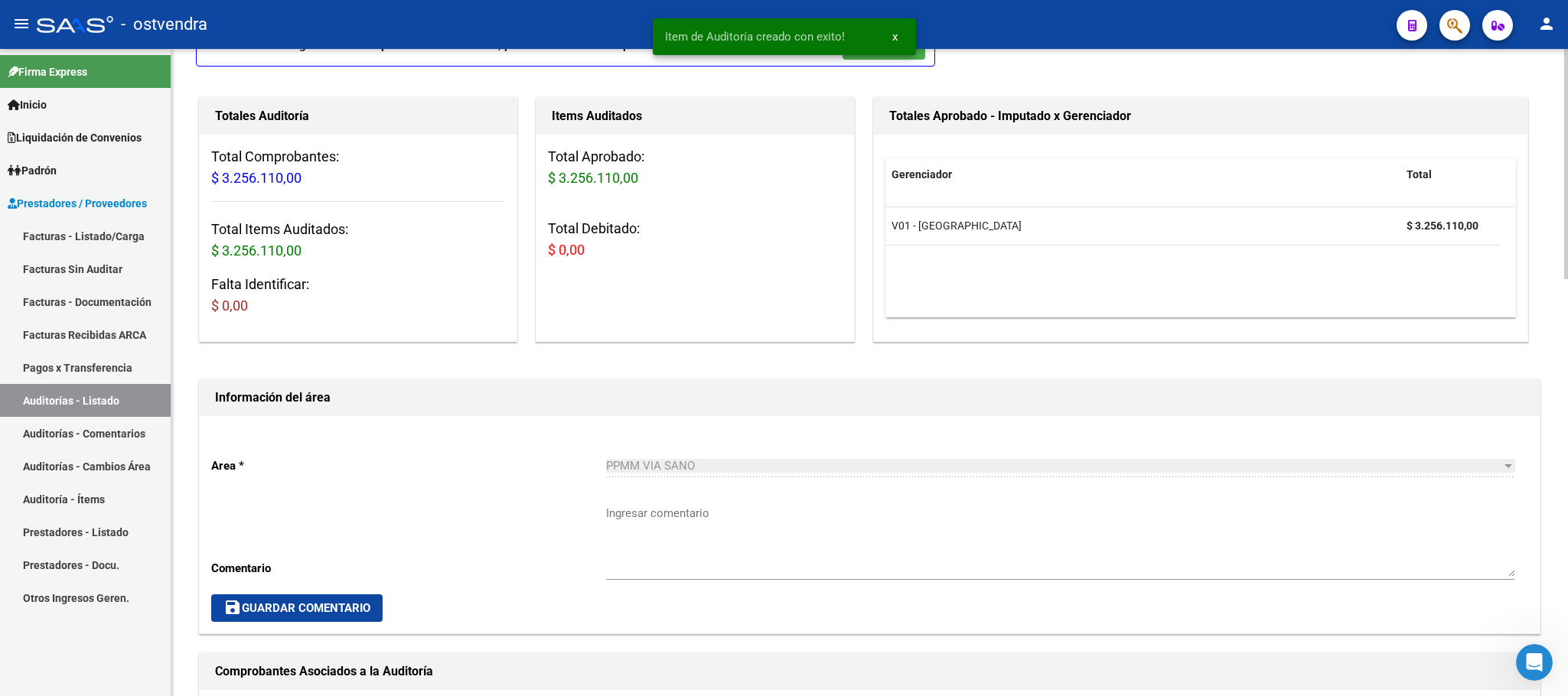
scroll to position [0, 0]
